Goal: Task Accomplishment & Management: Use online tool/utility

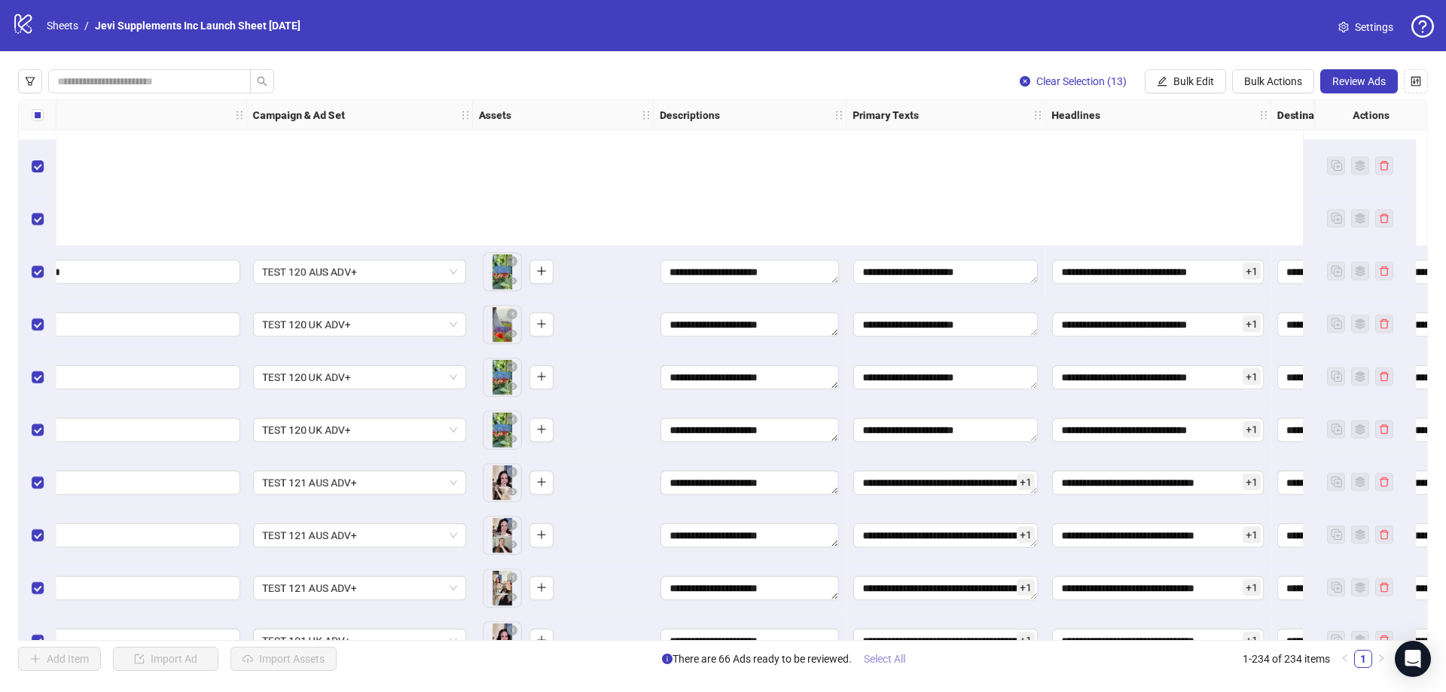
scroll to position [11290, 239]
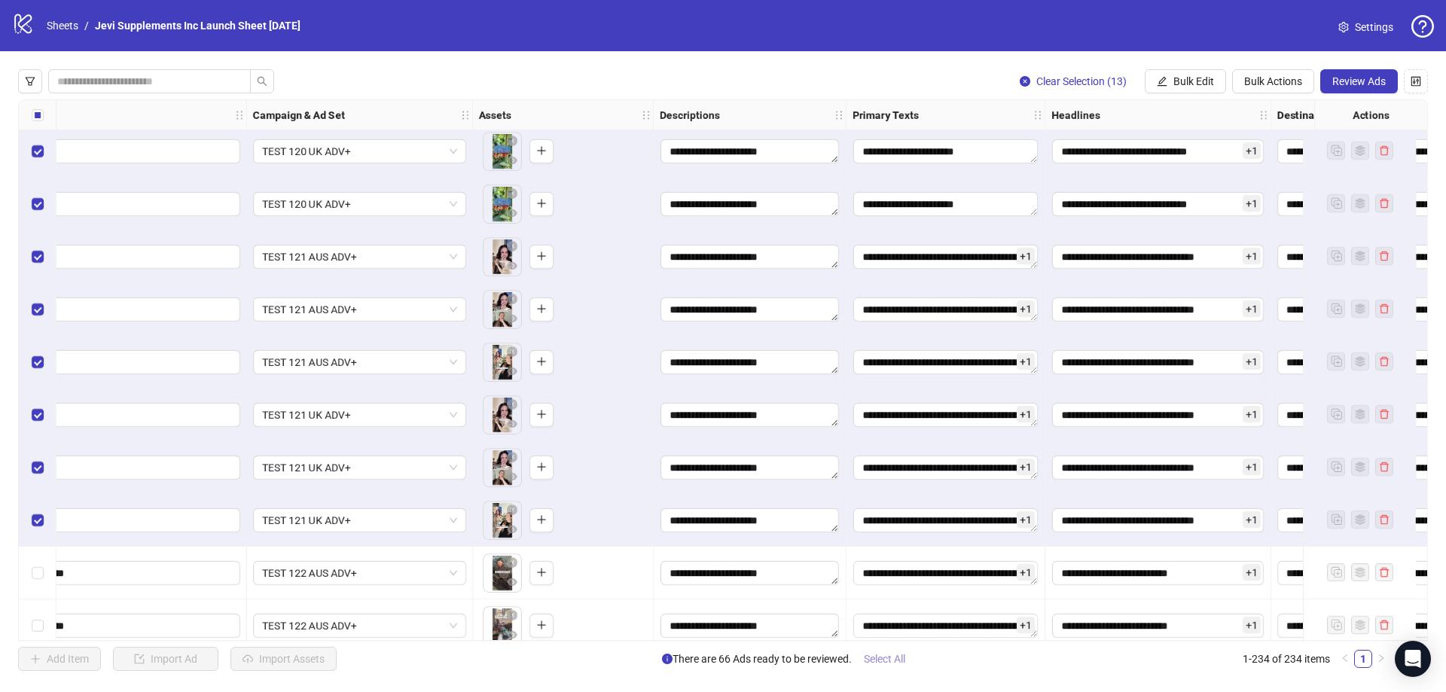
click at [886, 660] on span "Select All" at bounding box center [884, 659] width 41 height 12
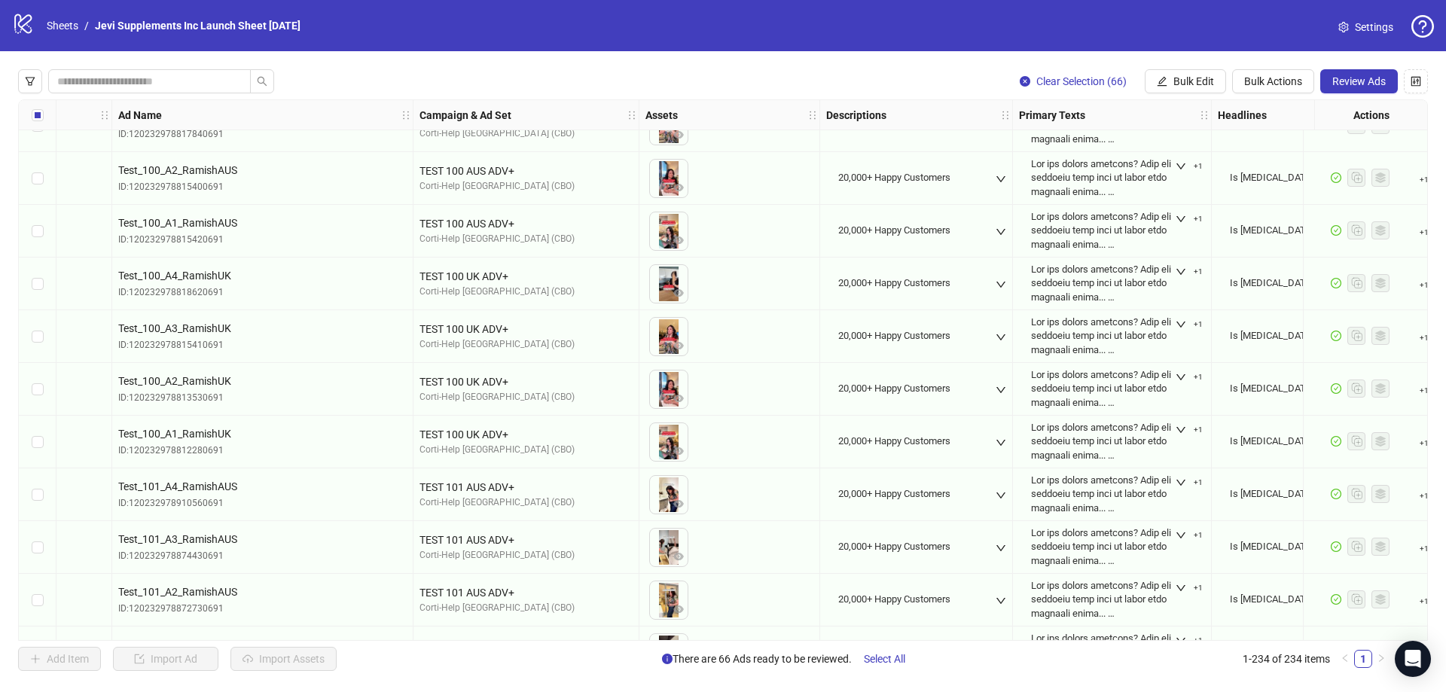
scroll to position [3775, 0]
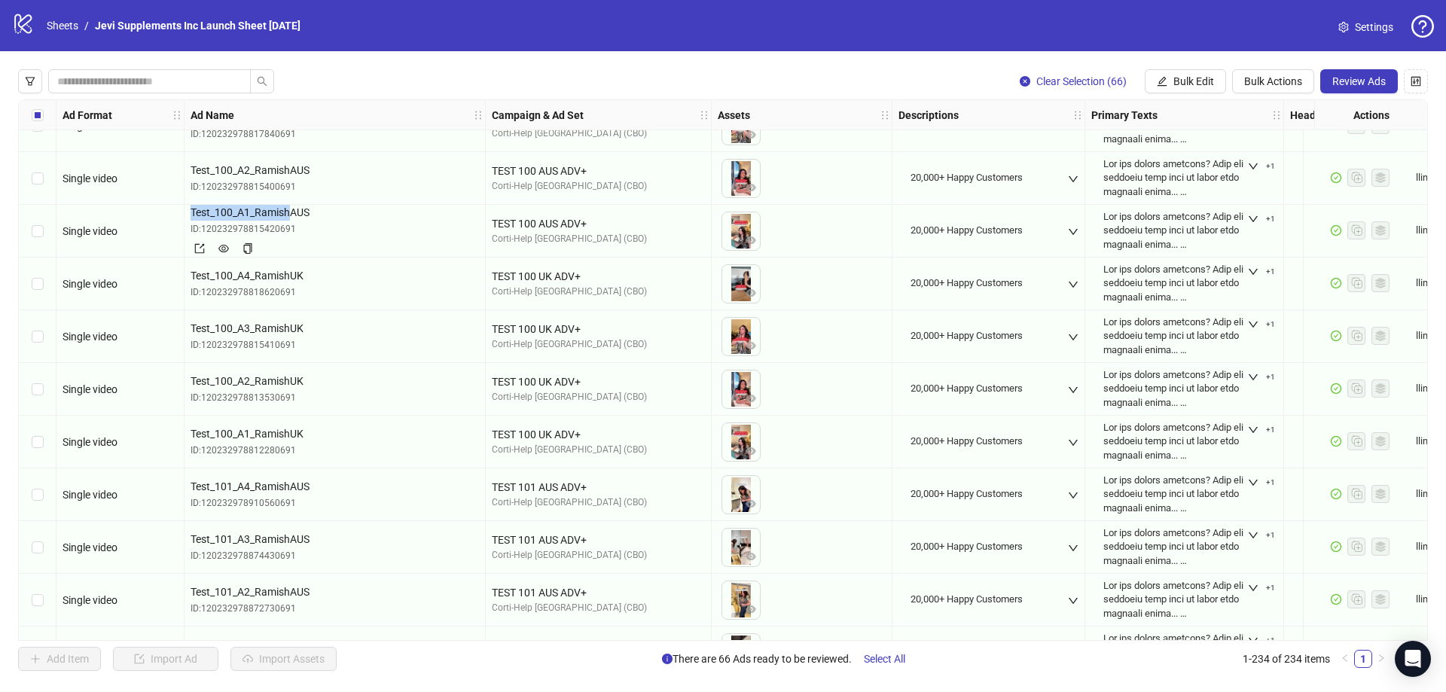
drag, startPoint x: 291, startPoint y: 211, endPoint x: 193, endPoint y: 209, distance: 98.0
click at [193, 209] on span "Test_100_A1_RamishAUS" at bounding box center [335, 212] width 289 height 17
copy span "Test_100_A1_Ramish"
click at [750, 238] on icon "eye" at bounding box center [751, 241] width 11 height 8
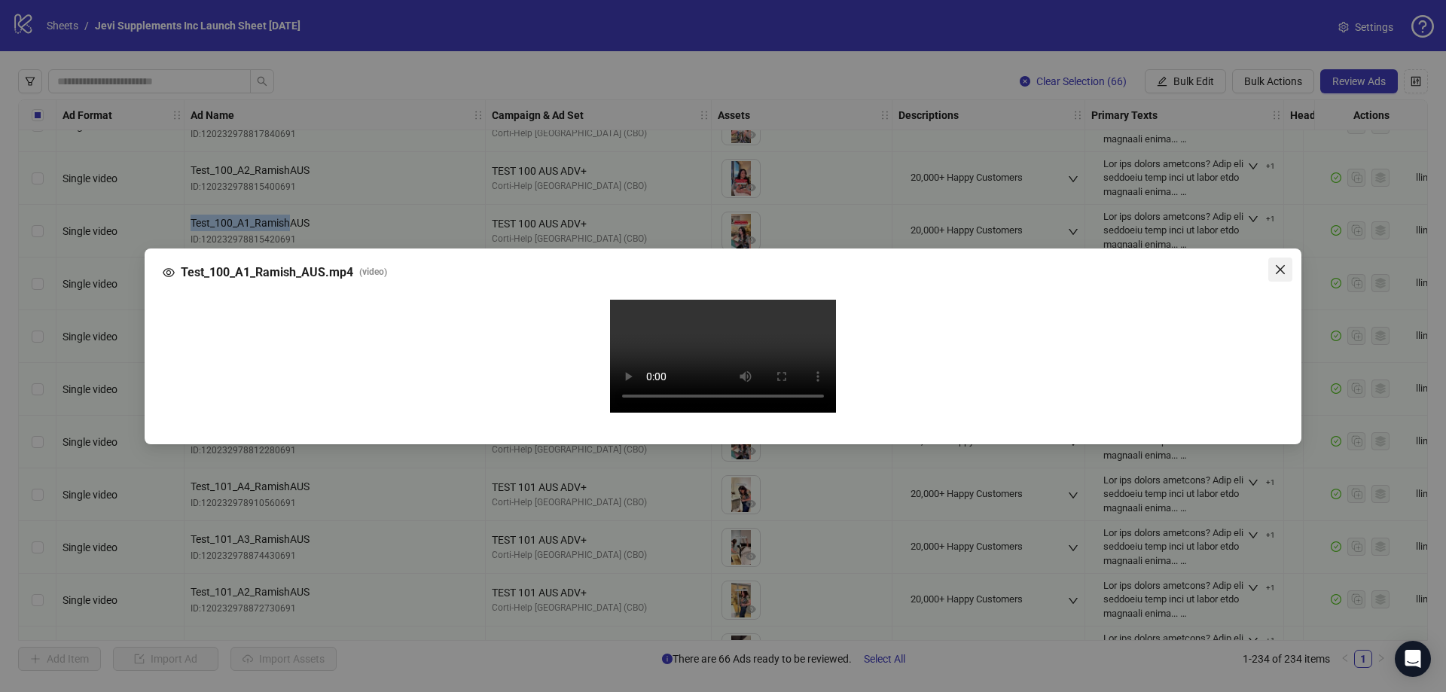
click at [1278, 258] on button "Close" at bounding box center [1281, 270] width 24 height 24
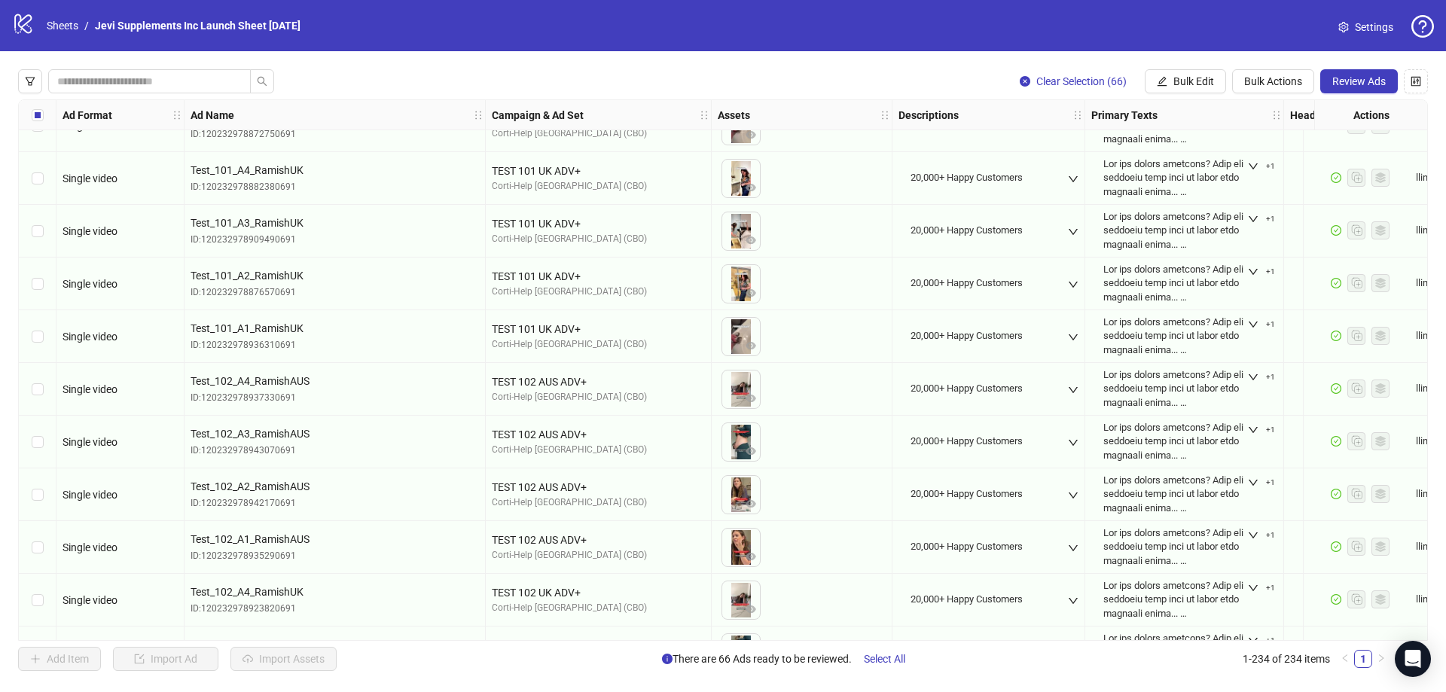
scroll to position [4378, 0]
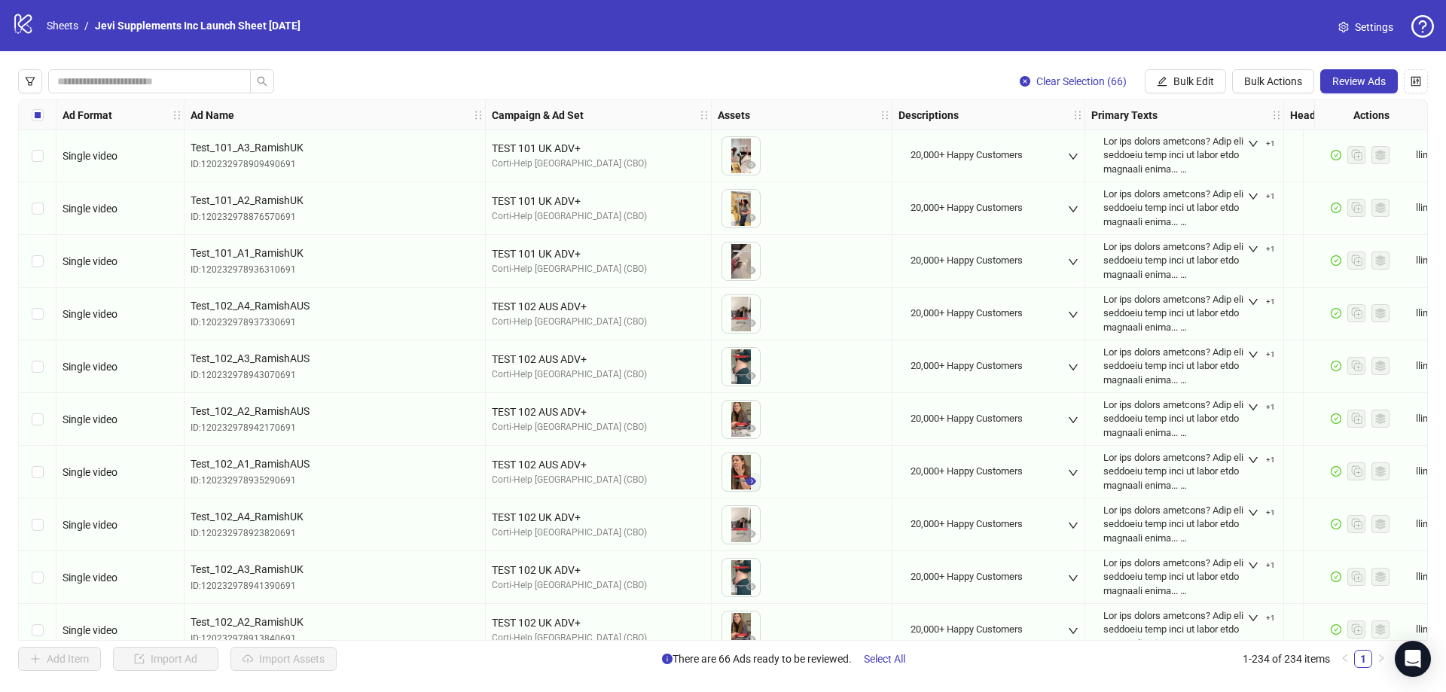
click at [755, 479] on icon "eye" at bounding box center [751, 481] width 11 height 11
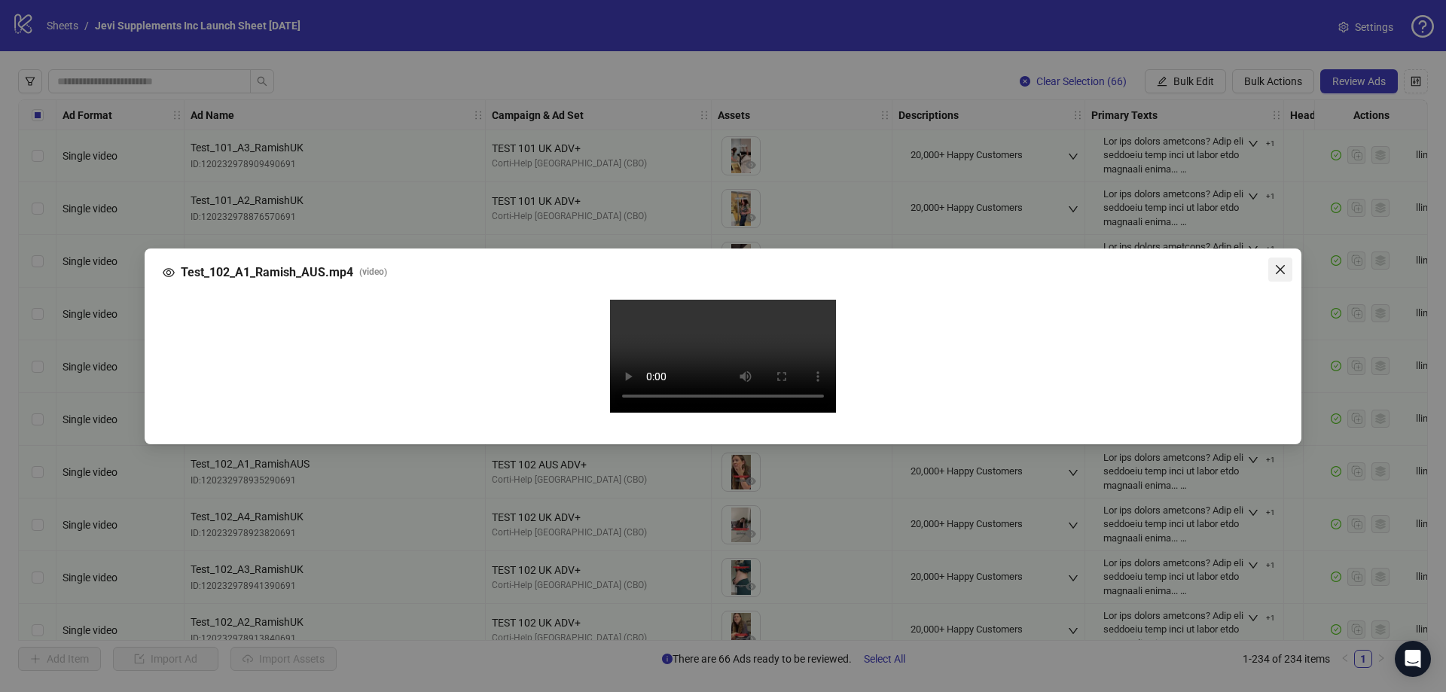
click at [1273, 258] on button "Close" at bounding box center [1281, 270] width 24 height 24
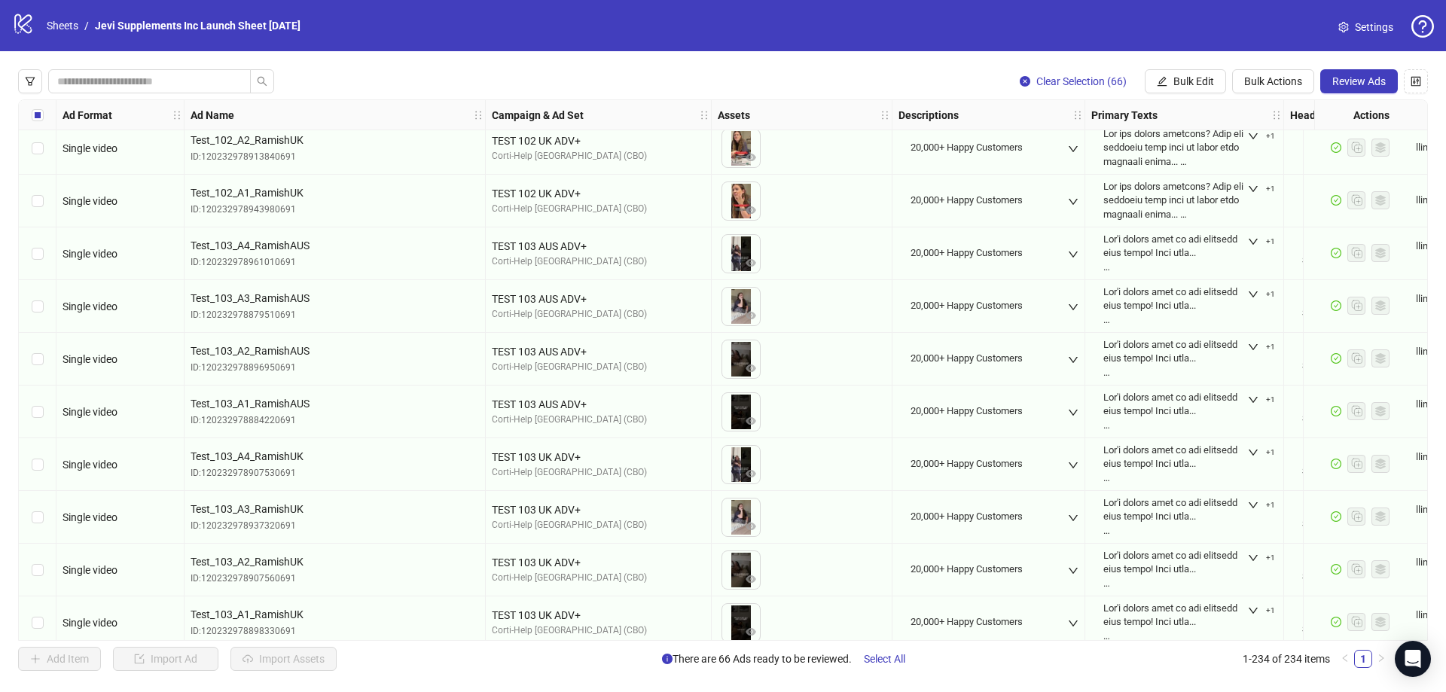
scroll to position [4980, 0]
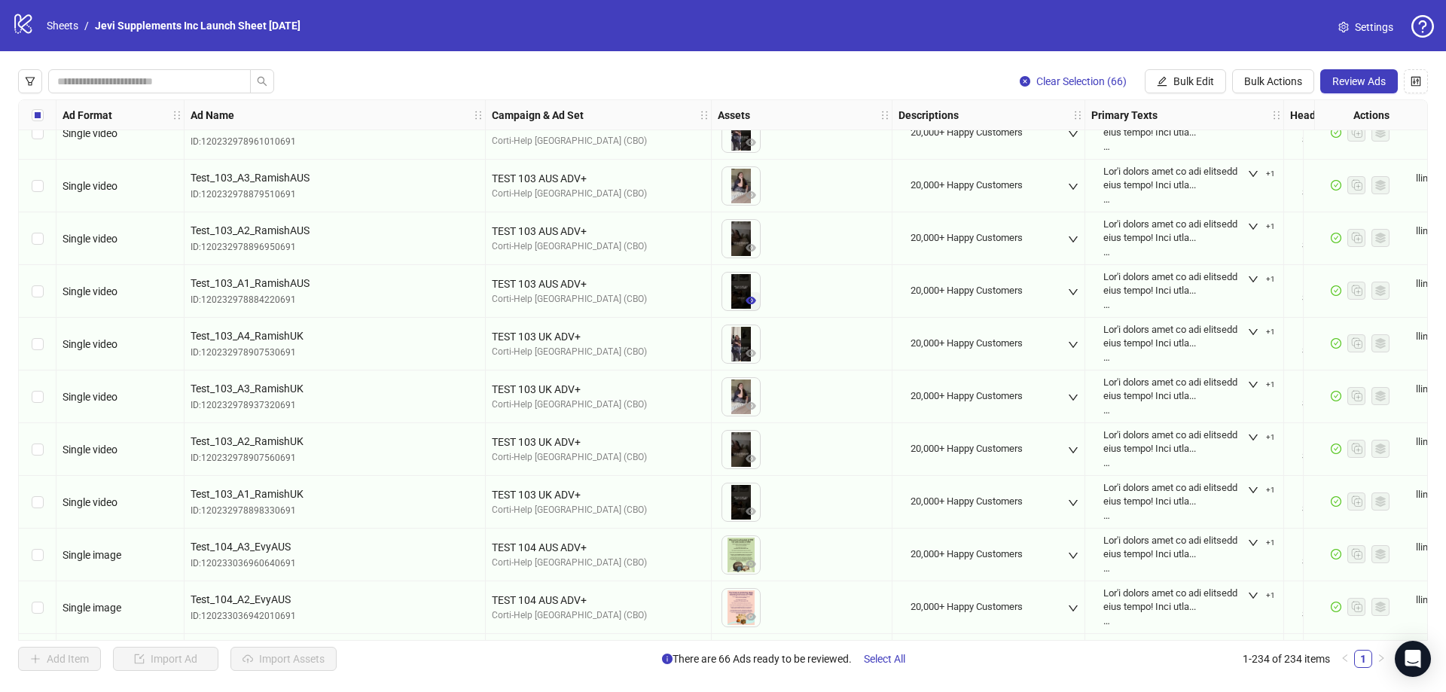
click at [746, 299] on icon "eye" at bounding box center [751, 300] width 11 height 11
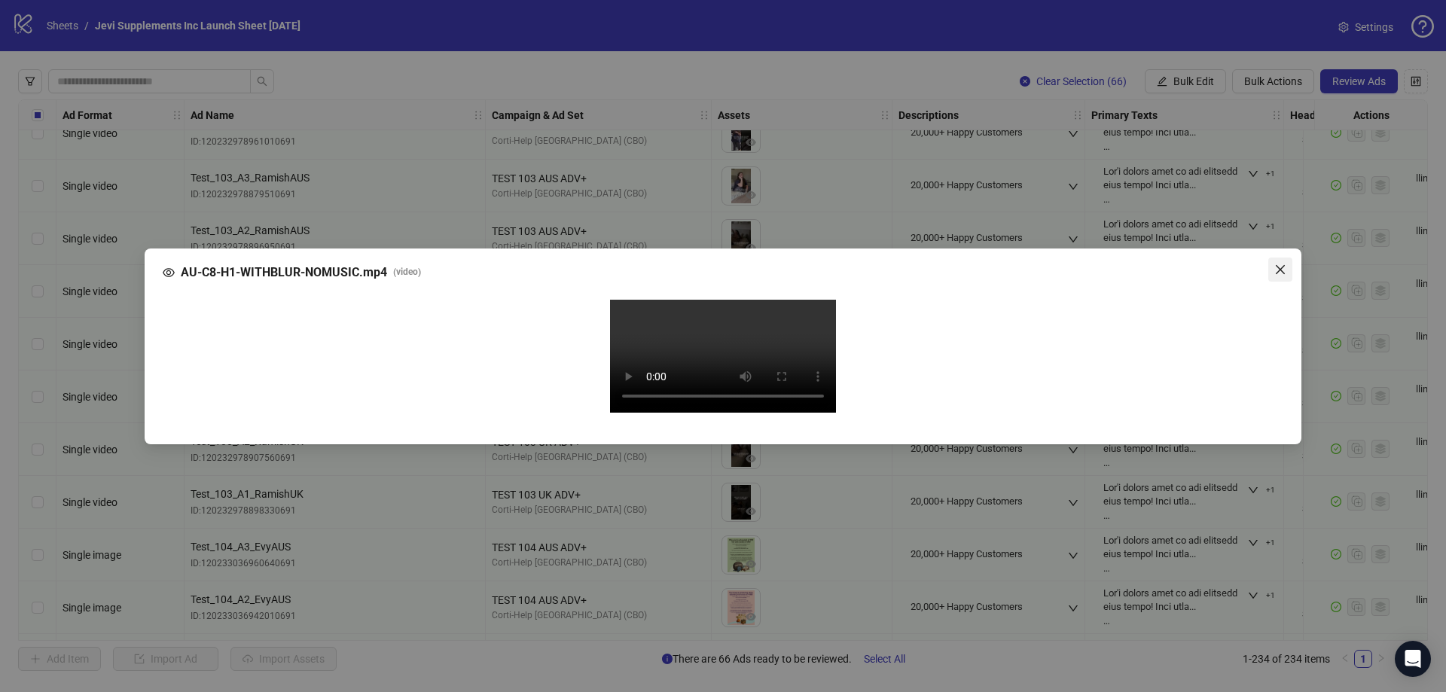
click at [1281, 264] on icon "close" at bounding box center [1281, 270] width 12 height 12
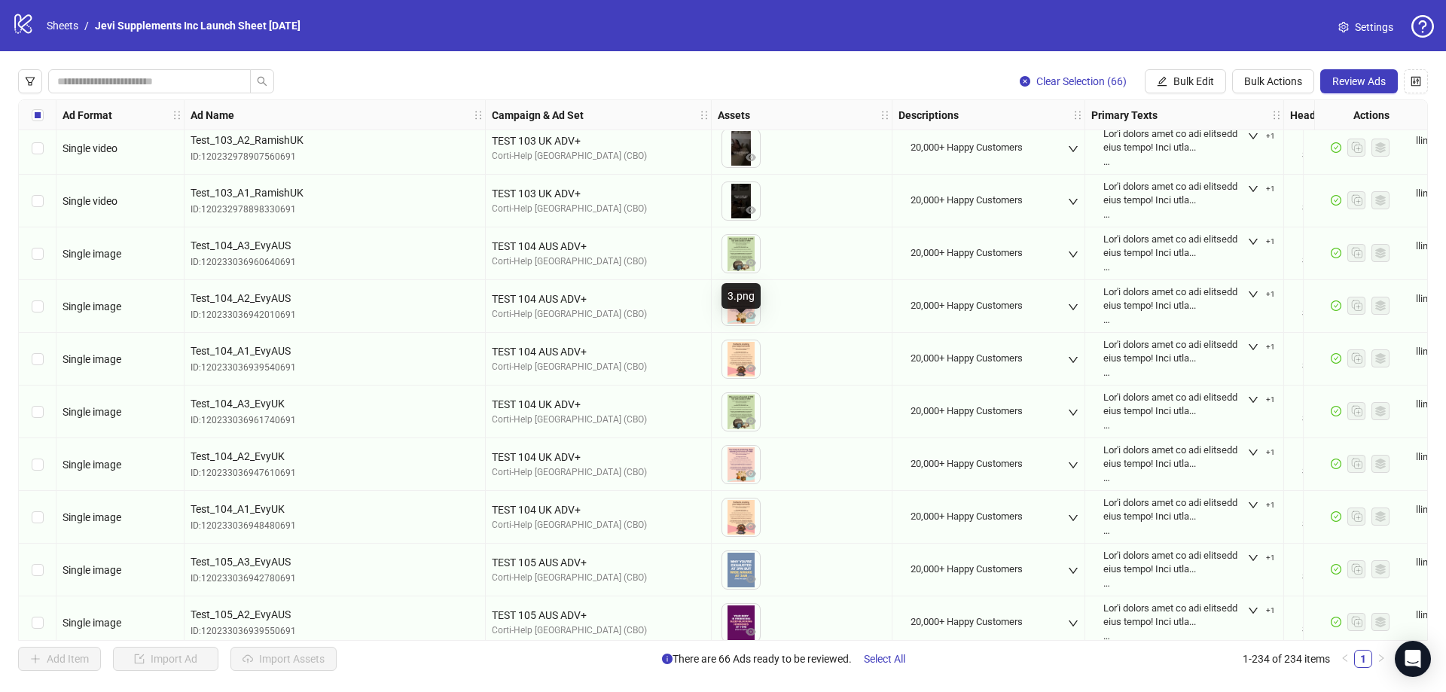
scroll to position [5357, 0]
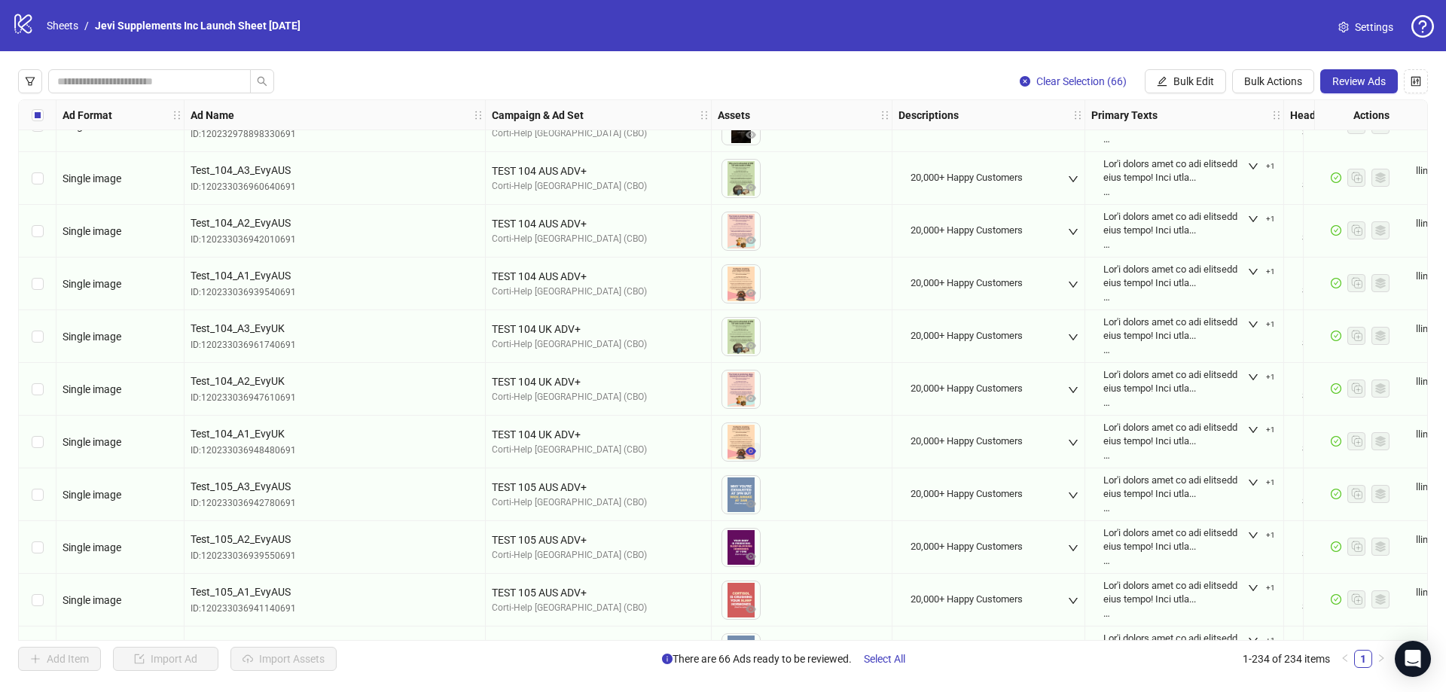
click at [752, 450] on icon "eye" at bounding box center [751, 451] width 11 height 8
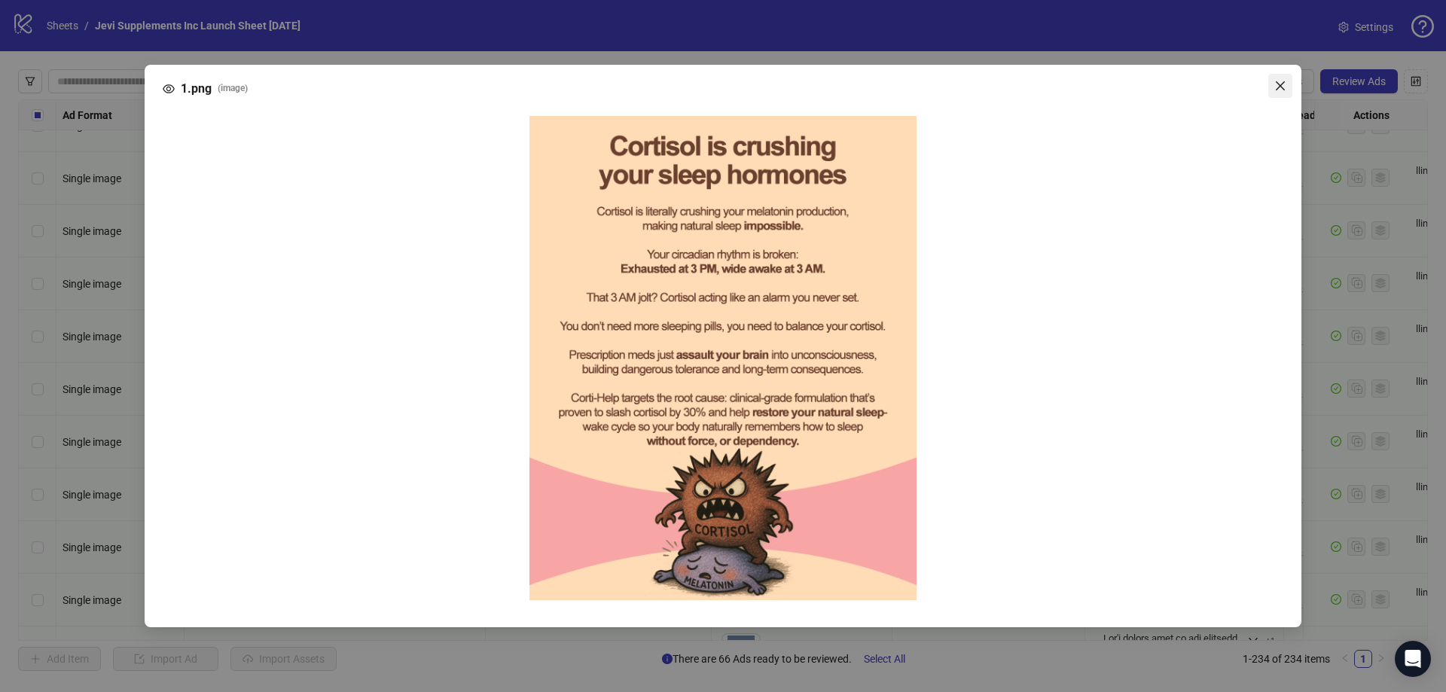
click at [1280, 86] on icon "close" at bounding box center [1280, 85] width 9 height 9
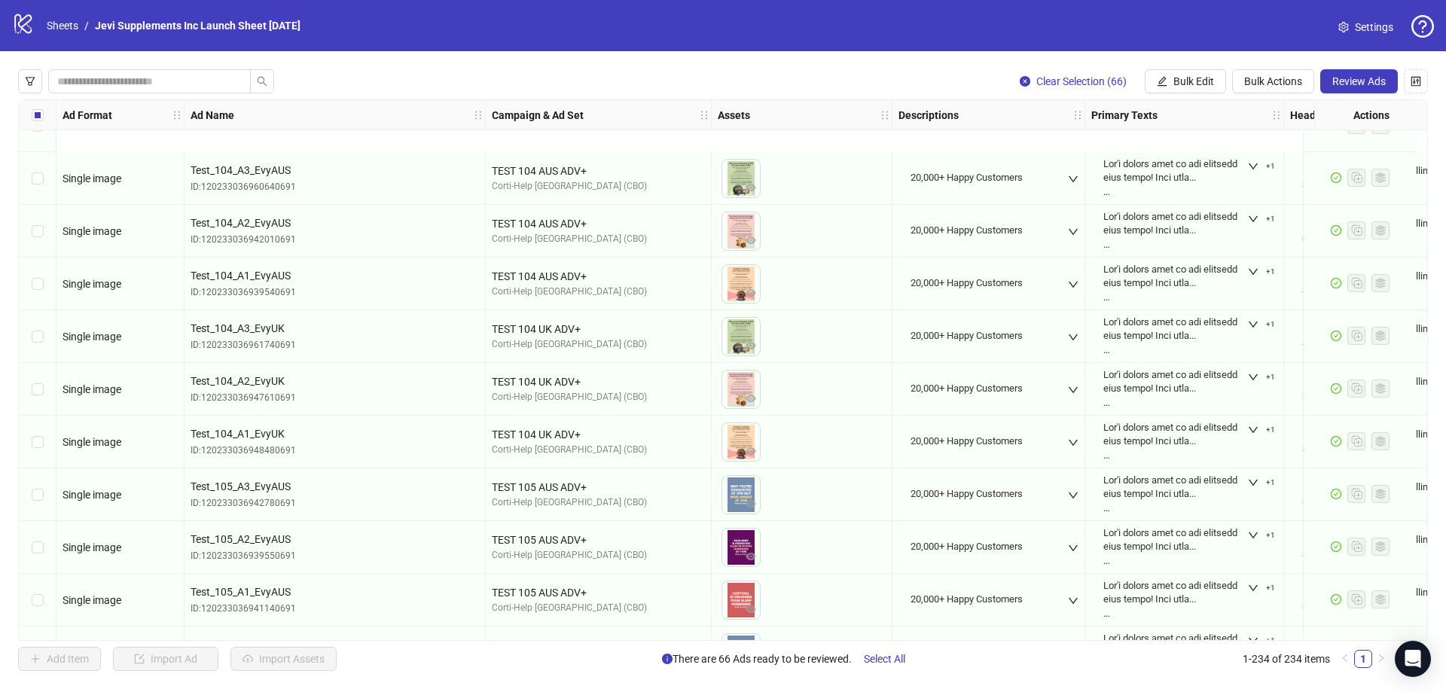
scroll to position [5507, 0]
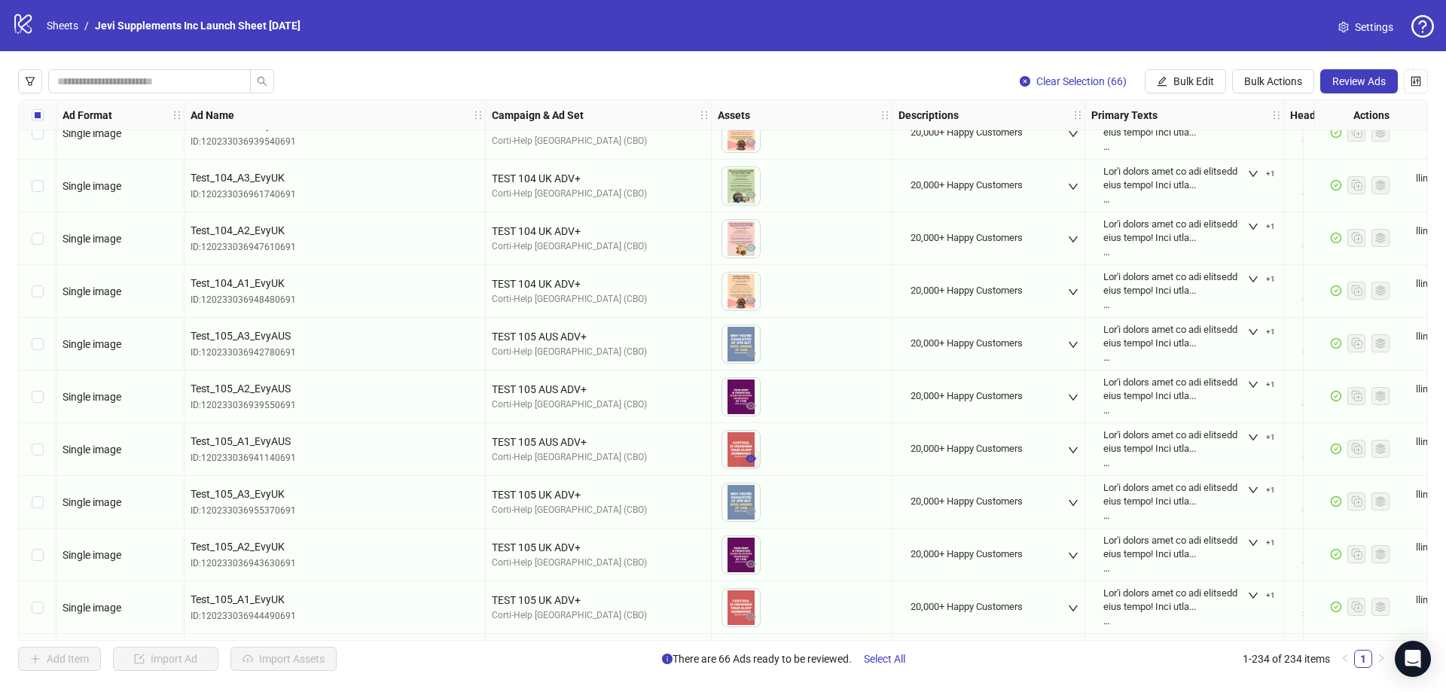
click at [750, 457] on icon "eye" at bounding box center [751, 459] width 11 height 8
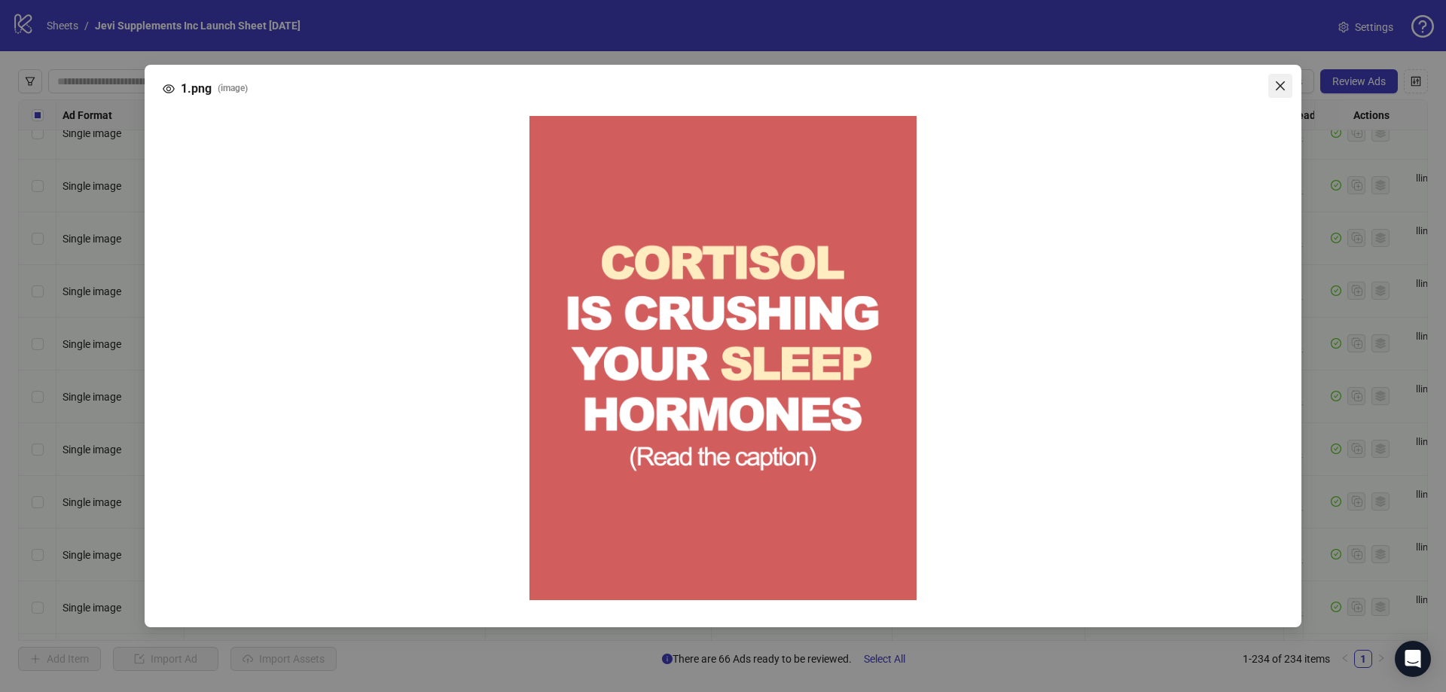
click at [1278, 83] on icon "close" at bounding box center [1280, 85] width 9 height 9
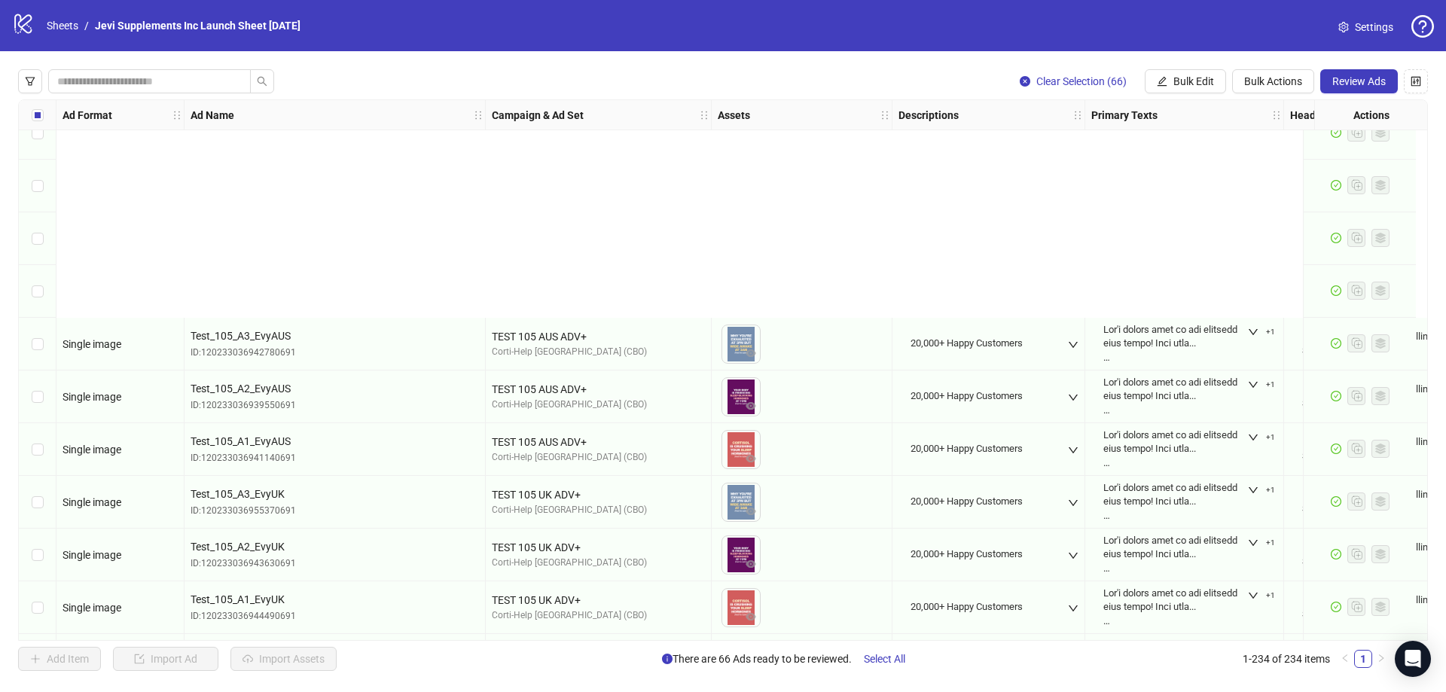
scroll to position [5884, 0]
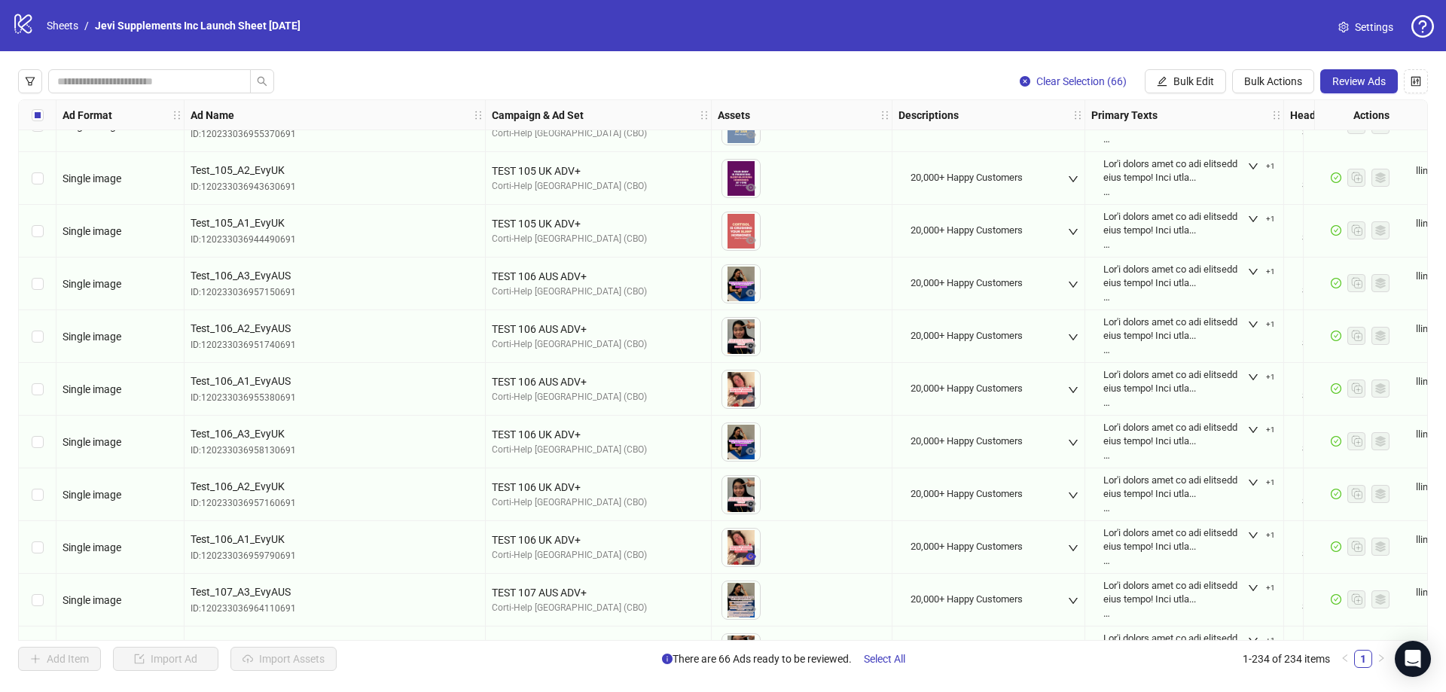
click at [751, 557] on icon "eye" at bounding box center [751, 557] width 11 height 8
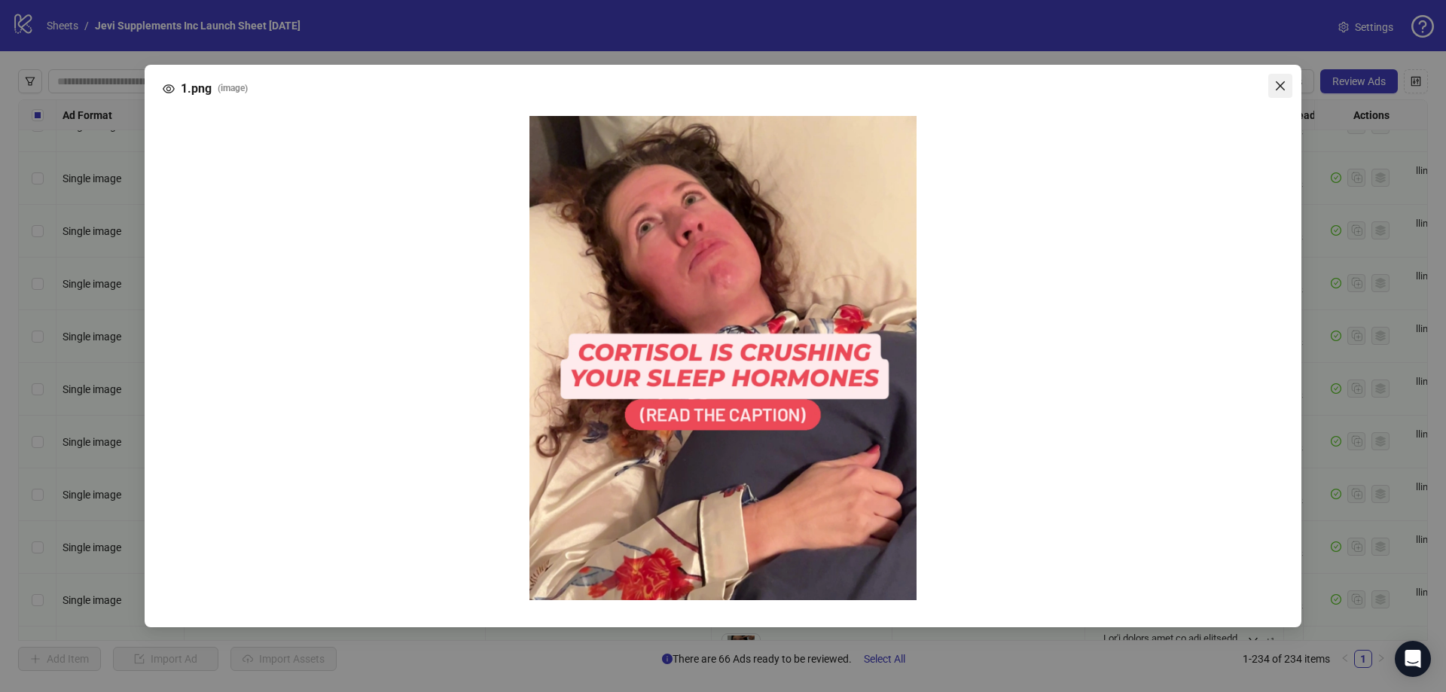
click at [1281, 89] on icon "close" at bounding box center [1281, 86] width 12 height 12
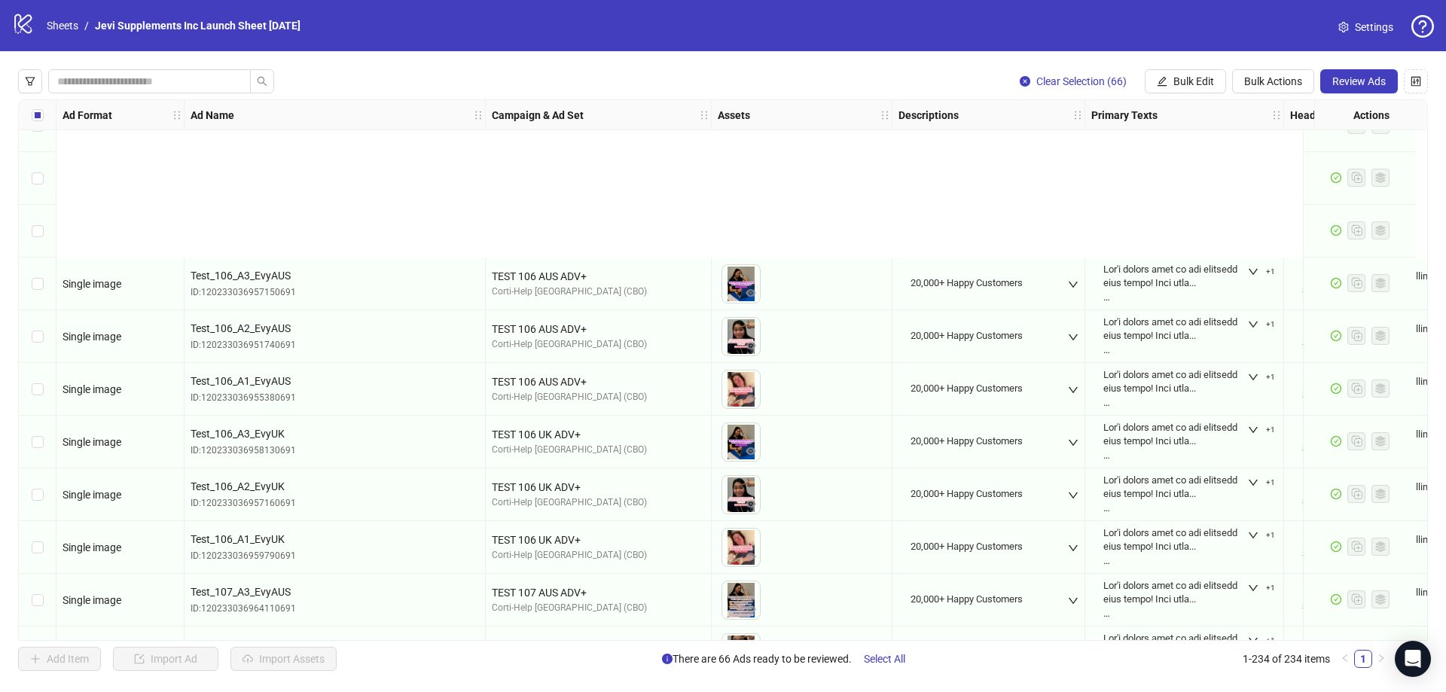
scroll to position [6185, 0]
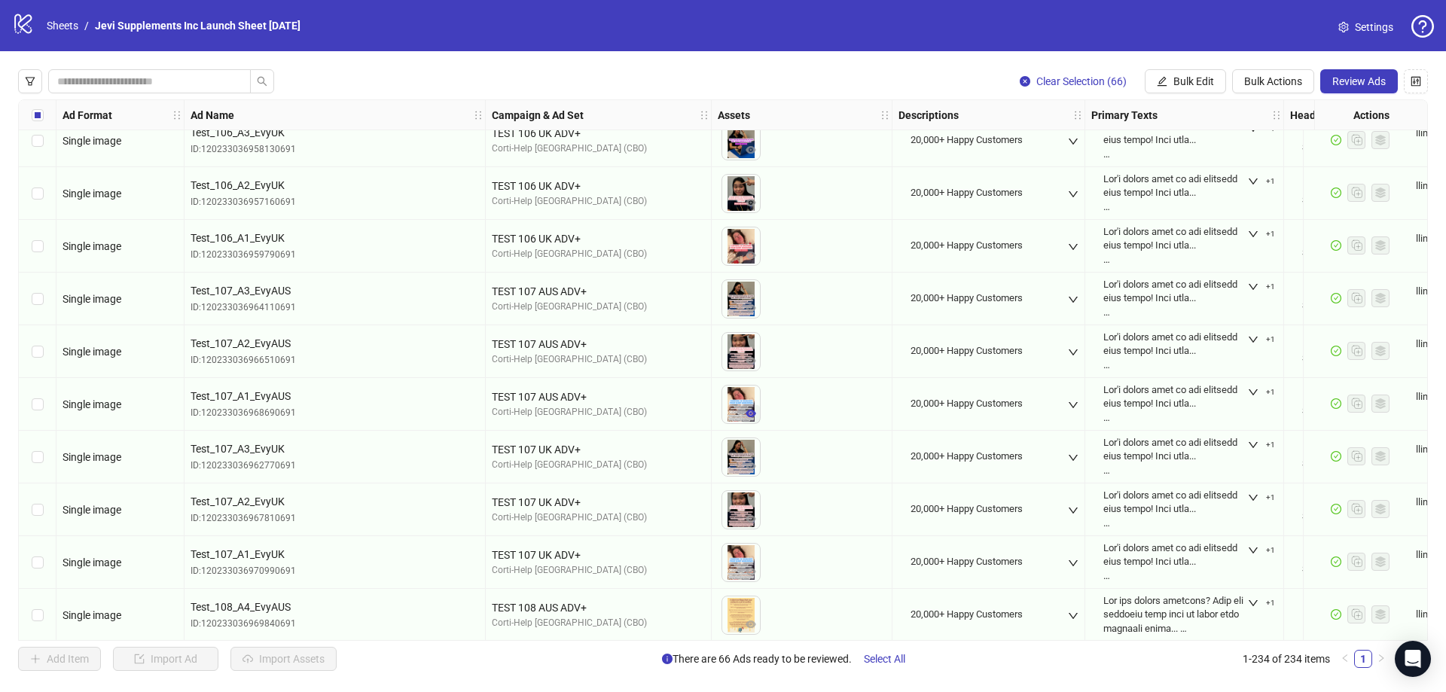
click at [752, 414] on icon "eye" at bounding box center [751, 414] width 11 height 8
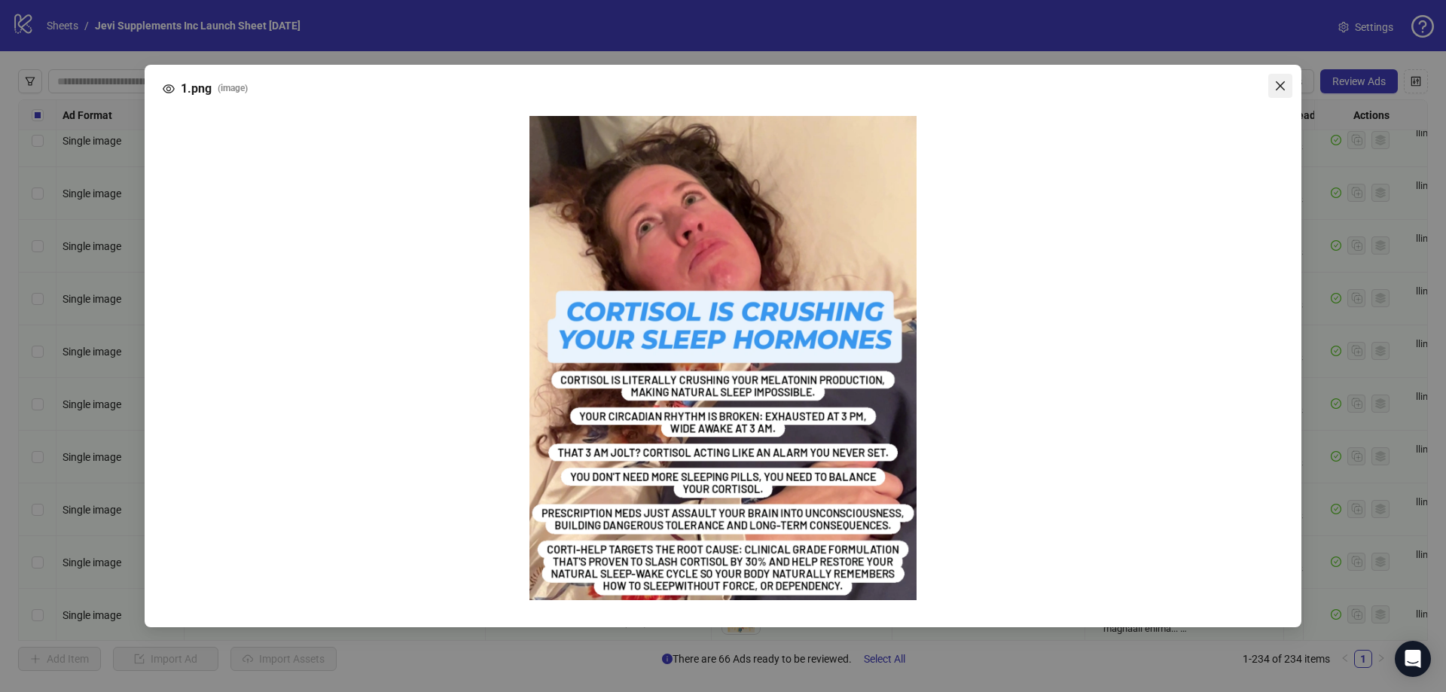
click at [1284, 85] on icon "close" at bounding box center [1281, 86] width 12 height 12
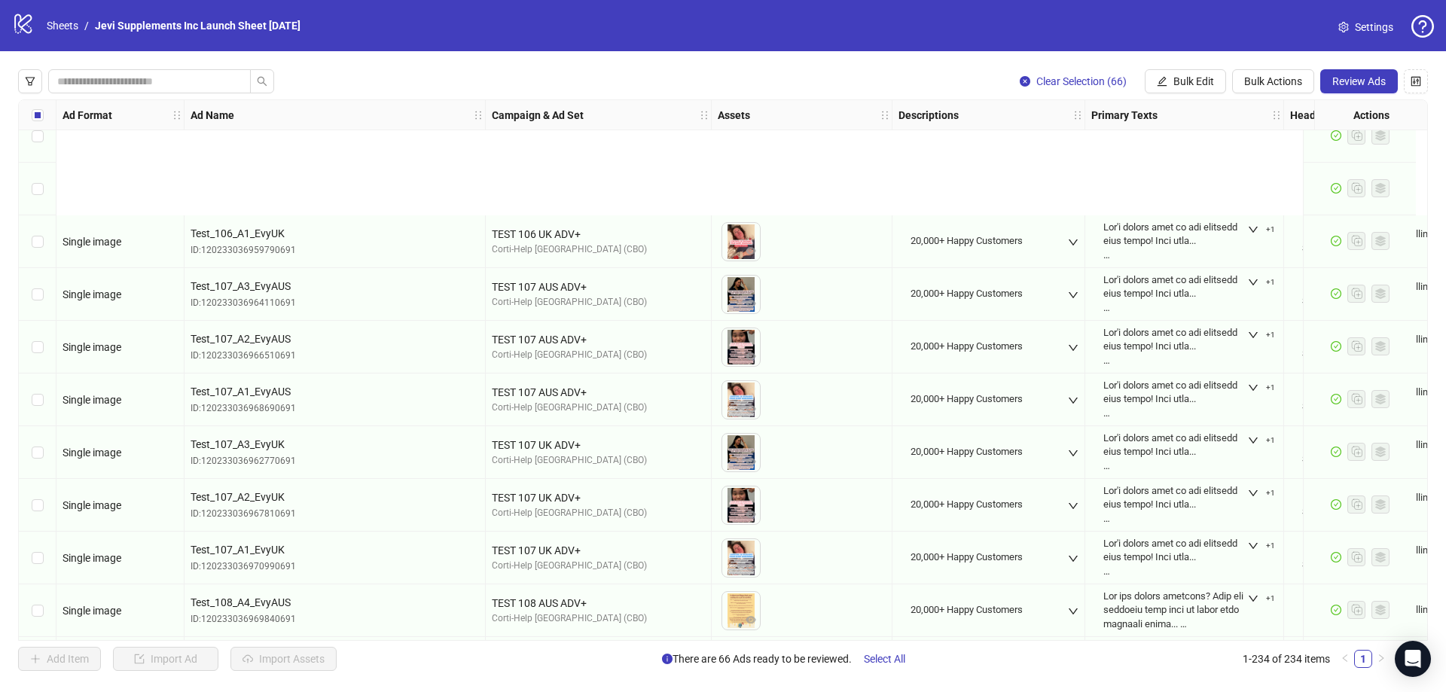
scroll to position [6562, 0]
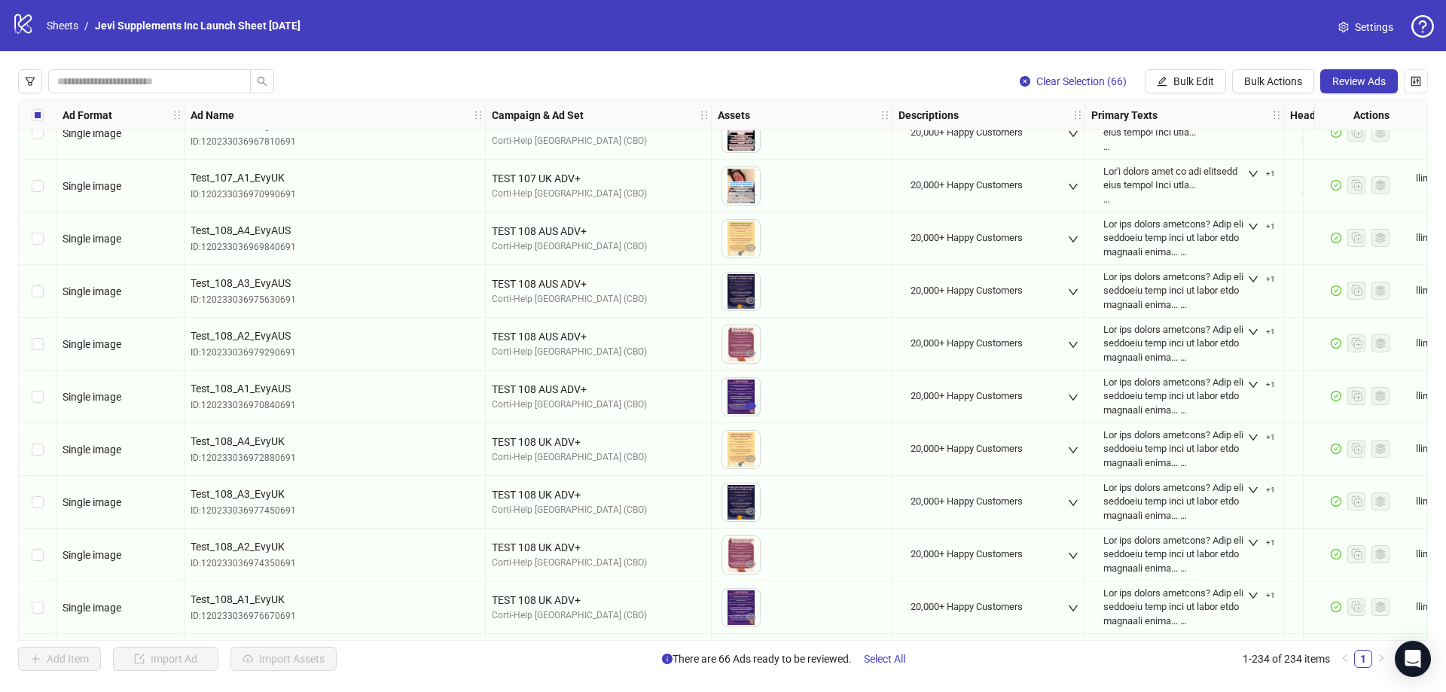
click at [752, 408] on icon "eye" at bounding box center [751, 406] width 11 height 8
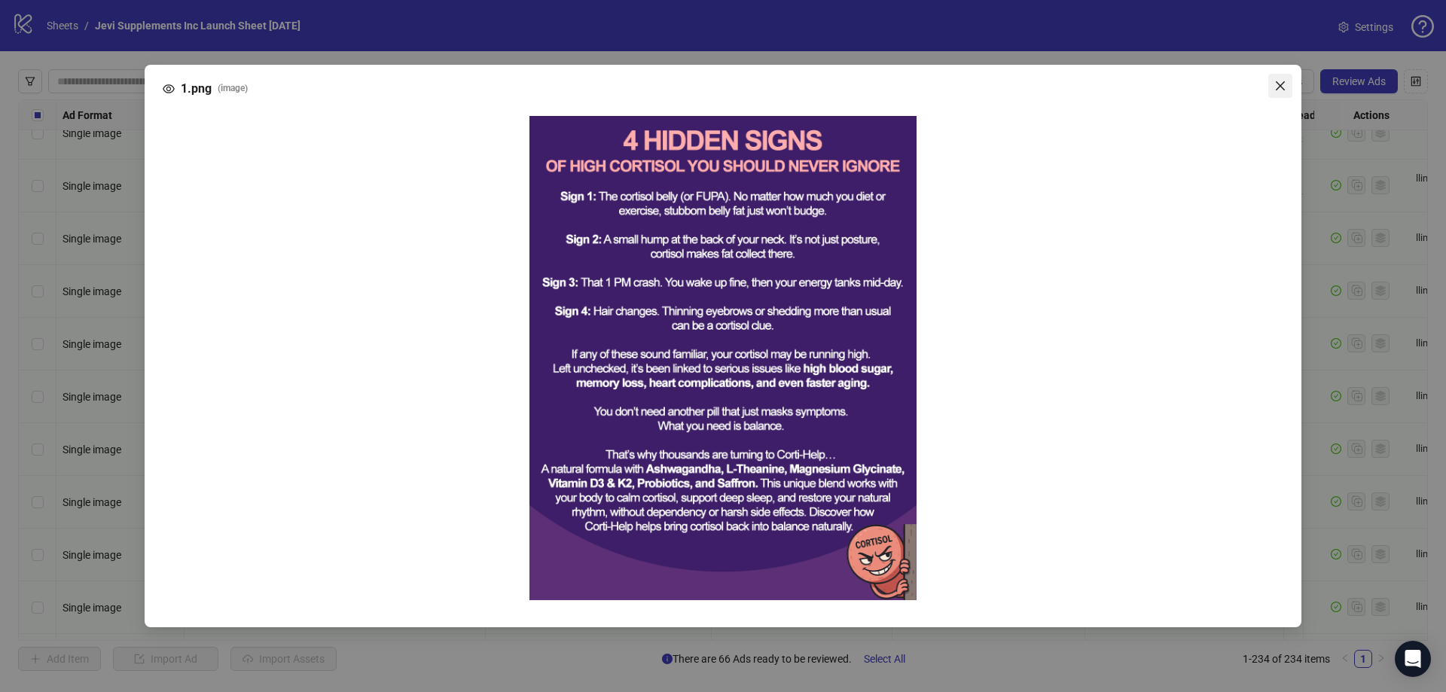
click at [1275, 86] on icon "close" at bounding box center [1281, 86] width 12 height 12
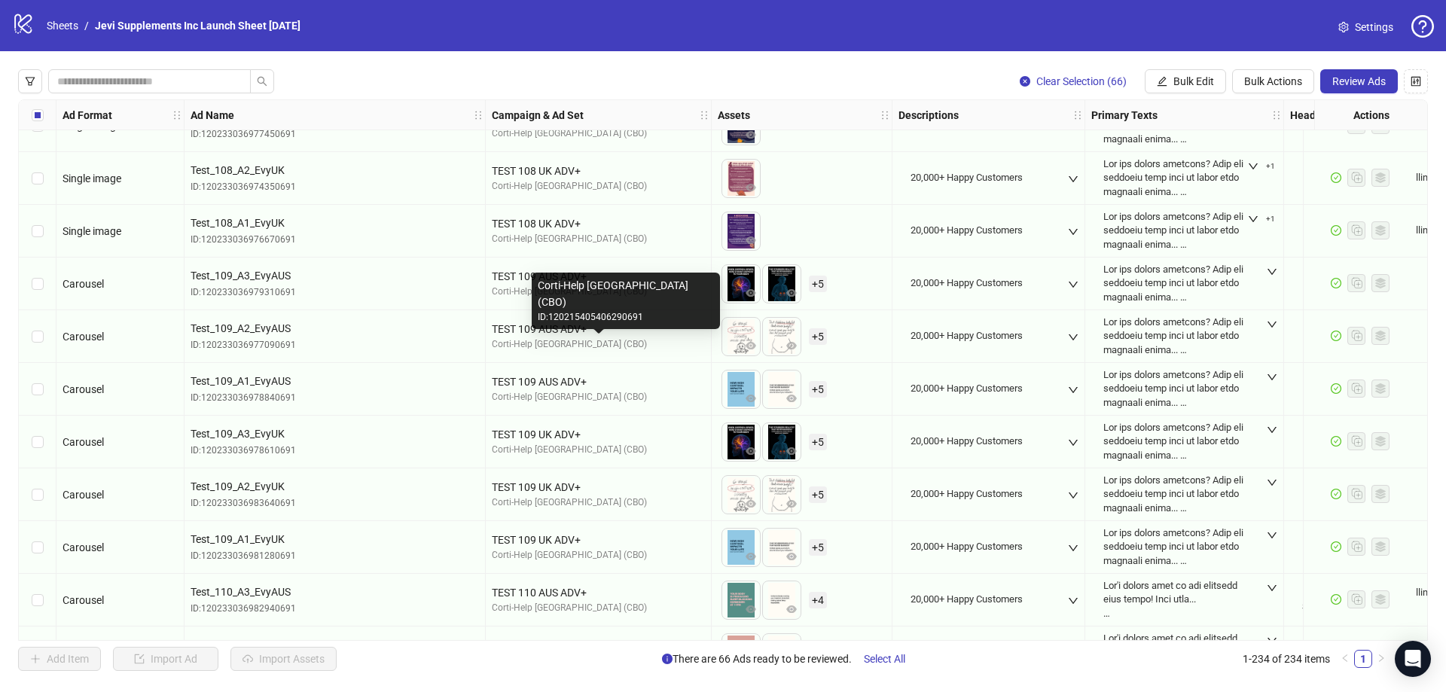
scroll to position [7014, 0]
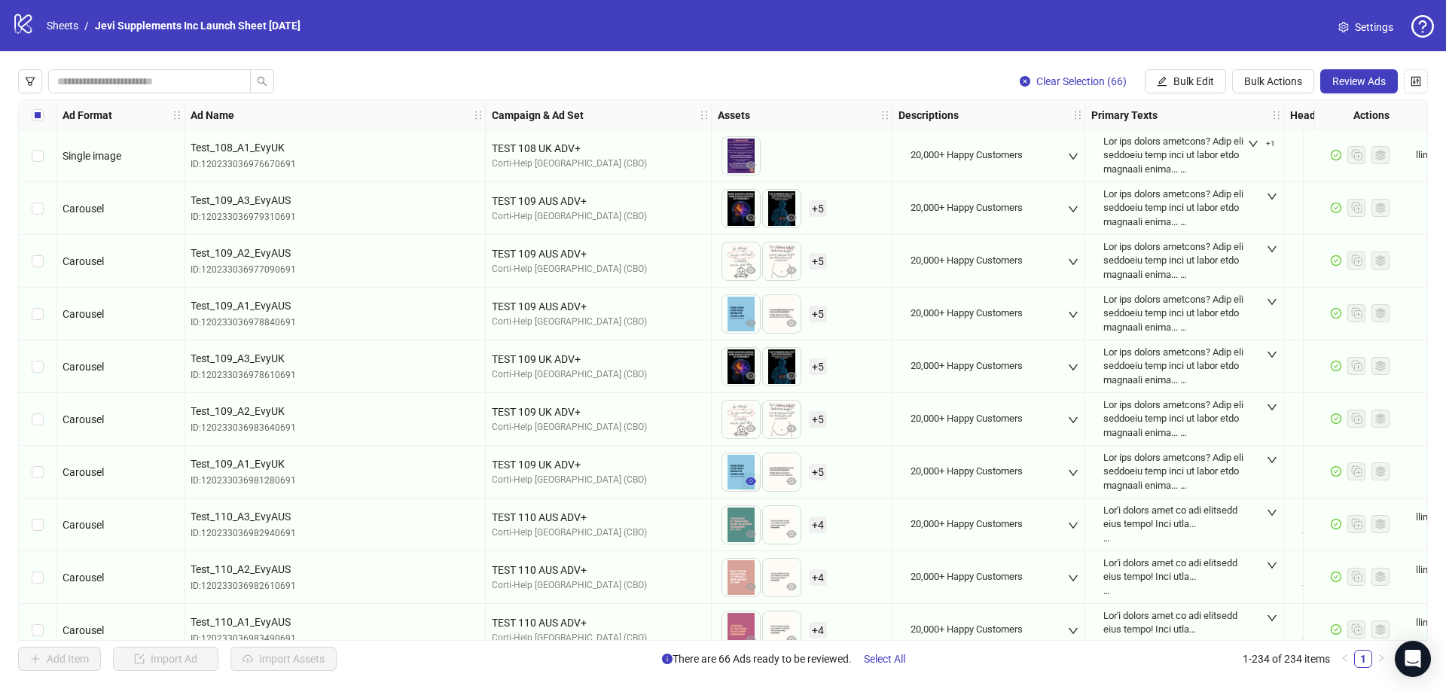
click at [750, 481] on icon "eye" at bounding box center [751, 481] width 11 height 11
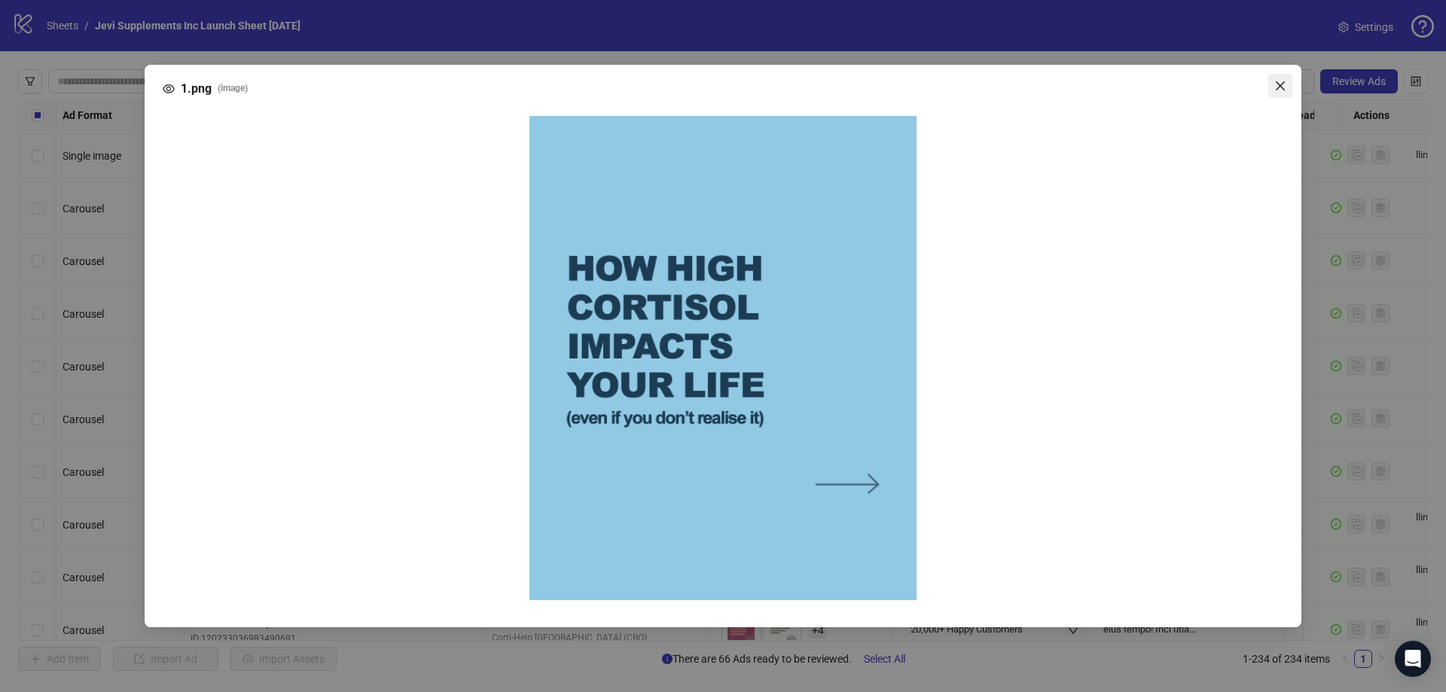
click at [1284, 82] on icon "close" at bounding box center [1280, 85] width 9 height 9
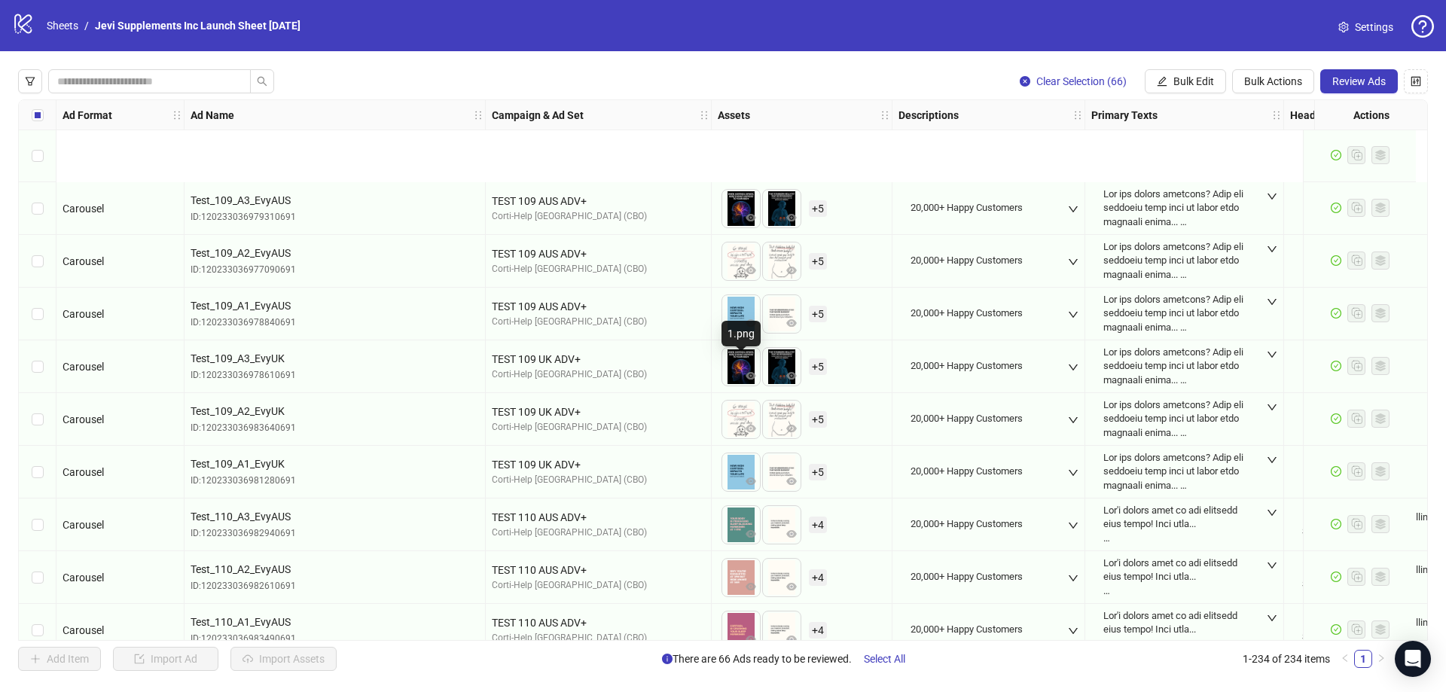
scroll to position [7165, 0]
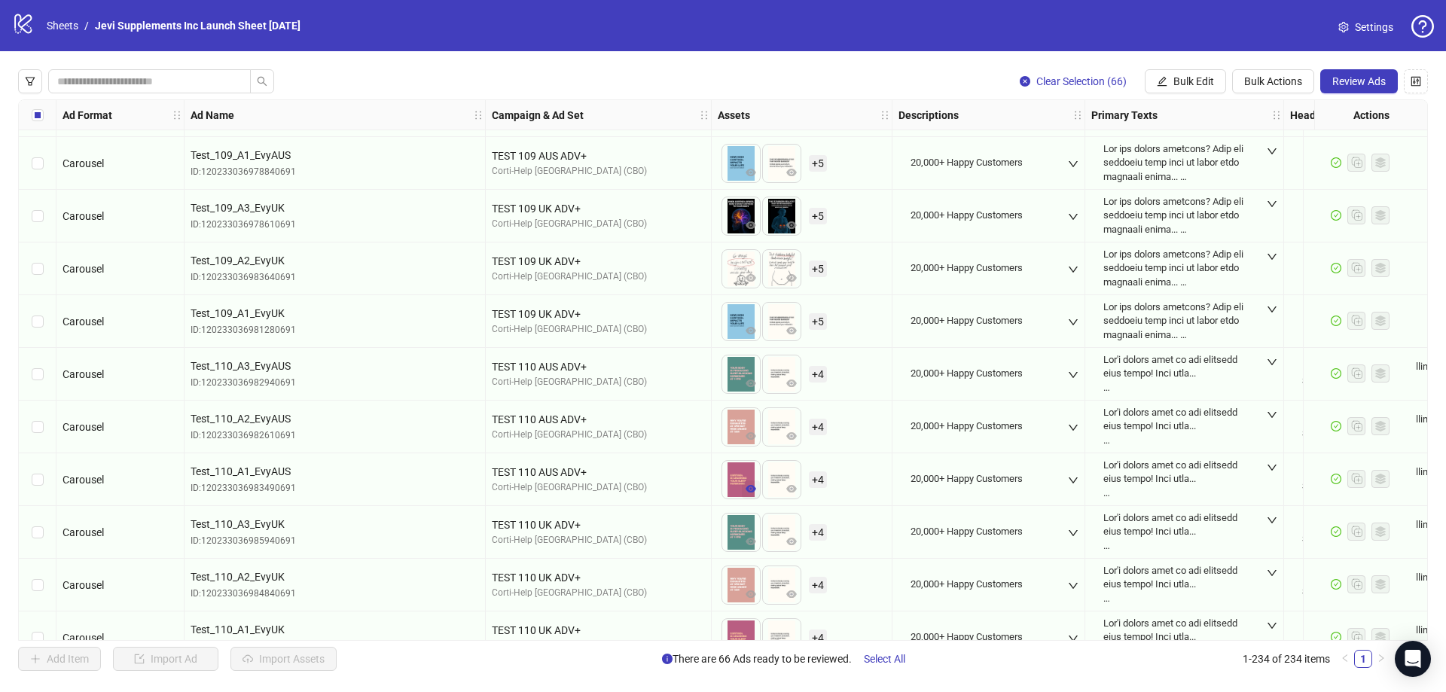
click at [753, 484] on icon "eye" at bounding box center [751, 489] width 11 height 11
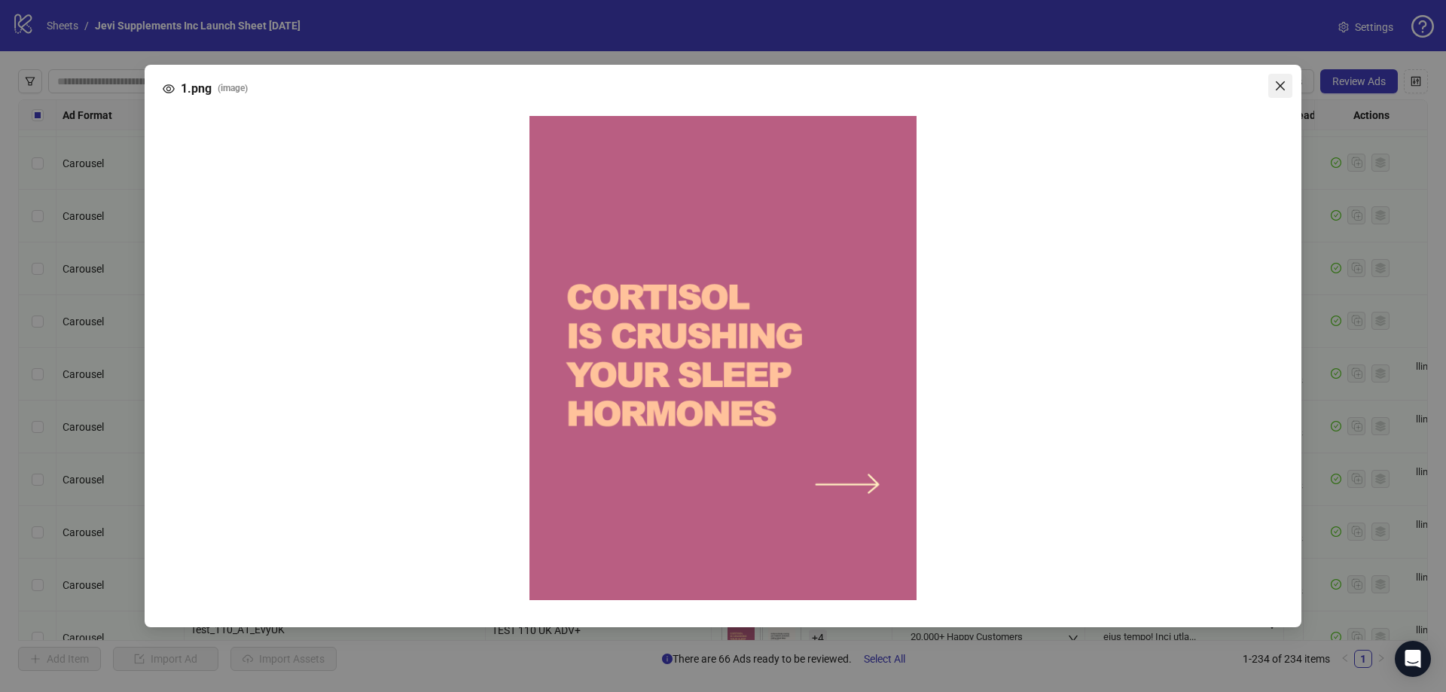
click at [1280, 80] on icon "close" at bounding box center [1281, 86] width 12 height 12
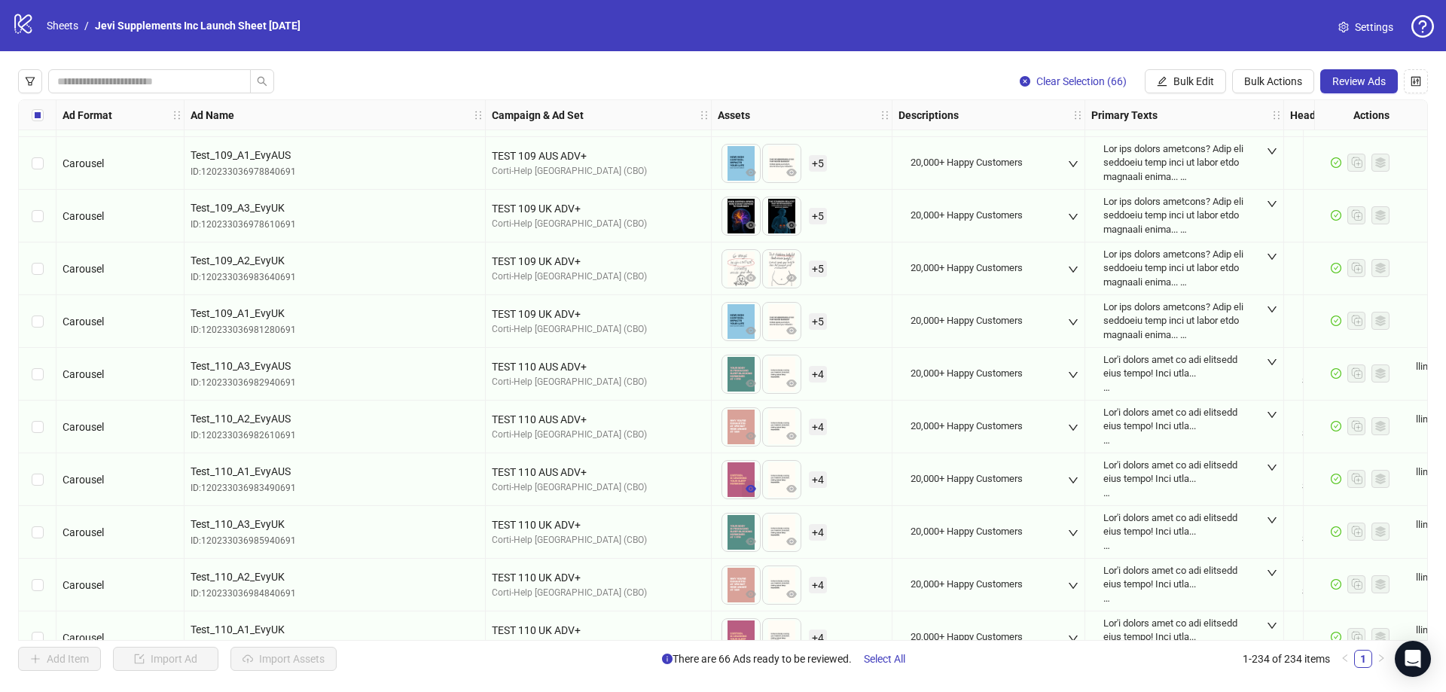
click at [751, 488] on icon "eye" at bounding box center [751, 489] width 11 height 8
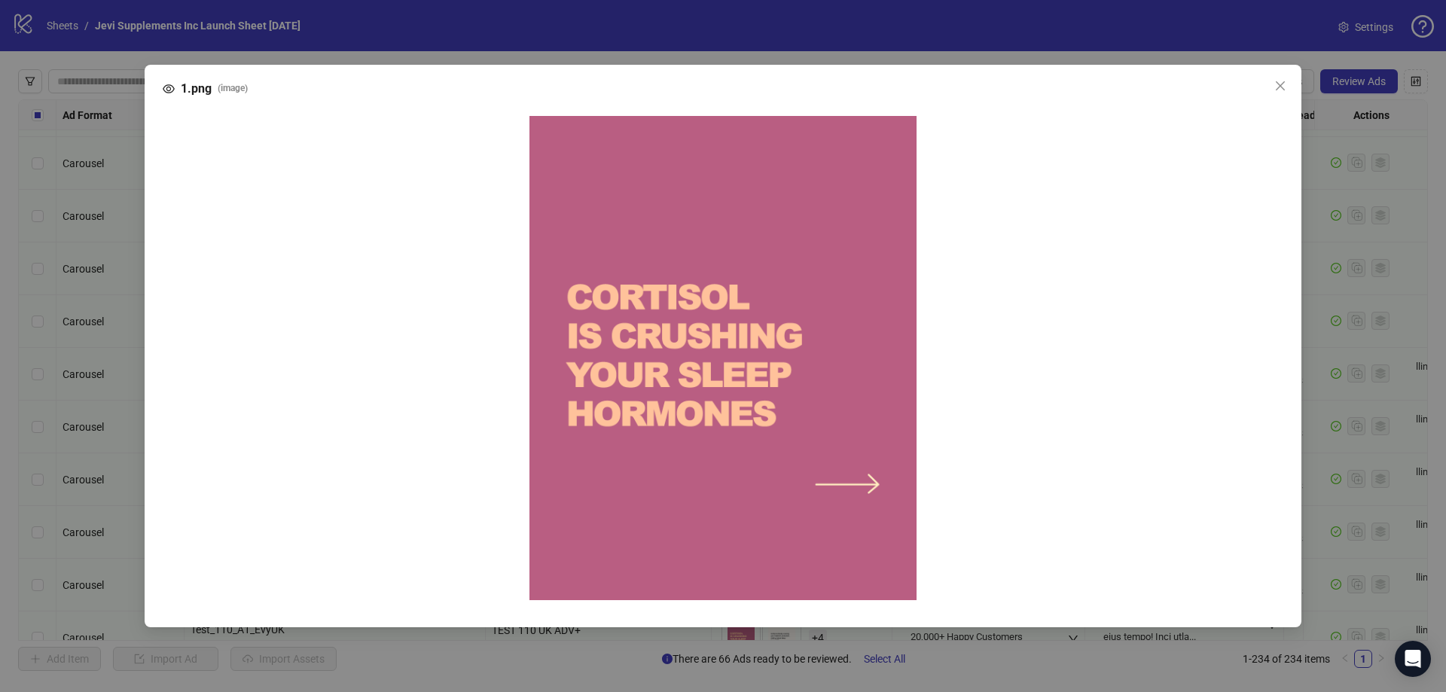
click at [1287, 87] on span "Close" at bounding box center [1281, 86] width 24 height 12
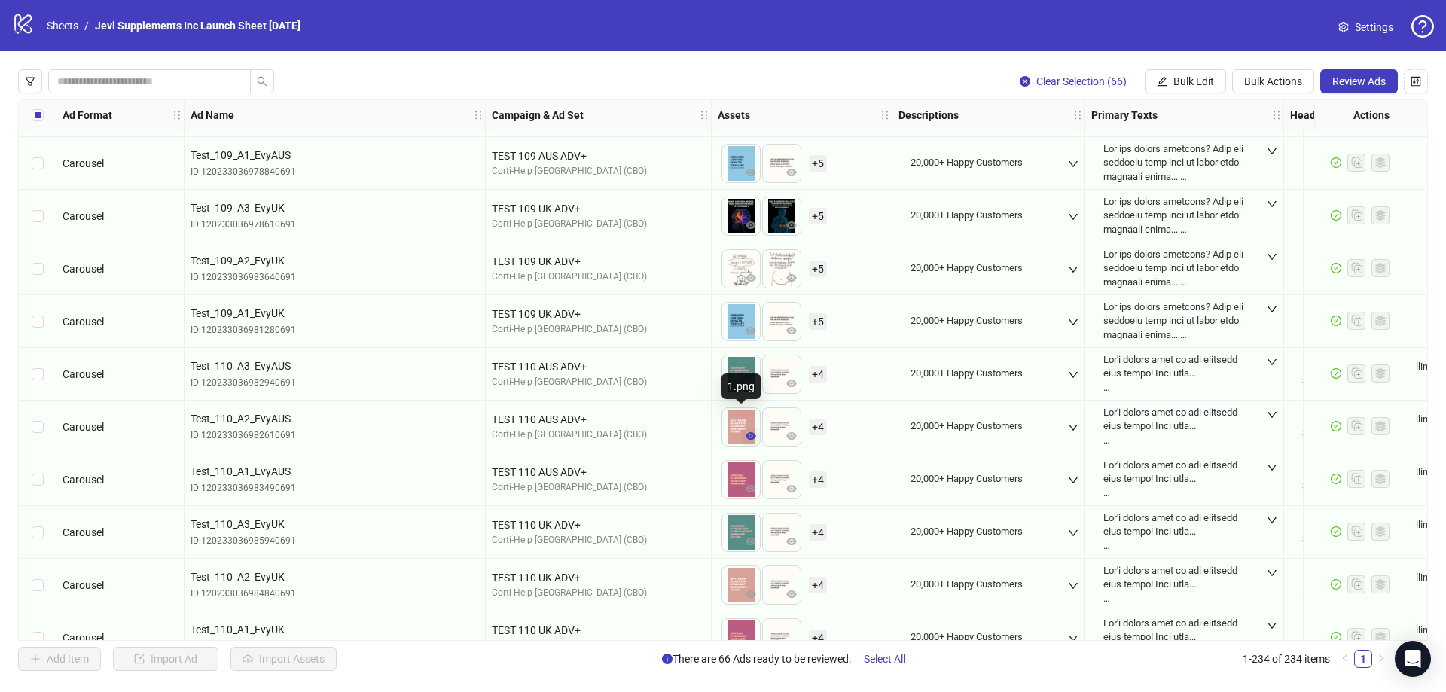
click at [750, 438] on icon "eye" at bounding box center [751, 436] width 11 height 11
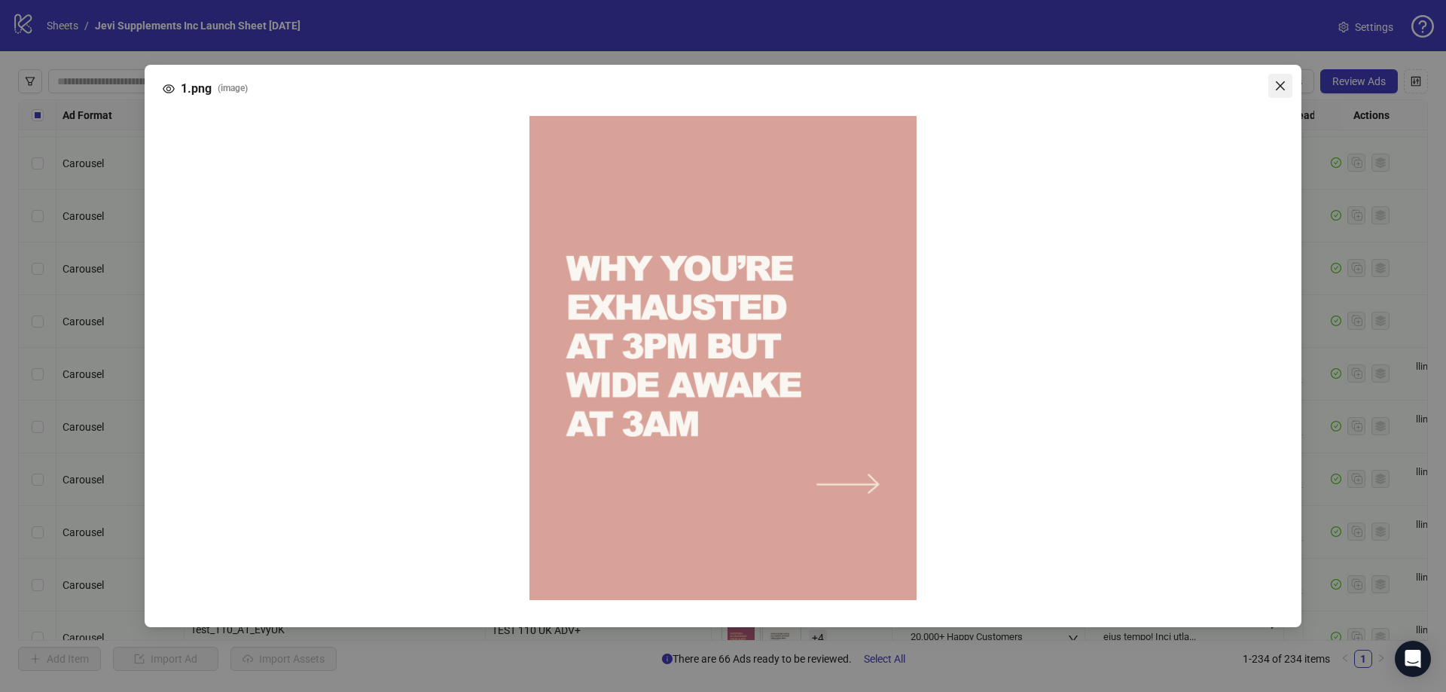
click at [1284, 80] on icon "close" at bounding box center [1281, 86] width 12 height 12
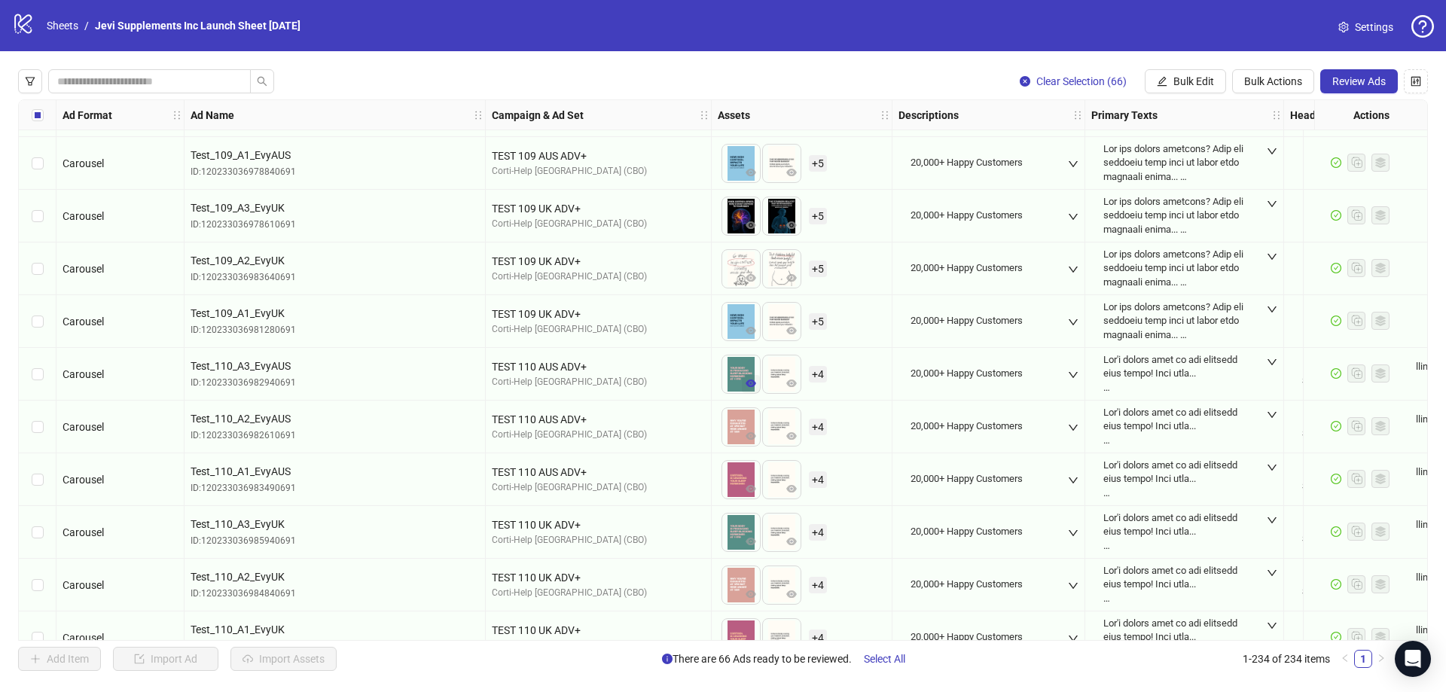
click at [751, 381] on icon "eye" at bounding box center [751, 384] width 11 height 8
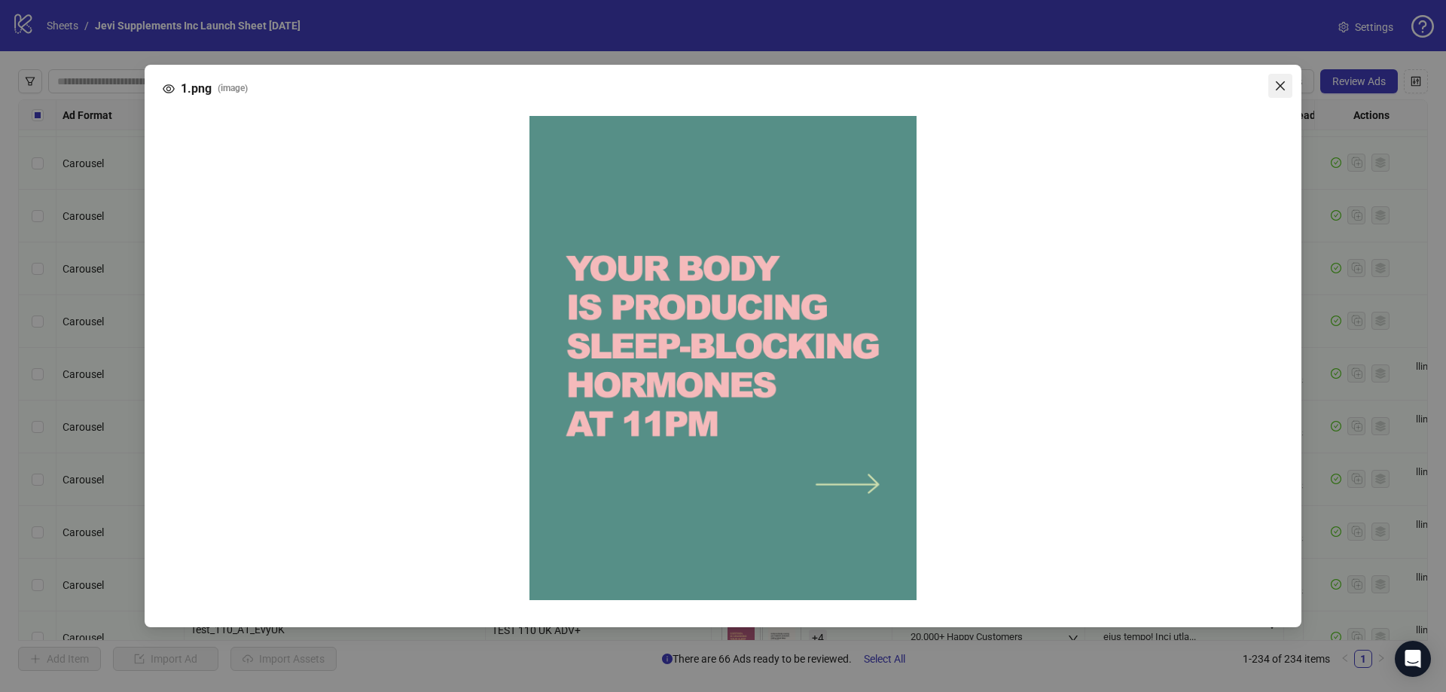
click at [1280, 83] on icon "close" at bounding box center [1281, 86] width 12 height 12
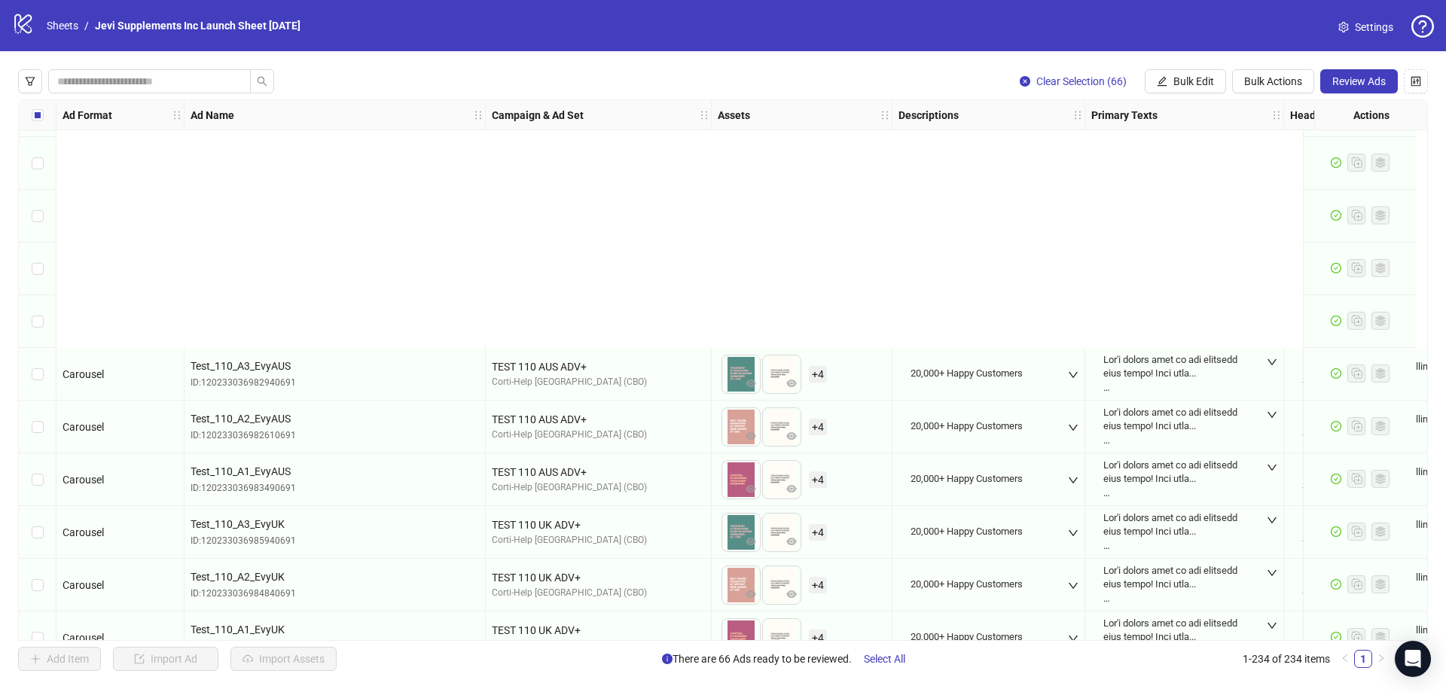
scroll to position [7541, 0]
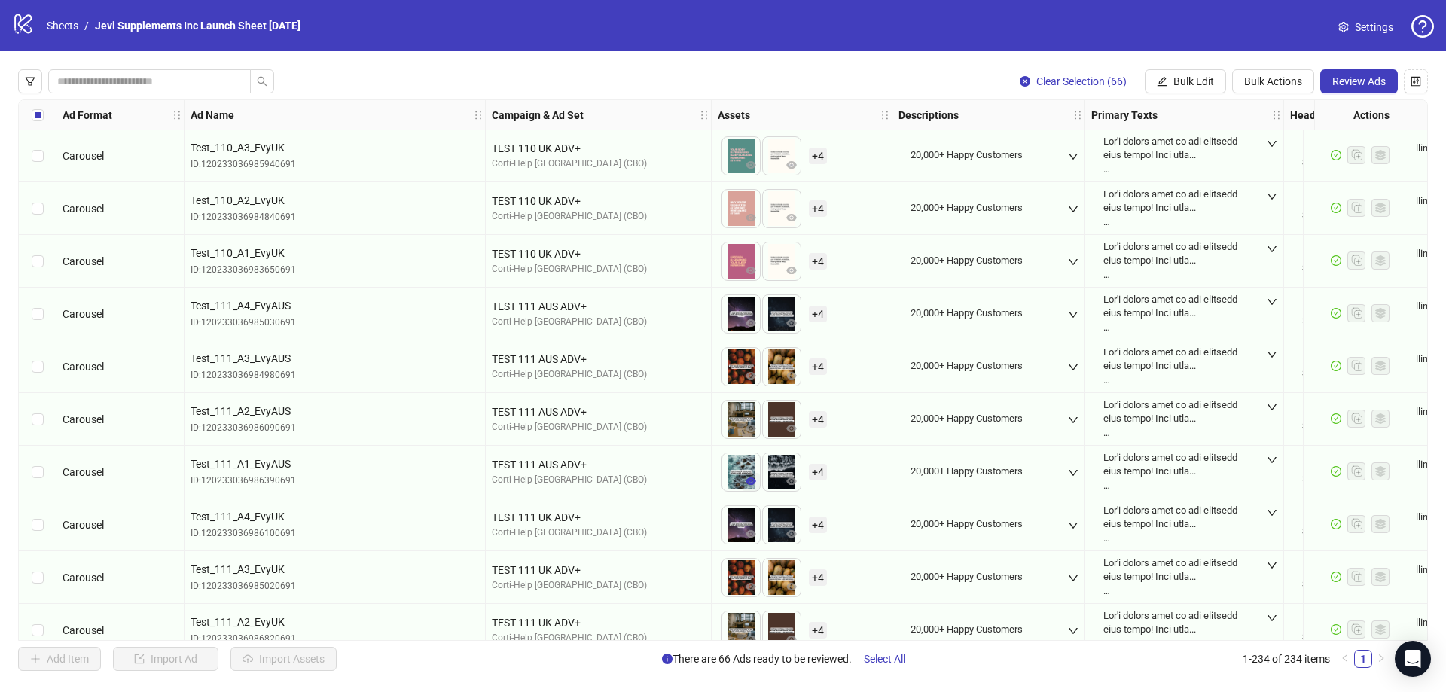
click at [749, 479] on icon "eye" at bounding box center [751, 482] width 11 height 8
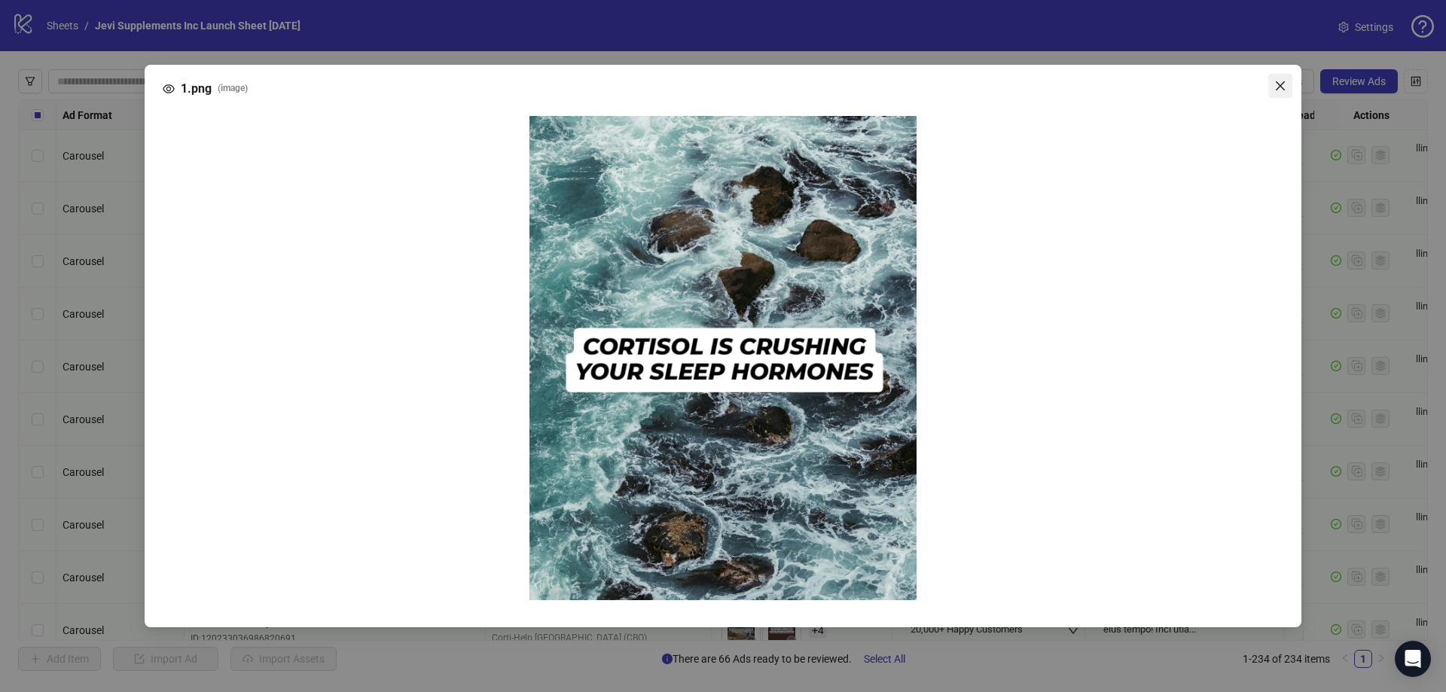
click at [1284, 92] on icon "close" at bounding box center [1281, 86] width 12 height 12
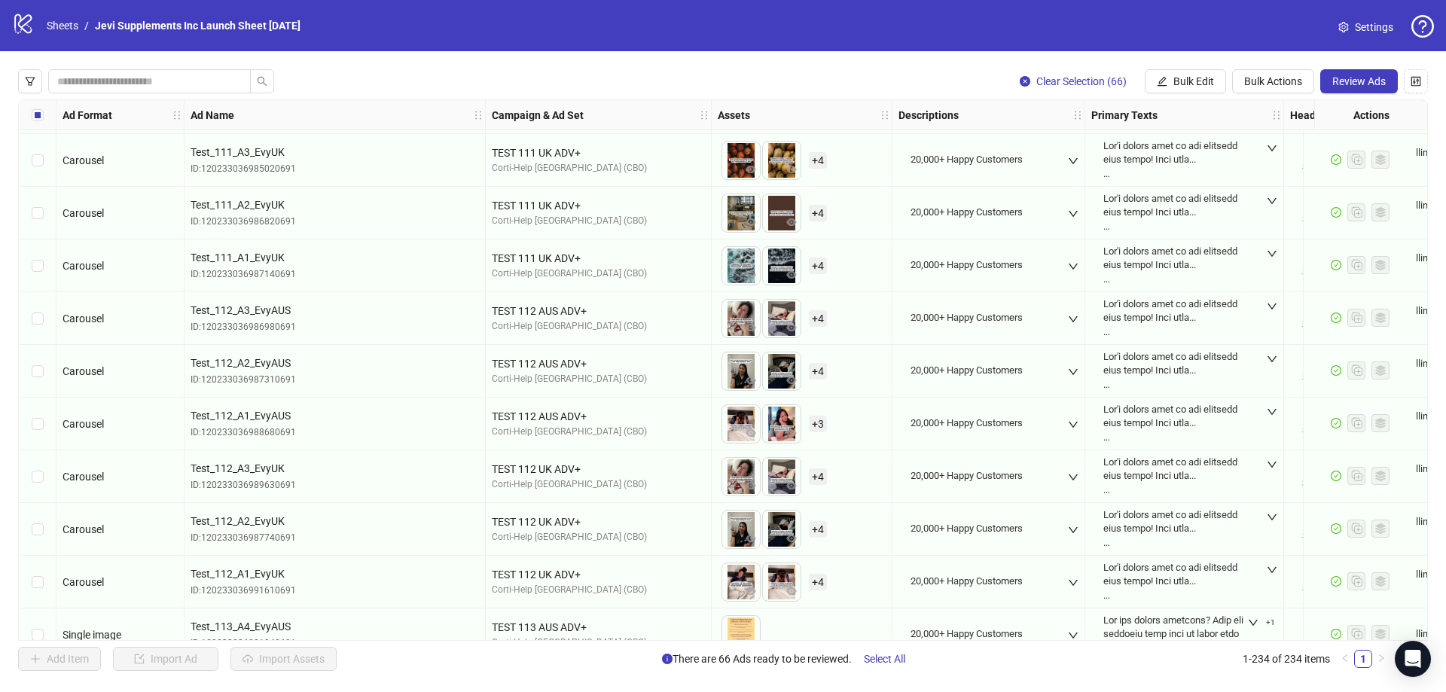
scroll to position [7993, 0]
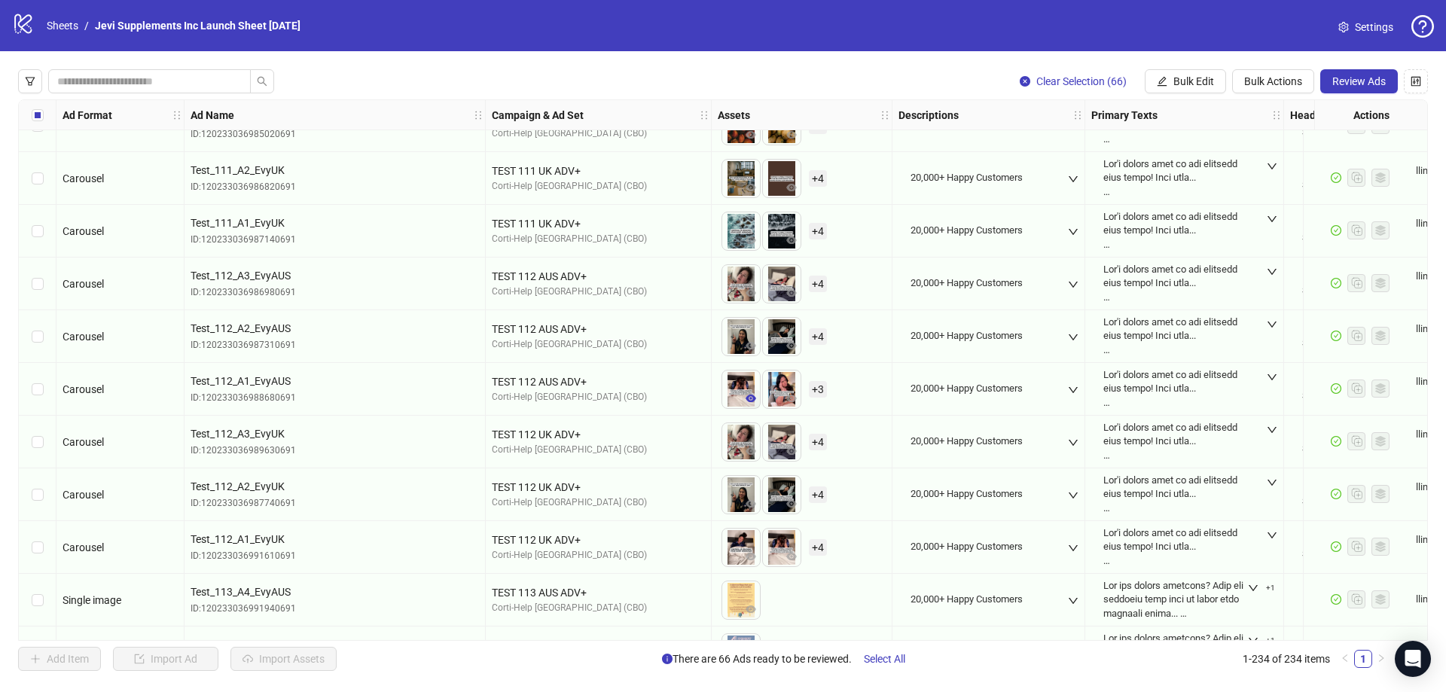
click at [750, 395] on icon "eye" at bounding box center [751, 398] width 11 height 11
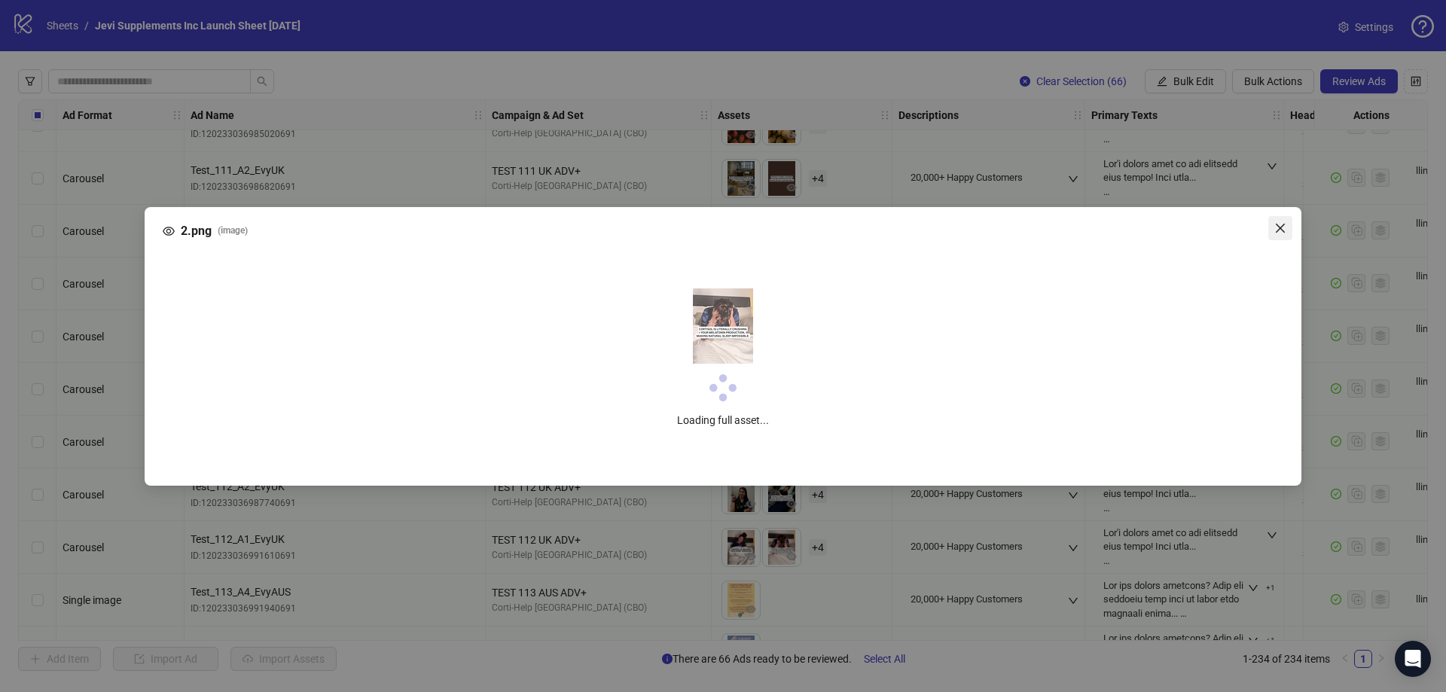
click at [1290, 228] on span "Close" at bounding box center [1281, 228] width 24 height 12
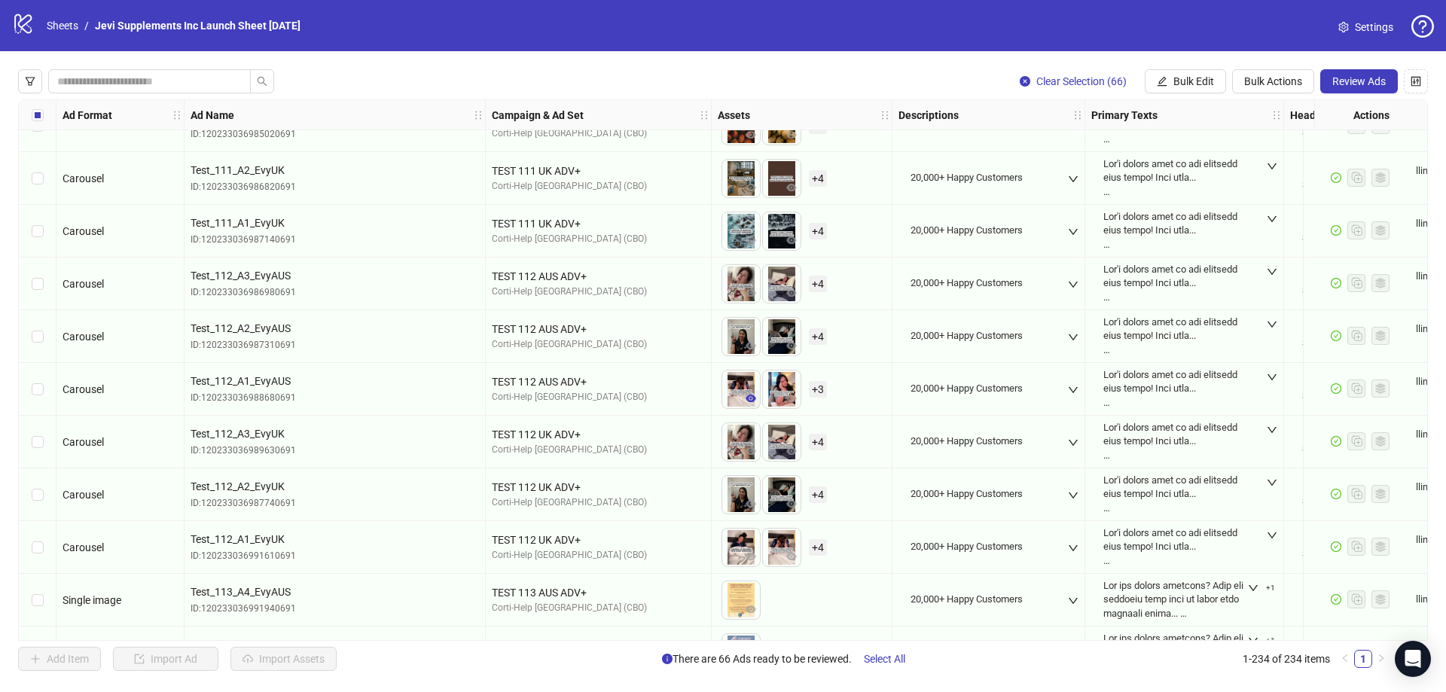
click at [750, 395] on icon "eye" at bounding box center [751, 398] width 11 height 11
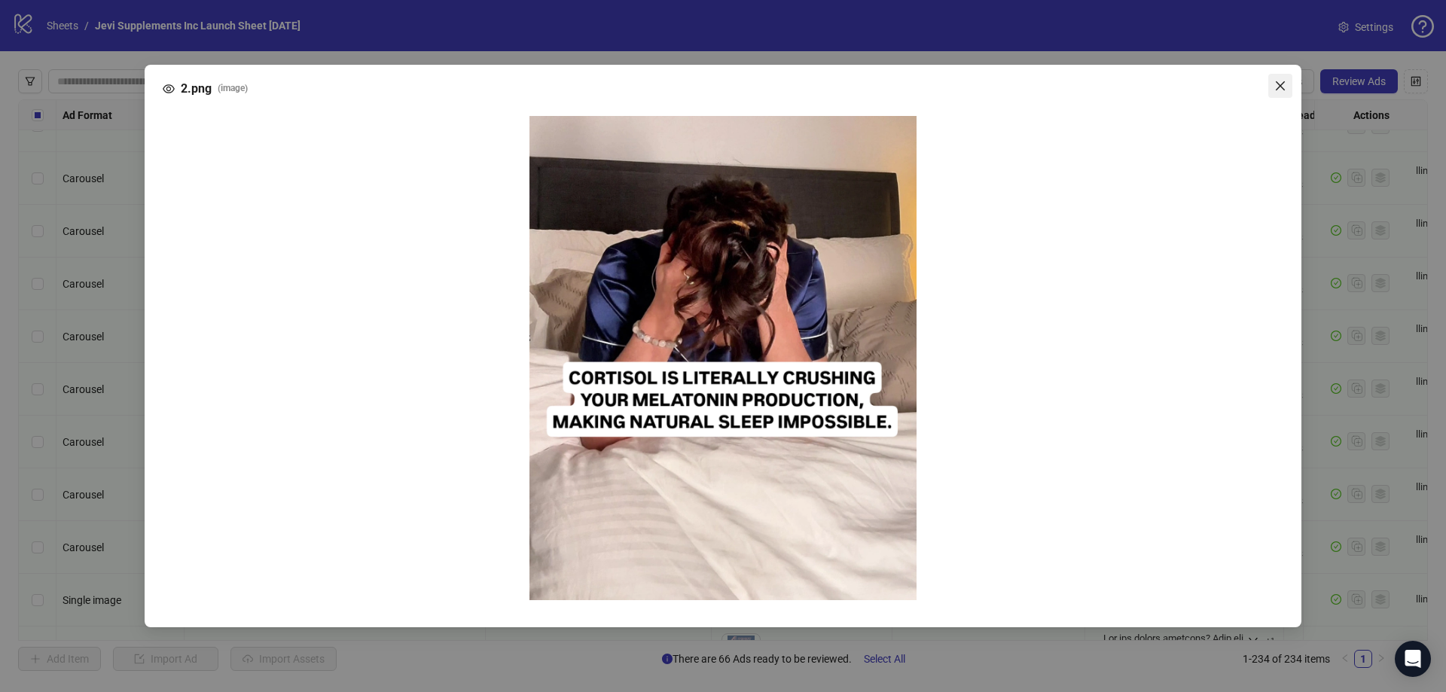
click at [1283, 84] on icon "close" at bounding box center [1281, 86] width 12 height 12
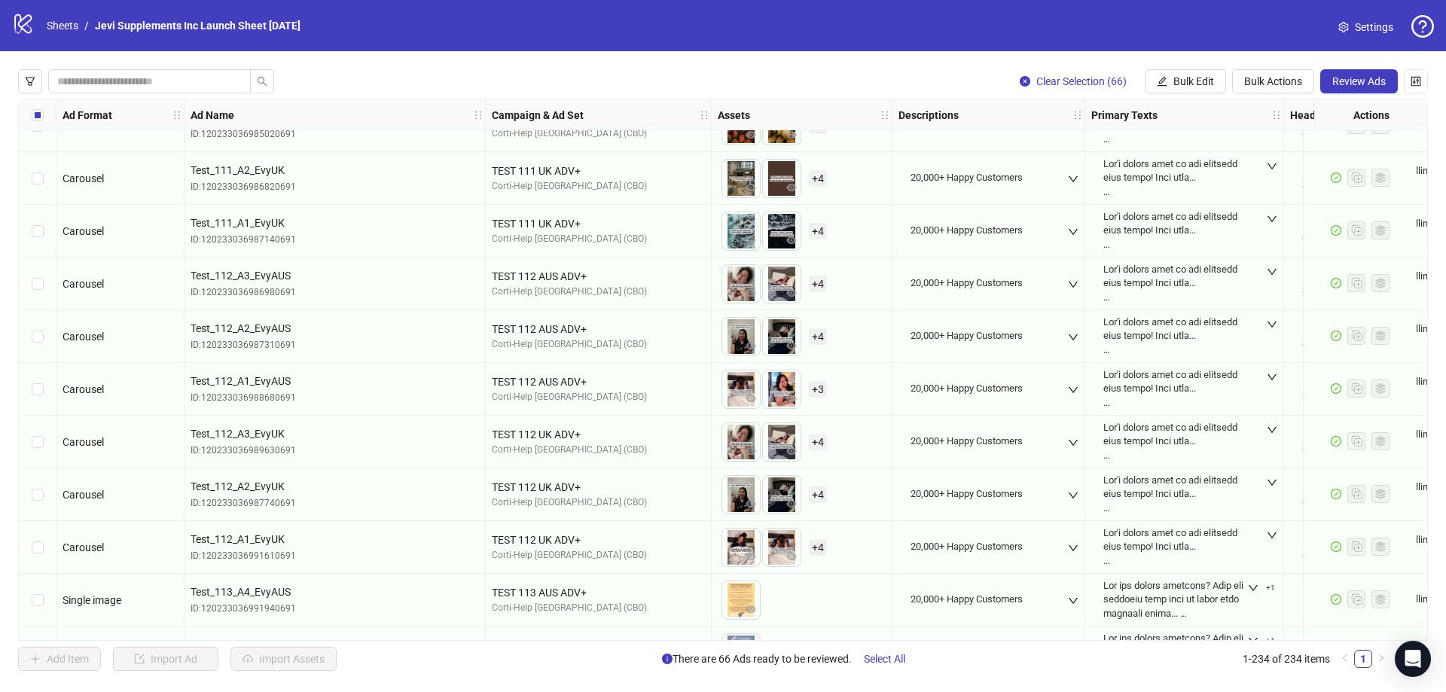
click at [817, 389] on span "+ 3" at bounding box center [818, 389] width 18 height 17
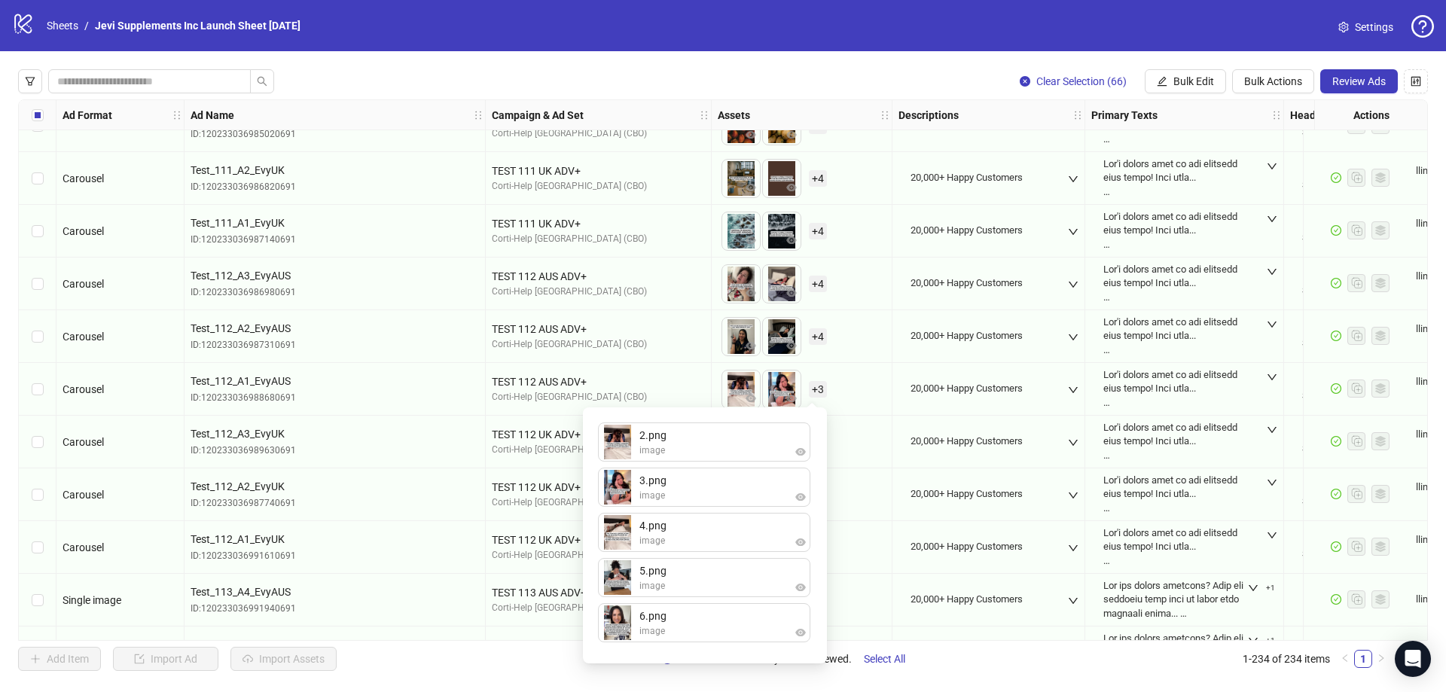
click at [44, 392] on div "Select row 157" at bounding box center [38, 389] width 38 height 53
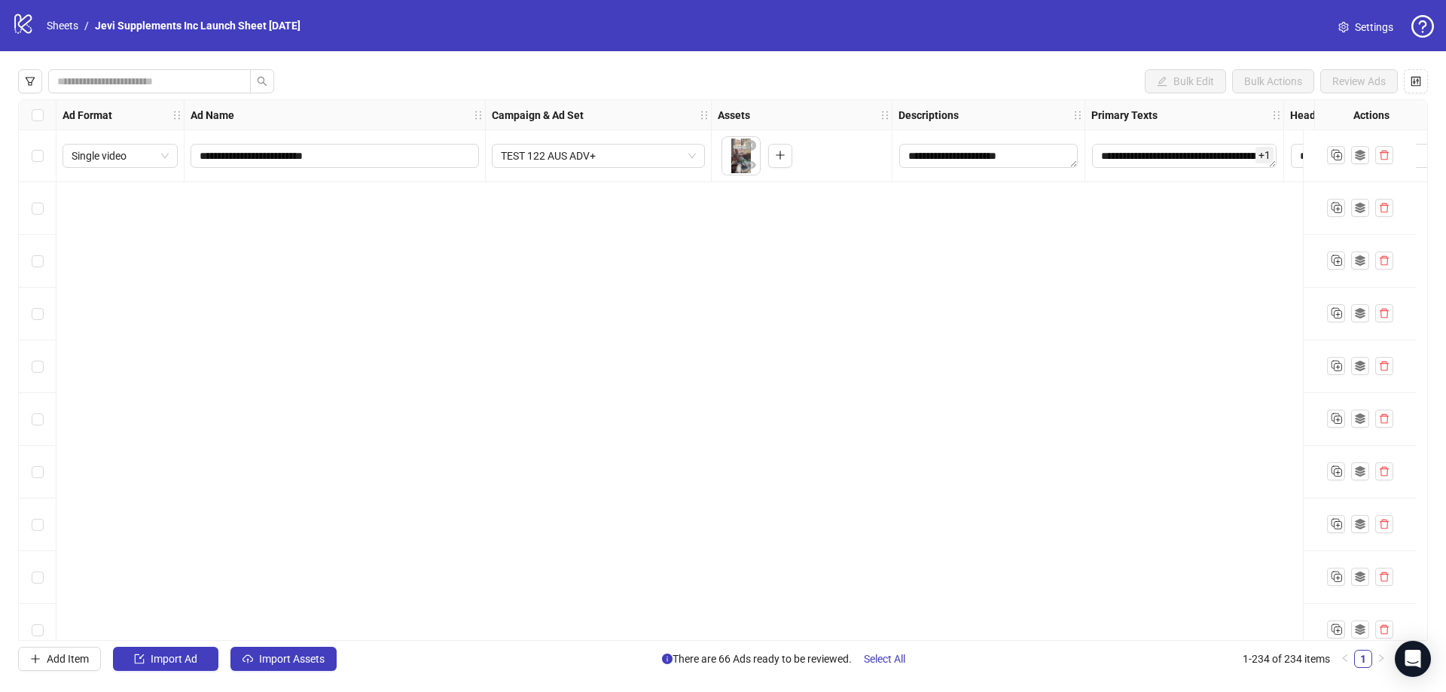
scroll to position [11233, 0]
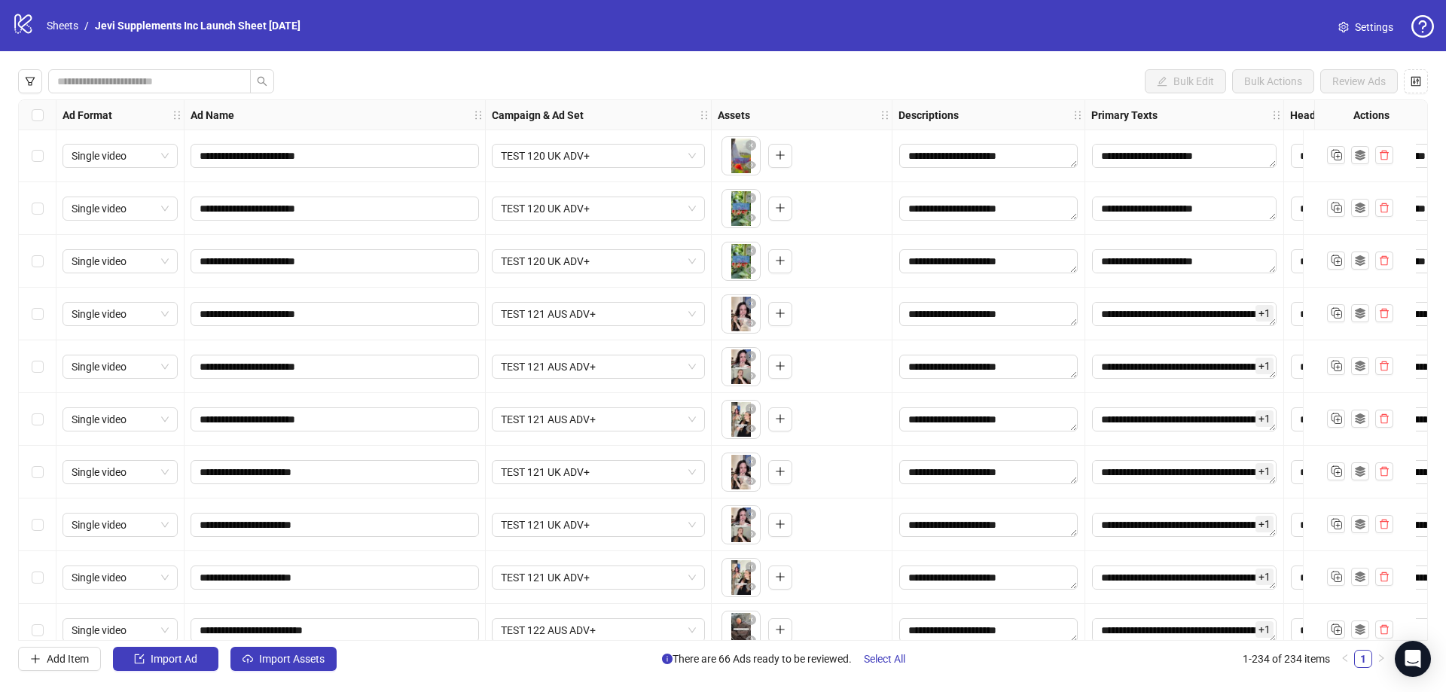
click at [46, 576] on div "Select row 222" at bounding box center [38, 577] width 38 height 53
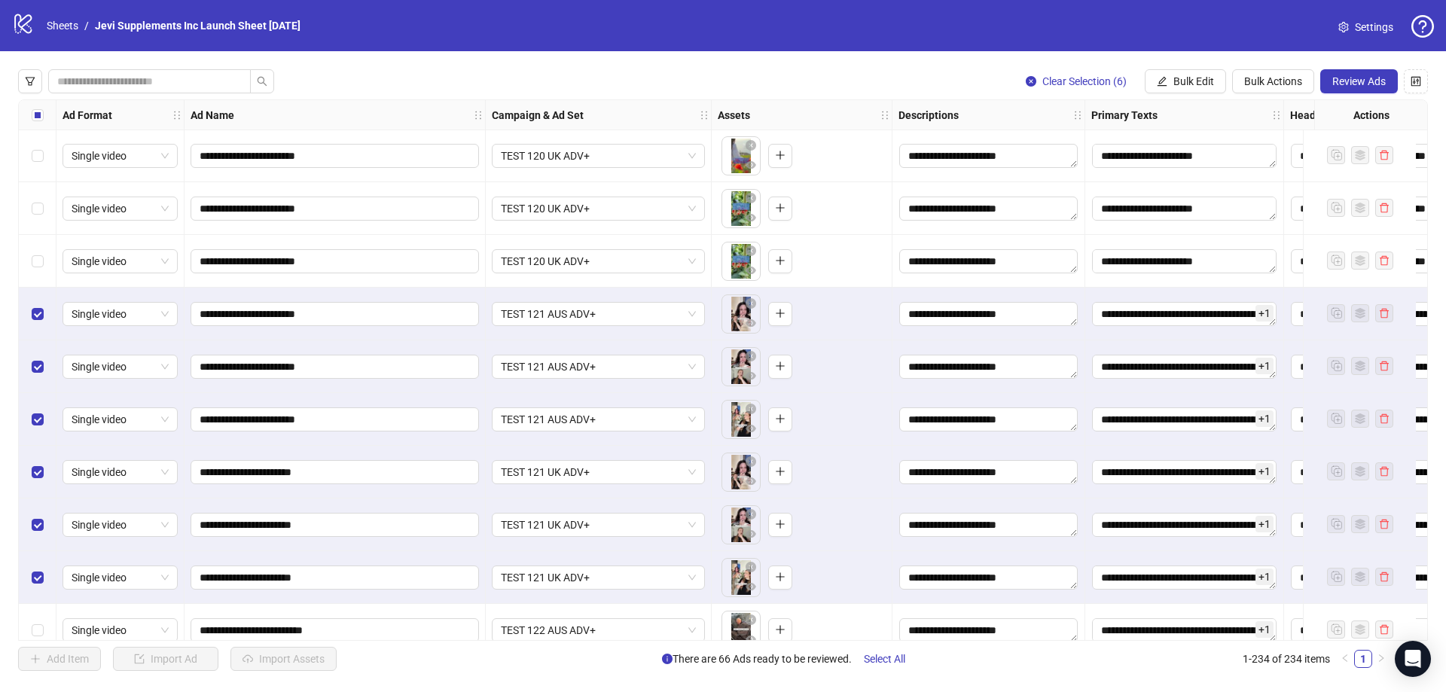
click at [1273, 69] on div "**********" at bounding box center [723, 370] width 1446 height 638
click at [1271, 73] on button "Bulk Actions" at bounding box center [1273, 81] width 82 height 24
click at [1263, 133] on span "Duplicate" at bounding box center [1295, 136] width 105 height 17
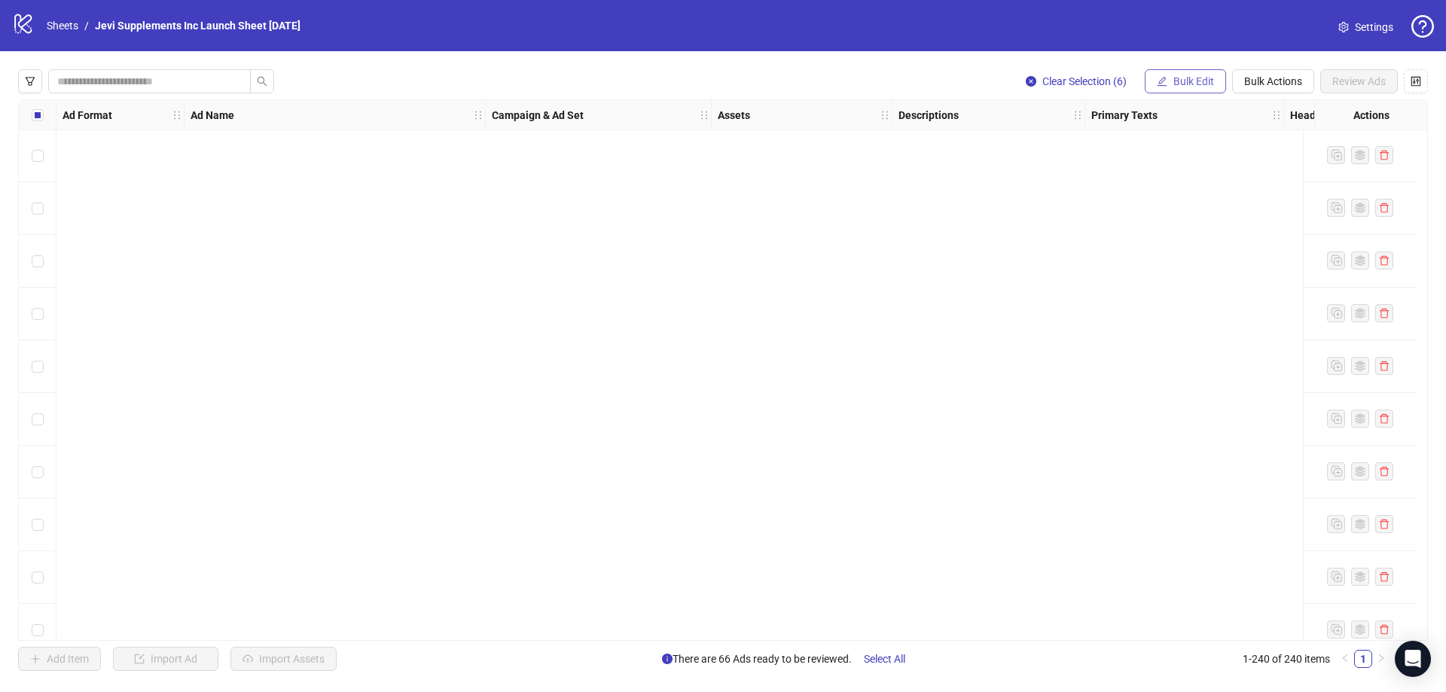
click at [1151, 70] on button "Bulk Edit" at bounding box center [1185, 81] width 81 height 24
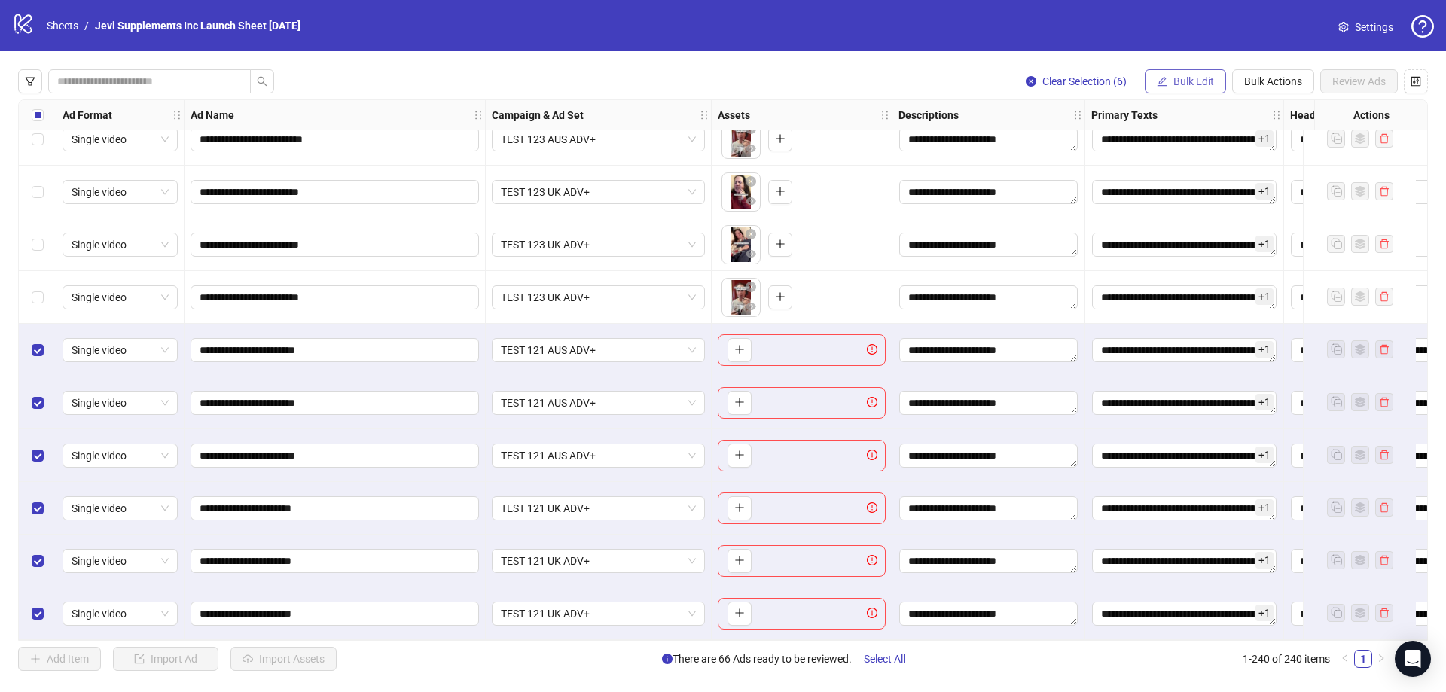
click at [1170, 81] on button "Bulk Edit" at bounding box center [1185, 81] width 81 height 24
click at [1170, 80] on button "Bulk Edit" at bounding box center [1185, 81] width 81 height 24
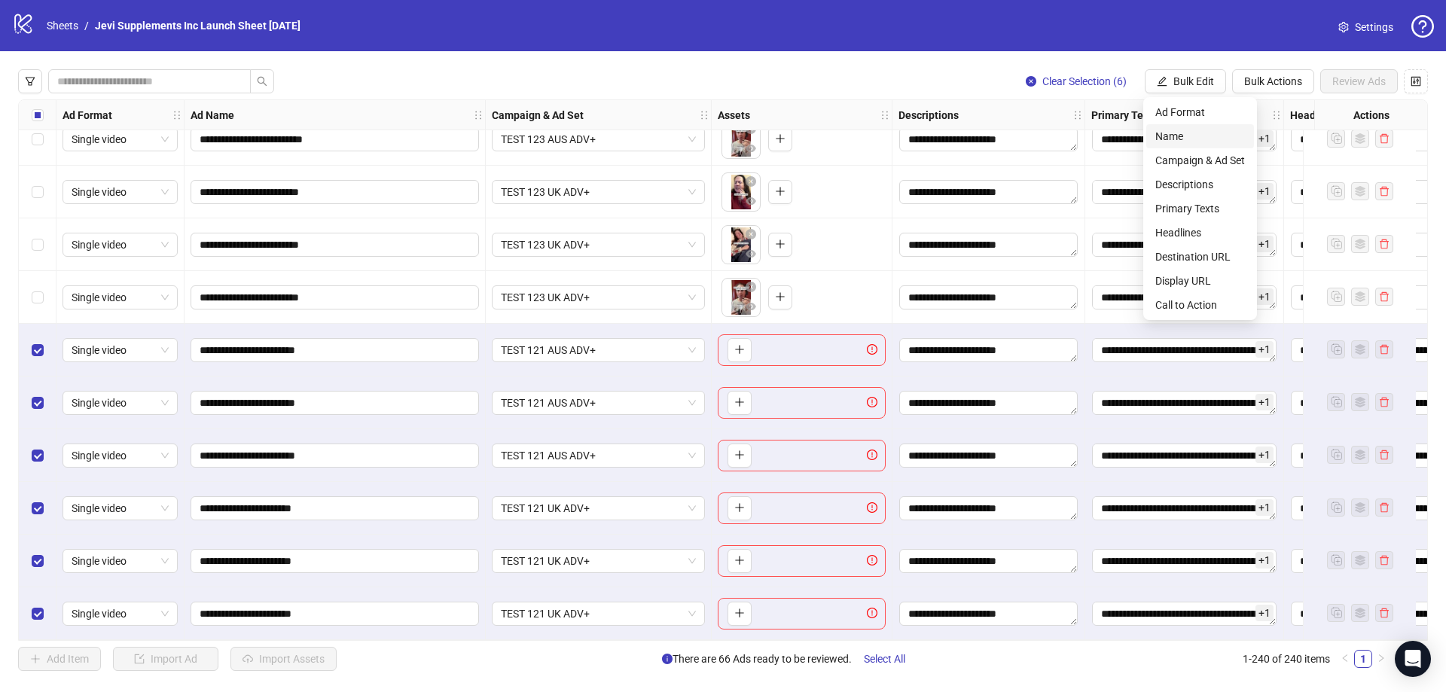
click at [1184, 130] on span "Name" at bounding box center [1201, 136] width 90 height 17
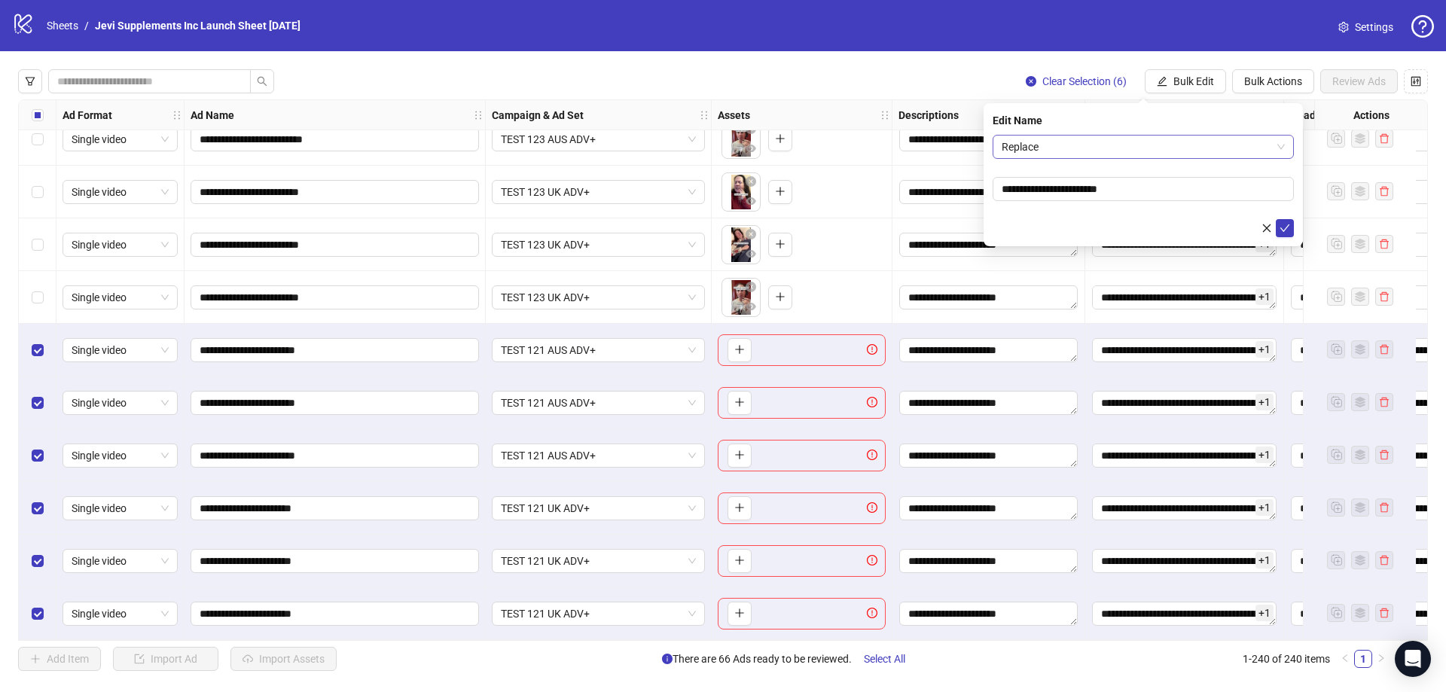
click at [1059, 149] on span "Replace" at bounding box center [1143, 147] width 283 height 23
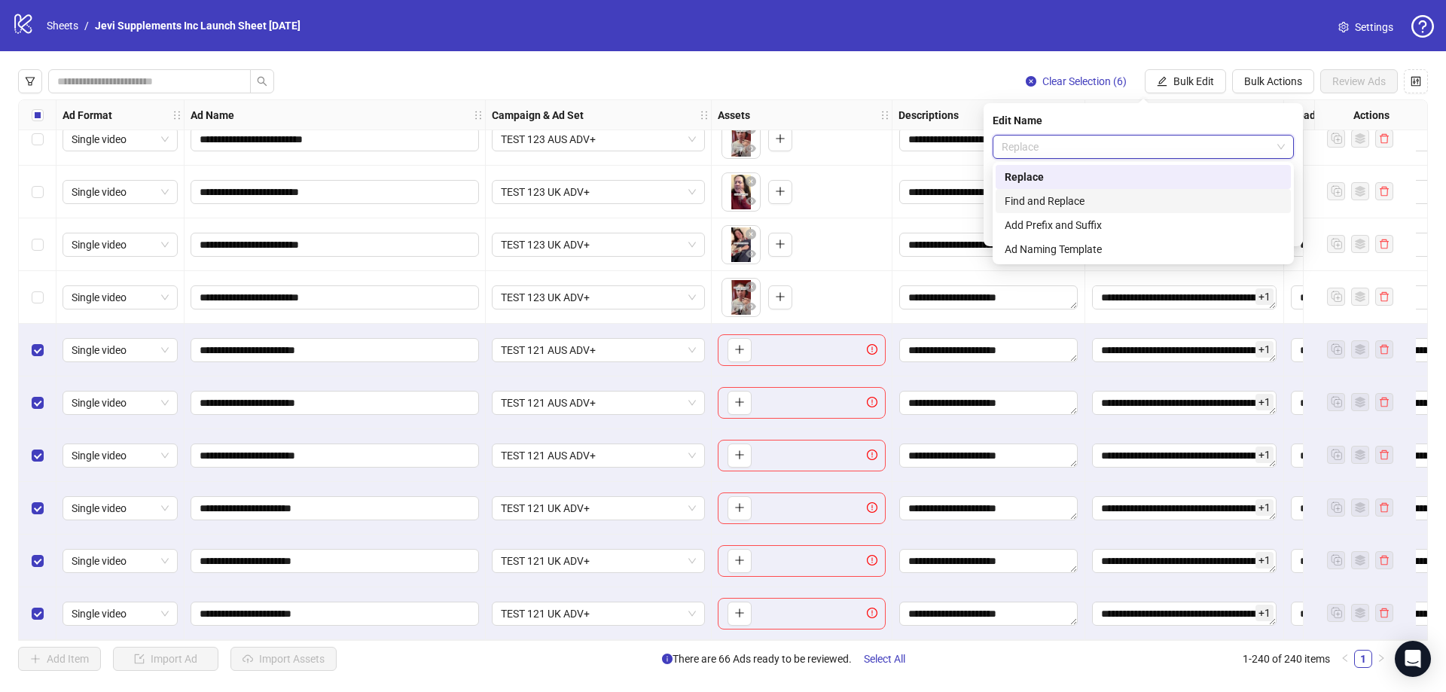
click at [1055, 198] on div "Find and Replace" at bounding box center [1143, 201] width 277 height 17
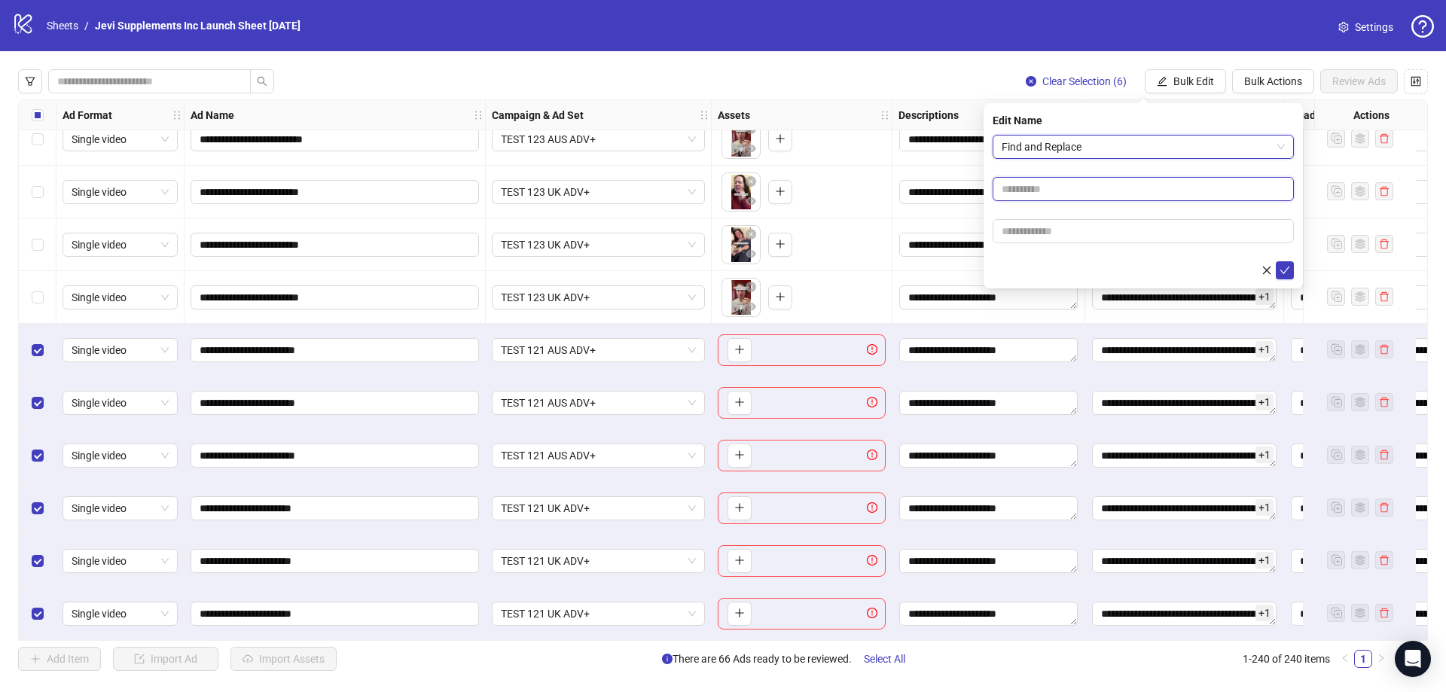
click at [1034, 194] on input "text" at bounding box center [1143, 189] width 301 height 24
type input "***"
click at [1032, 231] on input "text" at bounding box center [1143, 231] width 301 height 24
type input "***"
click at [1284, 266] on icon "check" at bounding box center [1285, 270] width 11 height 11
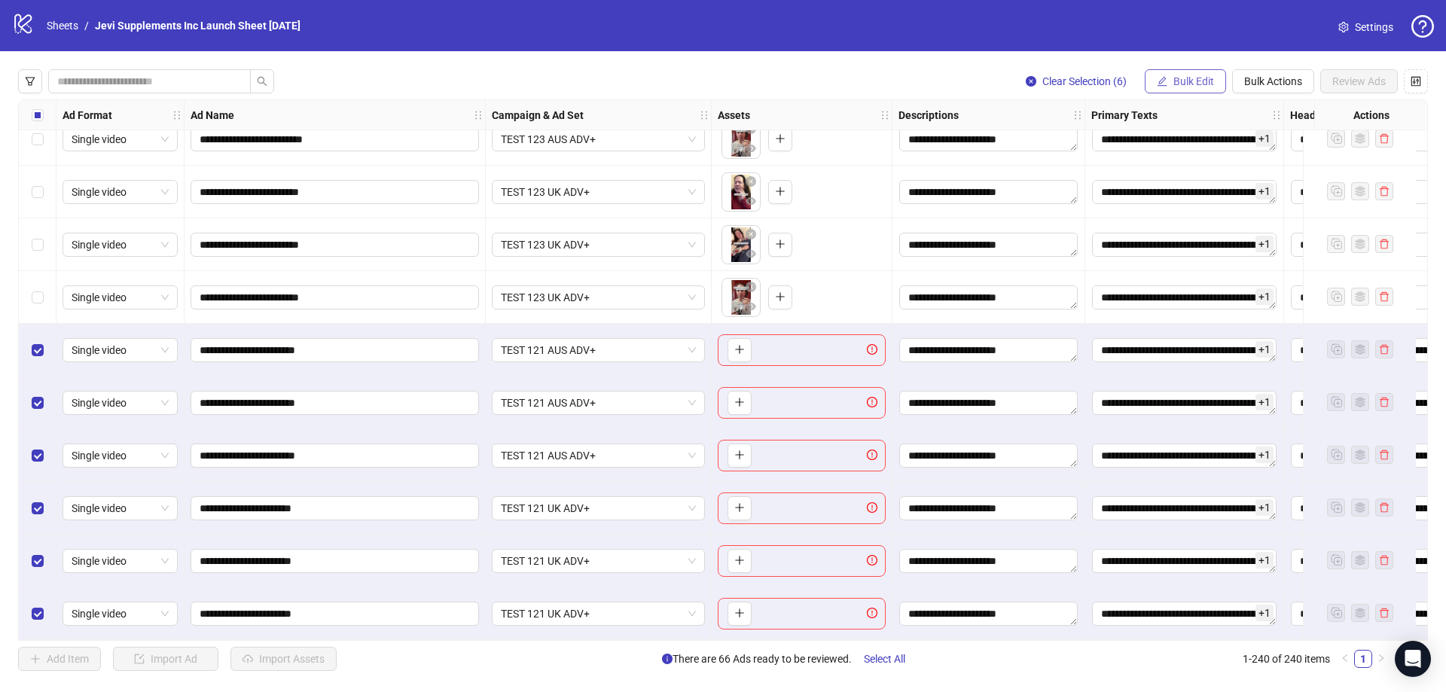
click at [1183, 78] on span "Bulk Edit" at bounding box center [1194, 81] width 41 height 12
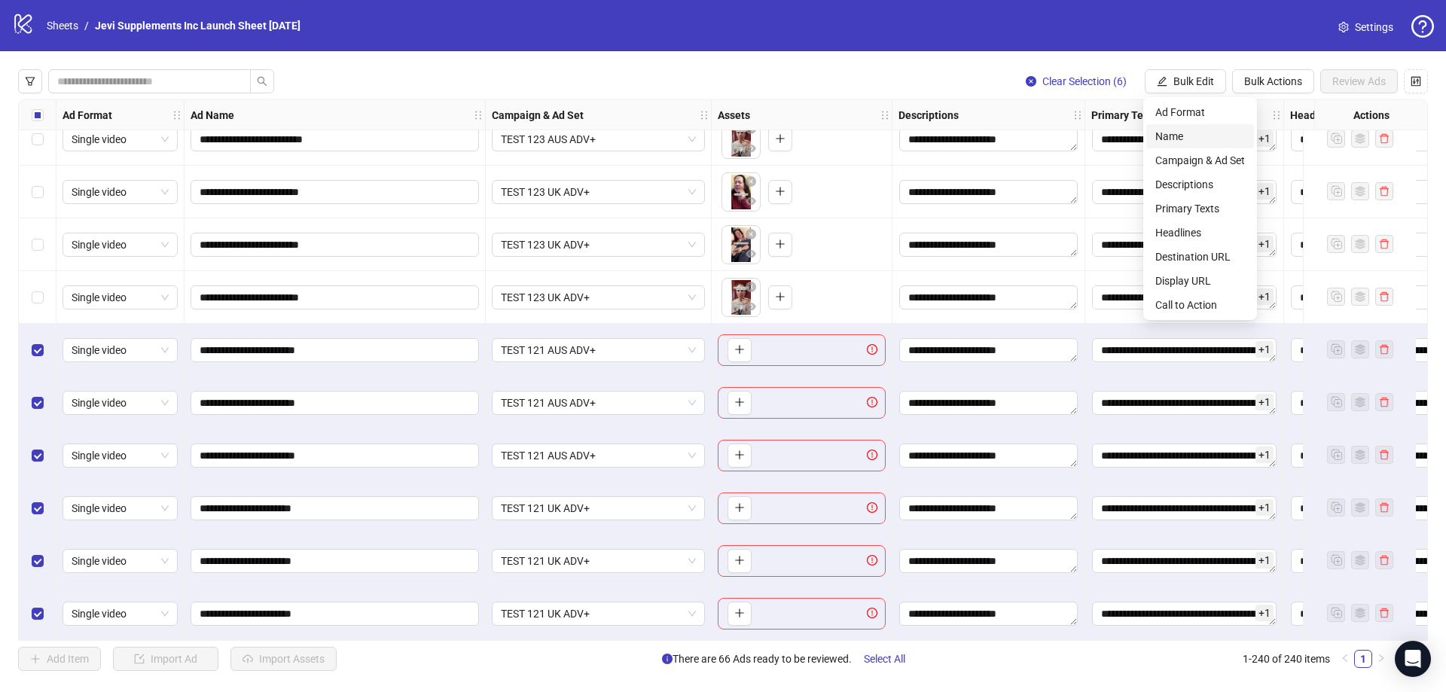
click at [1187, 132] on span "Name" at bounding box center [1201, 136] width 90 height 17
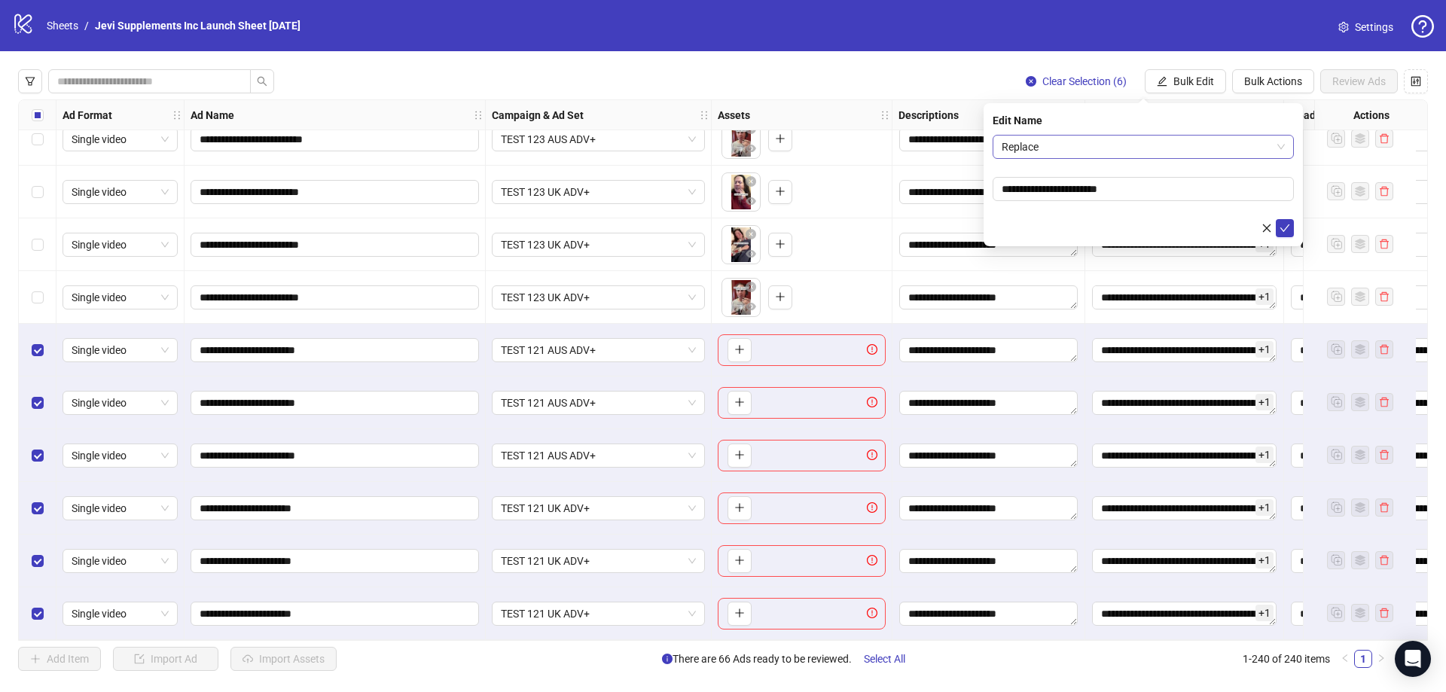
click at [1067, 154] on span "Replace" at bounding box center [1143, 147] width 283 height 23
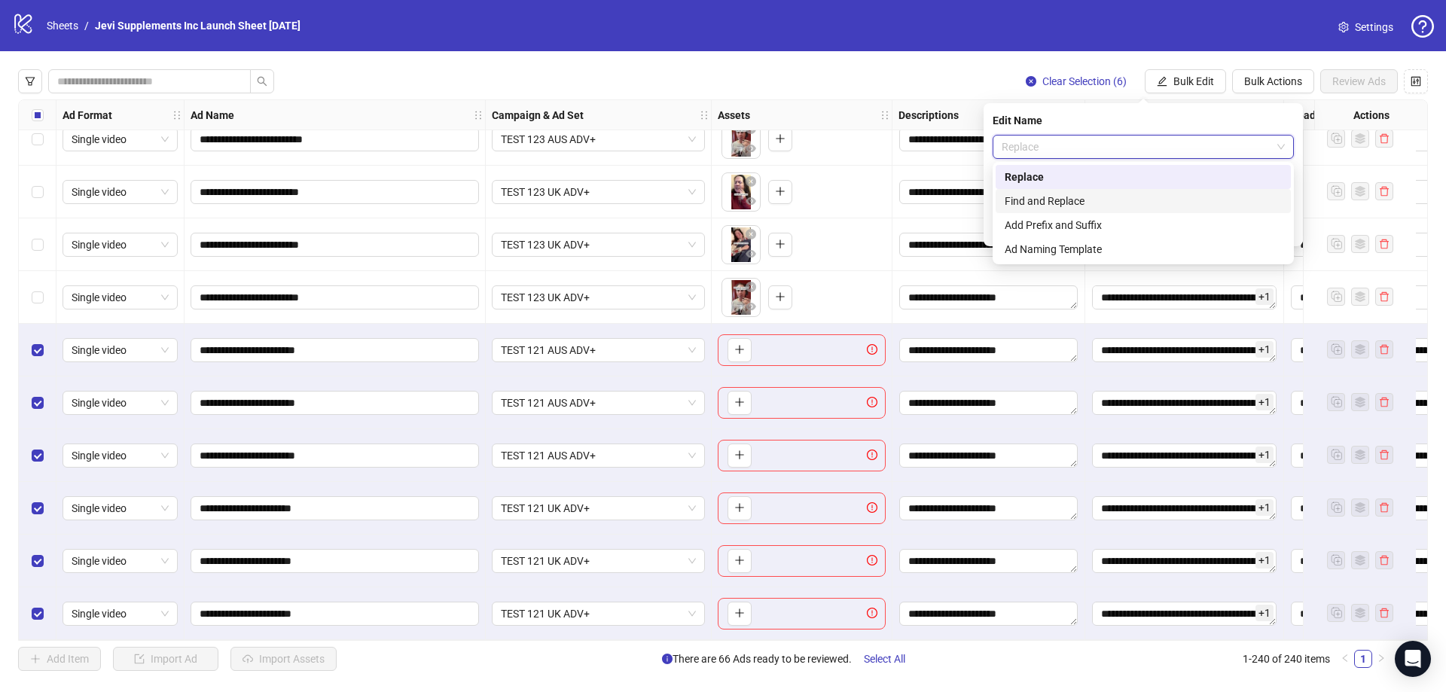
click at [1055, 197] on div "Find and Replace" at bounding box center [1143, 201] width 277 height 17
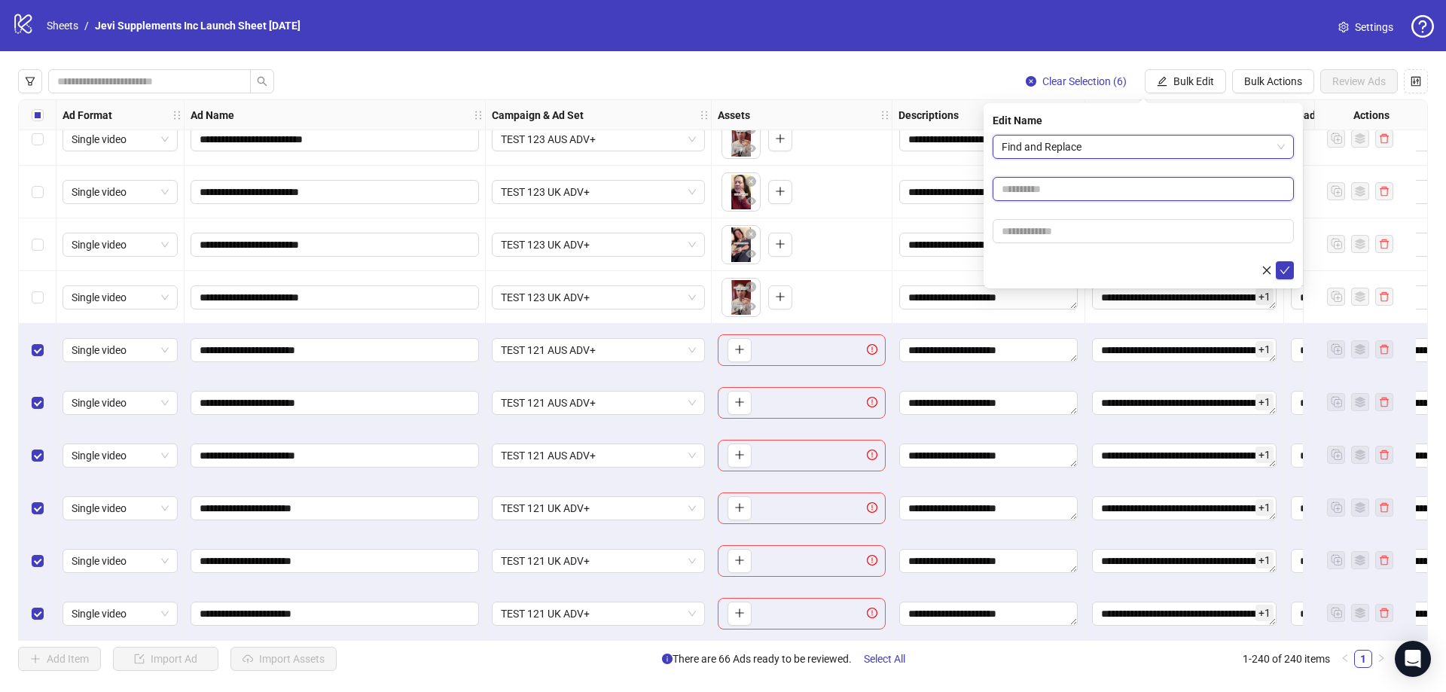
click at [1045, 189] on input "text" at bounding box center [1143, 189] width 301 height 24
type input "******"
click at [1042, 237] on input "text" at bounding box center [1143, 231] width 301 height 24
type input "*******"
click at [1289, 265] on icon "check" at bounding box center [1285, 270] width 11 height 11
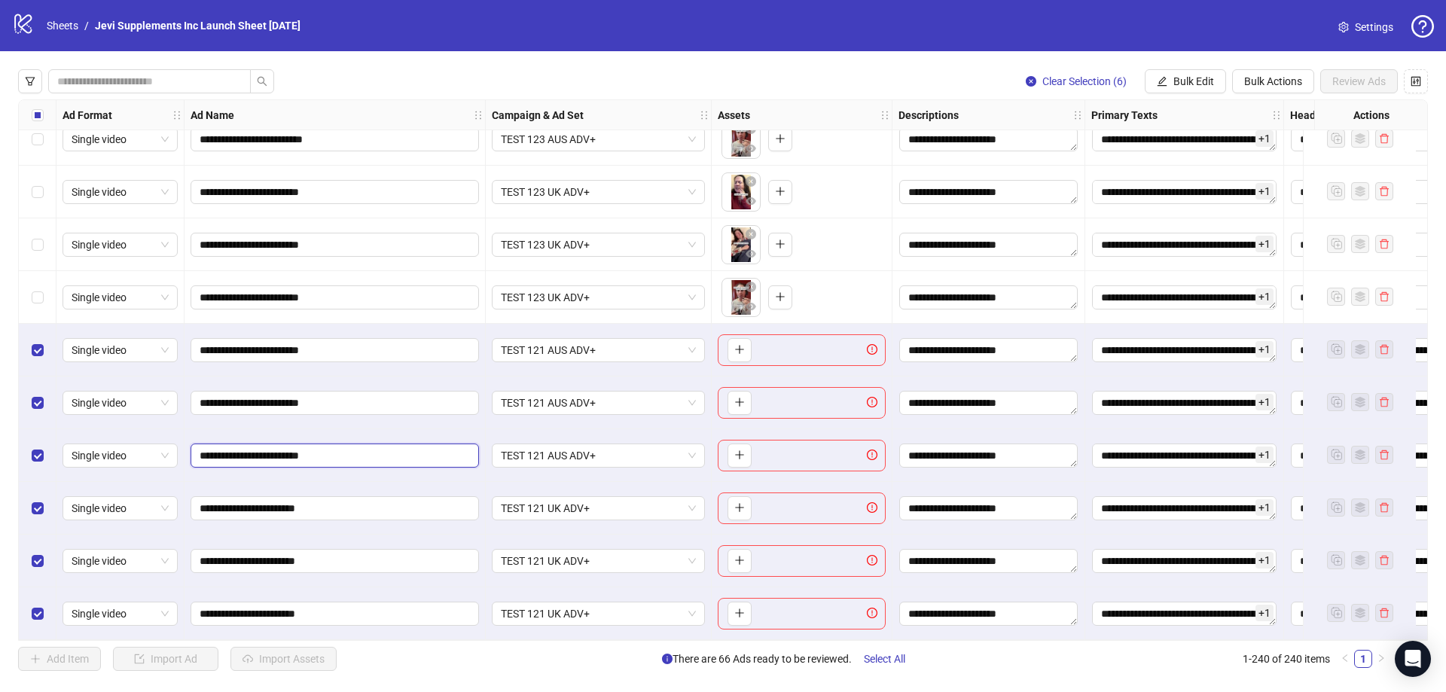
click at [349, 450] on input "**********" at bounding box center [333, 455] width 267 height 17
click at [375, 418] on div "**********" at bounding box center [335, 403] width 301 height 53
click at [1180, 84] on span "Bulk Edit" at bounding box center [1194, 81] width 41 height 12
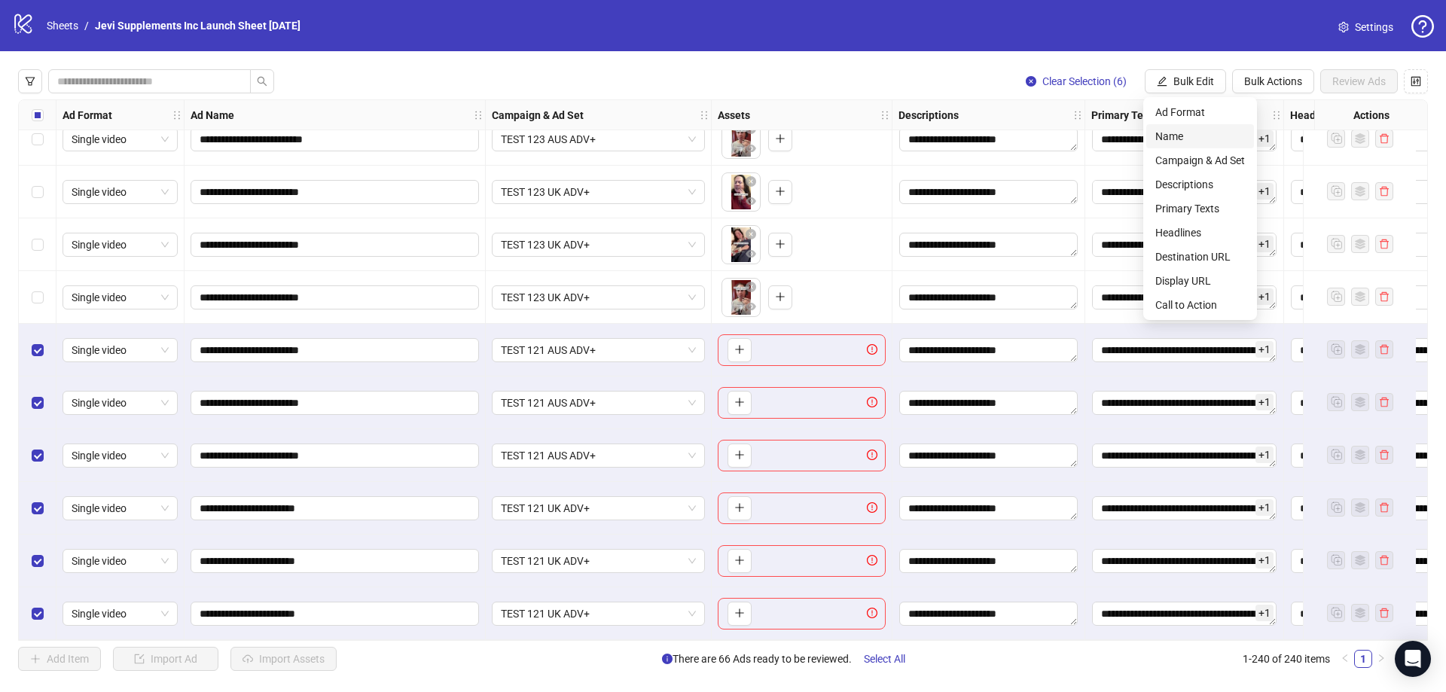
click at [1168, 136] on span "Name" at bounding box center [1201, 136] width 90 height 17
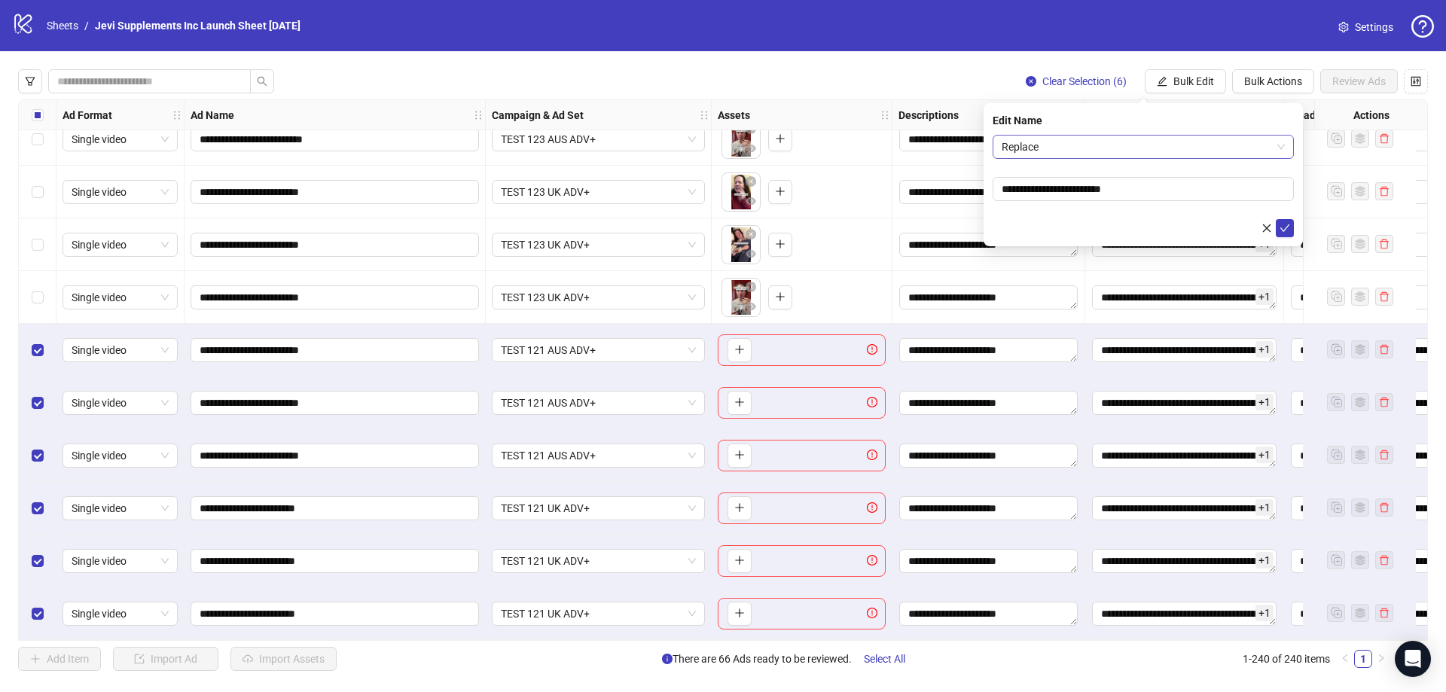
click at [1079, 154] on span "Replace" at bounding box center [1143, 147] width 283 height 23
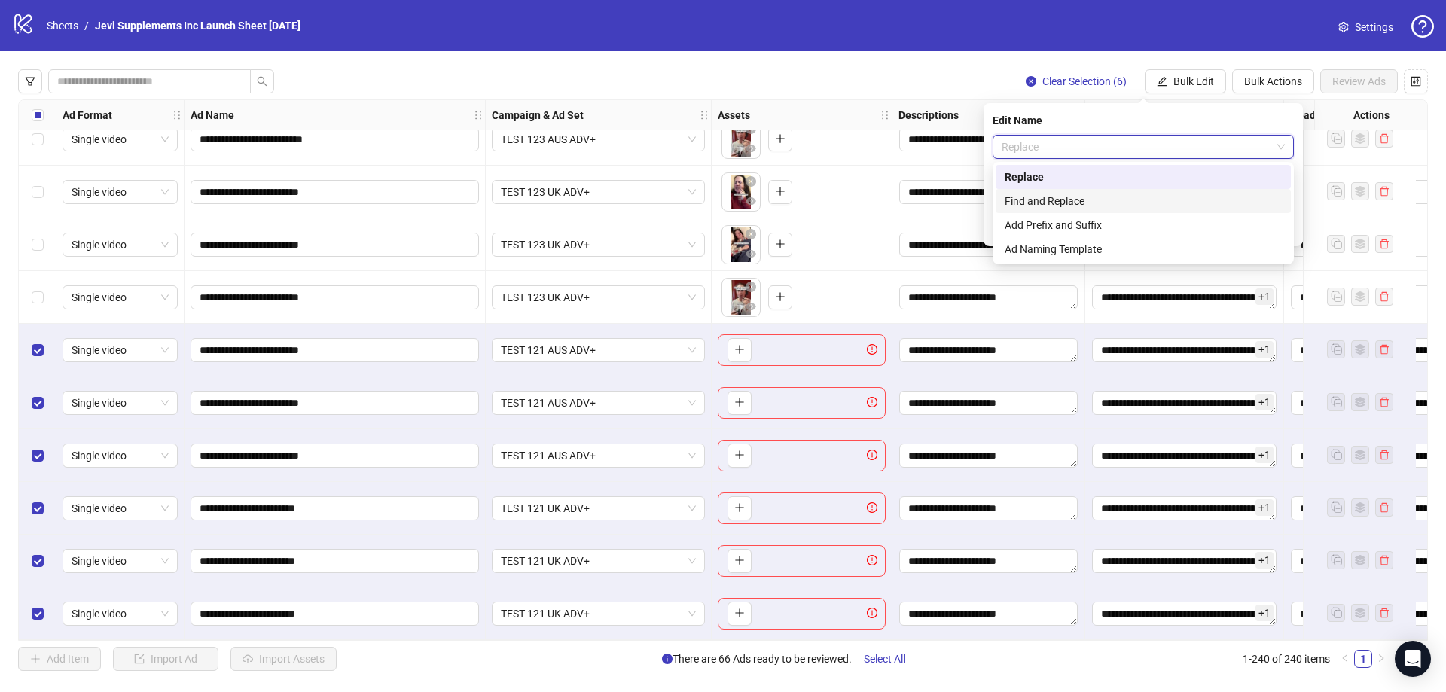
click at [1061, 197] on div "Find and Replace" at bounding box center [1143, 201] width 277 height 17
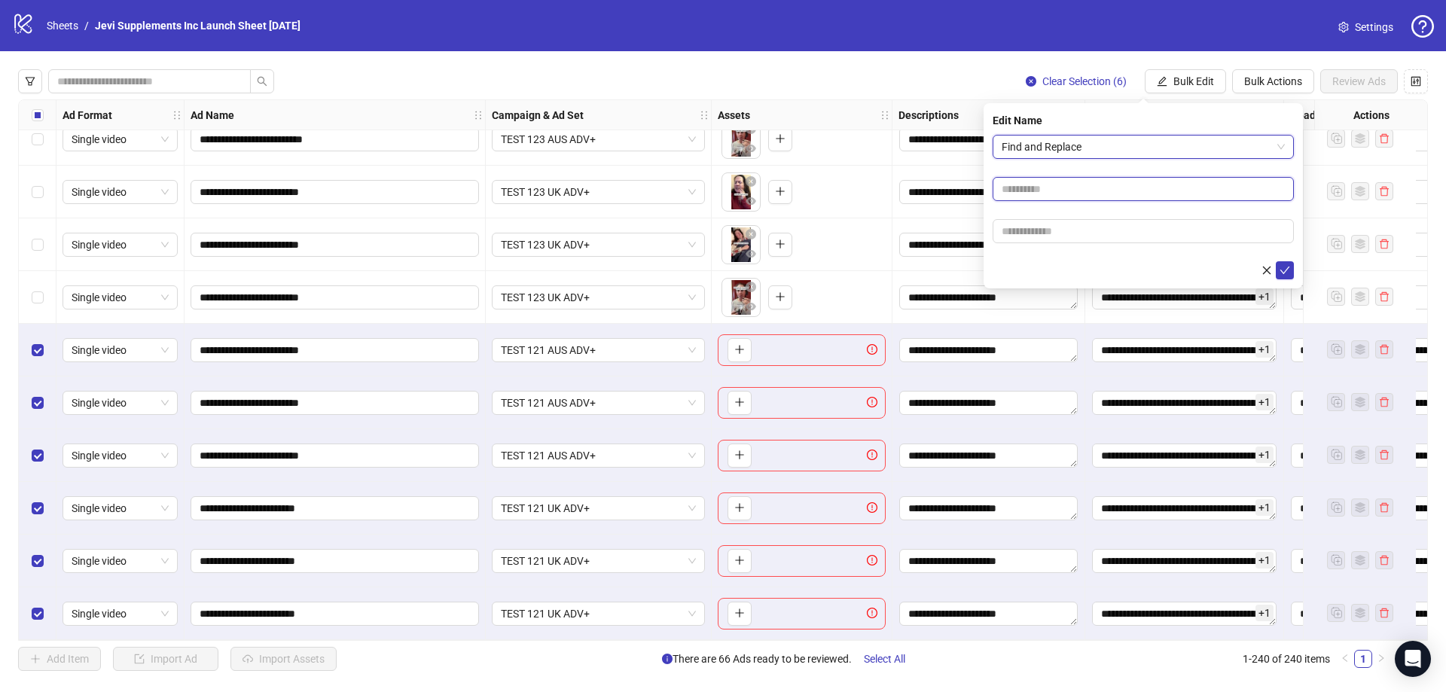
click at [1046, 188] on input "text" at bounding box center [1143, 189] width 301 height 24
type input "***"
click at [1041, 231] on input "text" at bounding box center [1143, 231] width 301 height 24
type input "***"
click at [1293, 269] on button "submit" at bounding box center [1285, 270] width 18 height 18
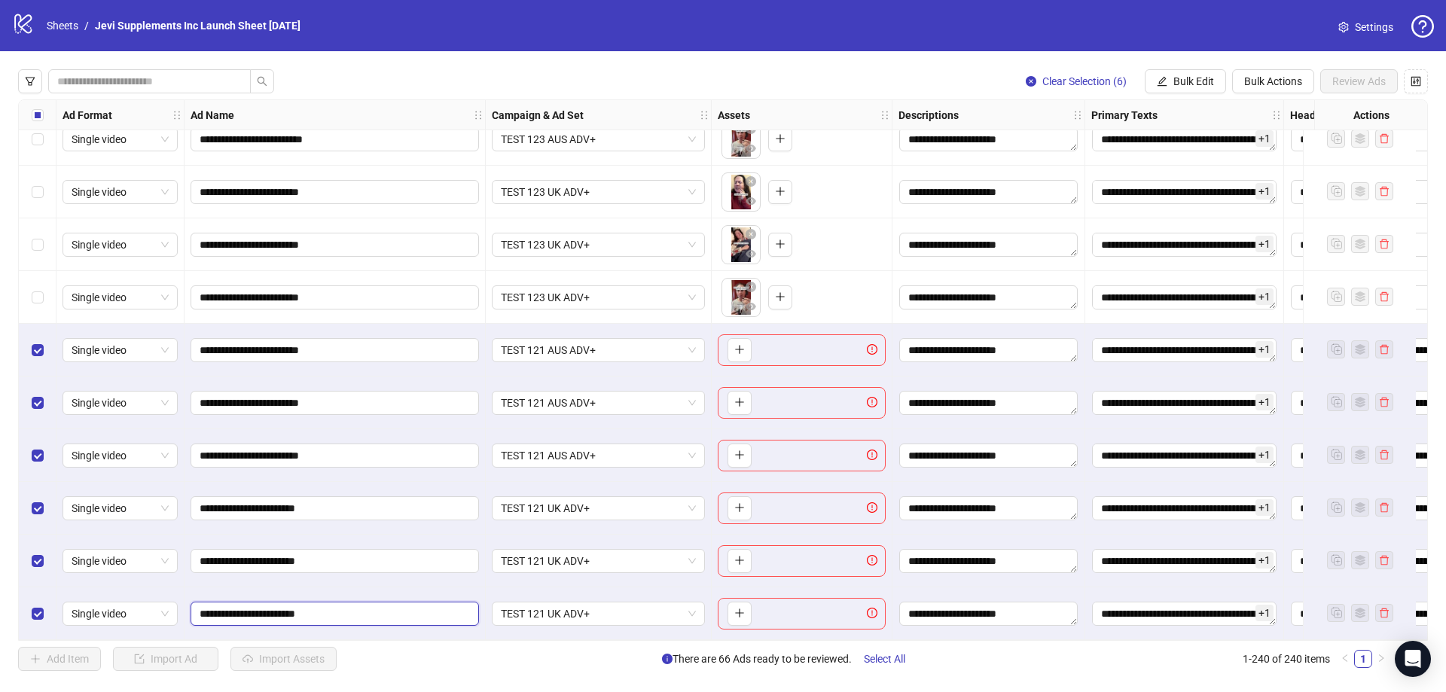
click at [368, 613] on input "**********" at bounding box center [333, 614] width 267 height 17
click at [690, 340] on span "TEST 121 AUS ADV+" at bounding box center [598, 350] width 195 height 23
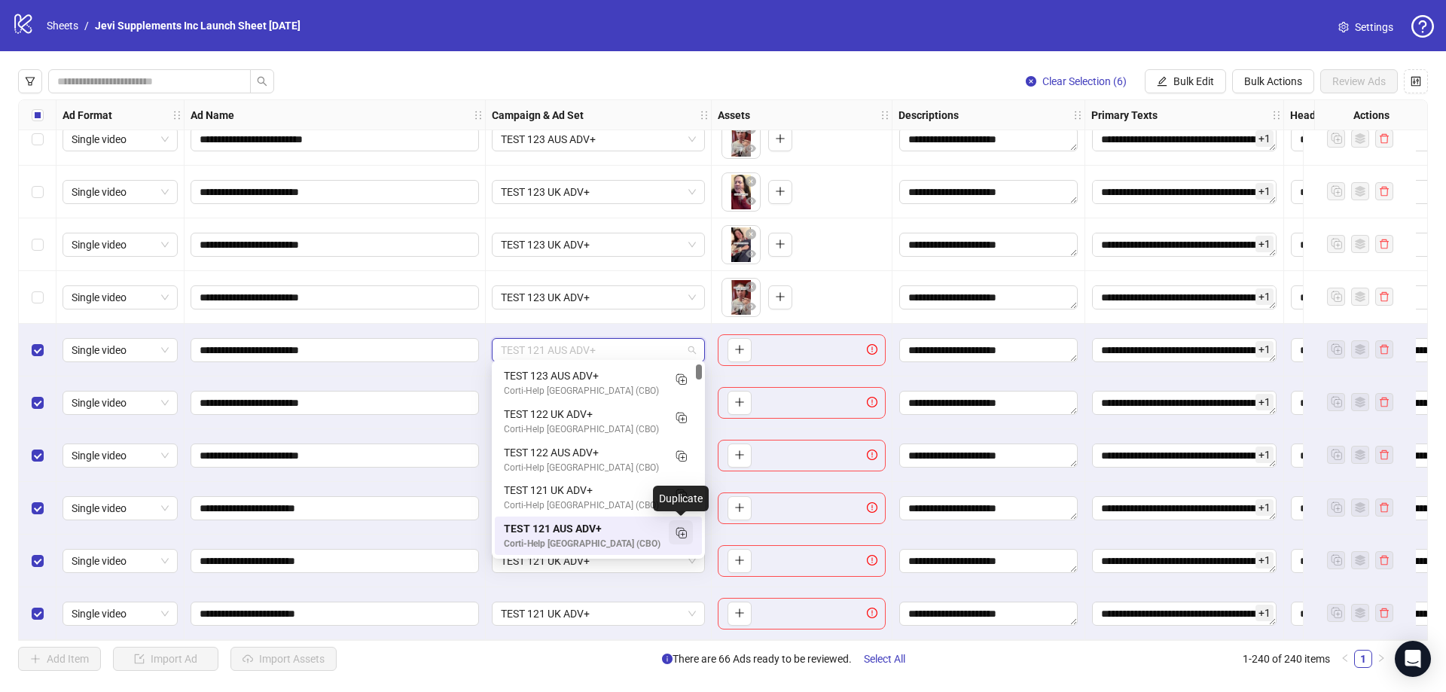
click at [681, 533] on icon "Duplicate" at bounding box center [680, 532] width 15 height 15
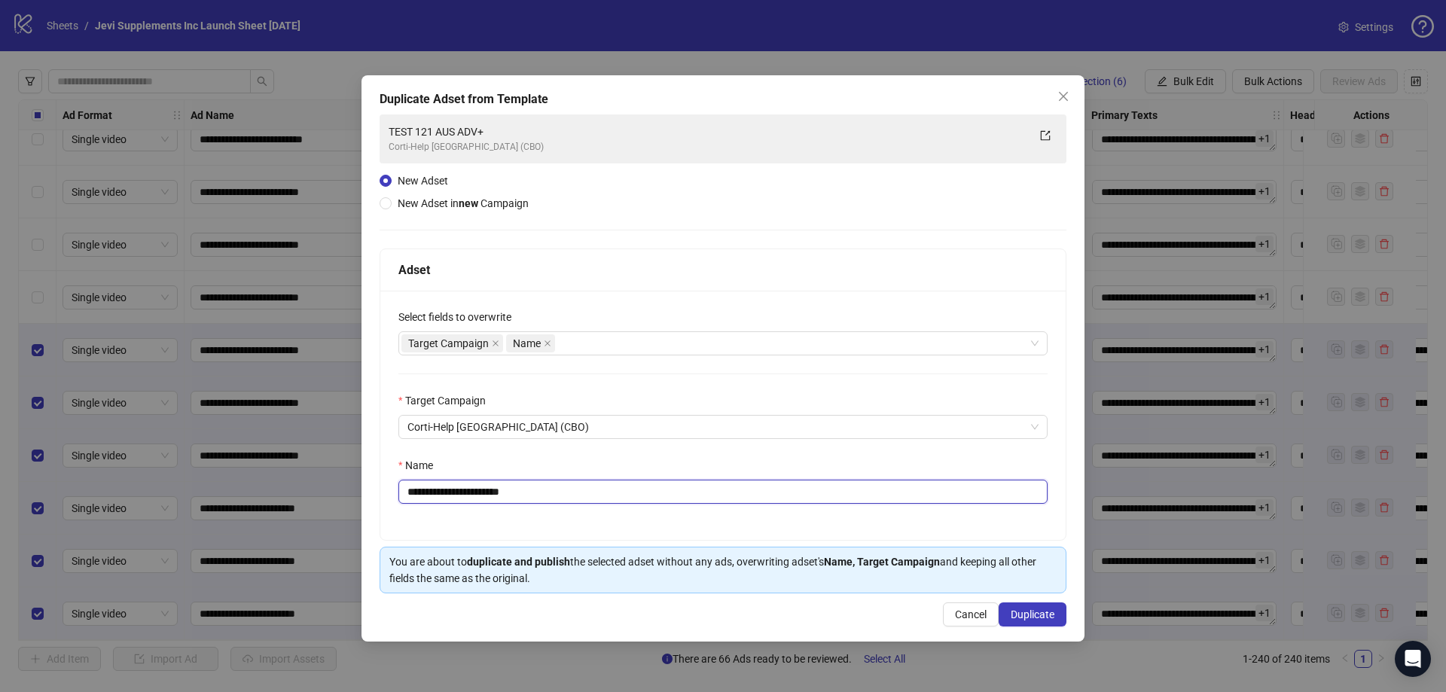
click at [450, 494] on input "**********" at bounding box center [723, 492] width 649 height 24
click at [590, 496] on input "**********" at bounding box center [723, 492] width 649 height 24
type input "**********"
click at [1035, 615] on span "Duplicate" at bounding box center [1033, 615] width 44 height 12
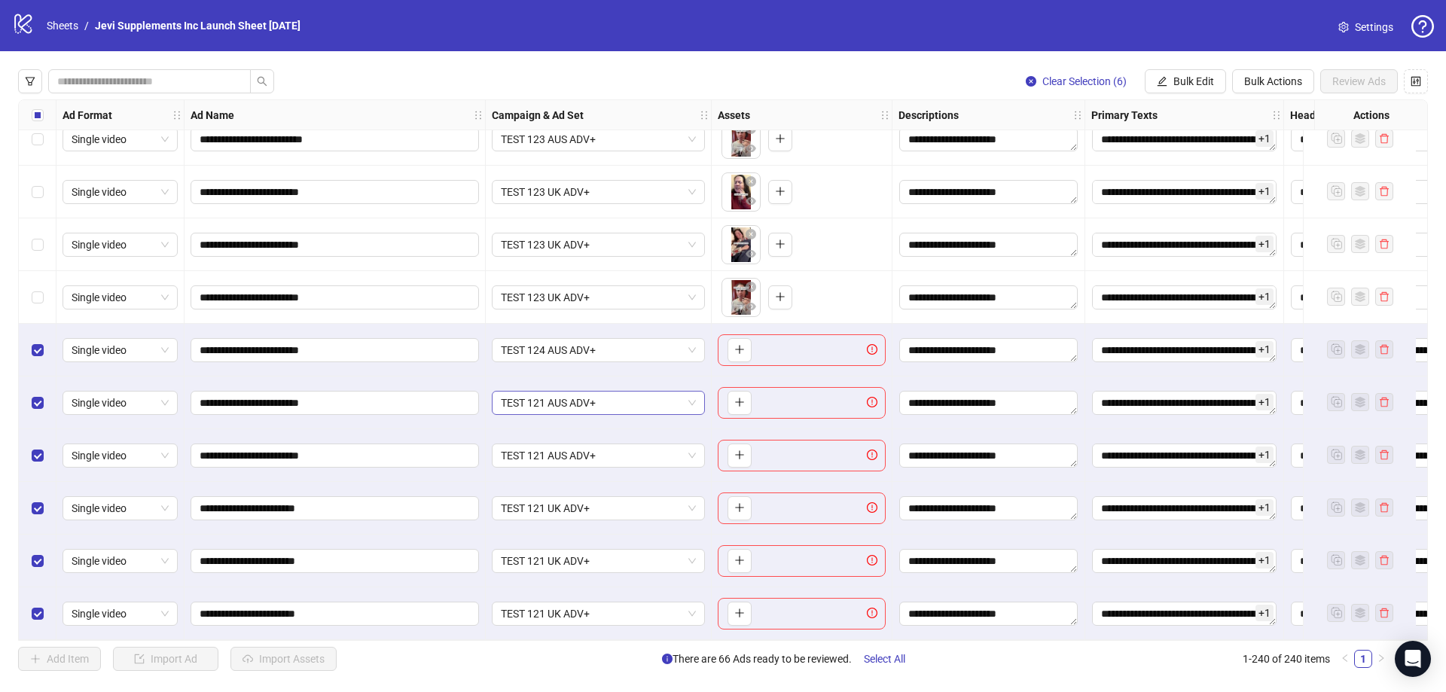
click at [695, 398] on span "TEST 121 AUS ADV+" at bounding box center [598, 403] width 195 height 23
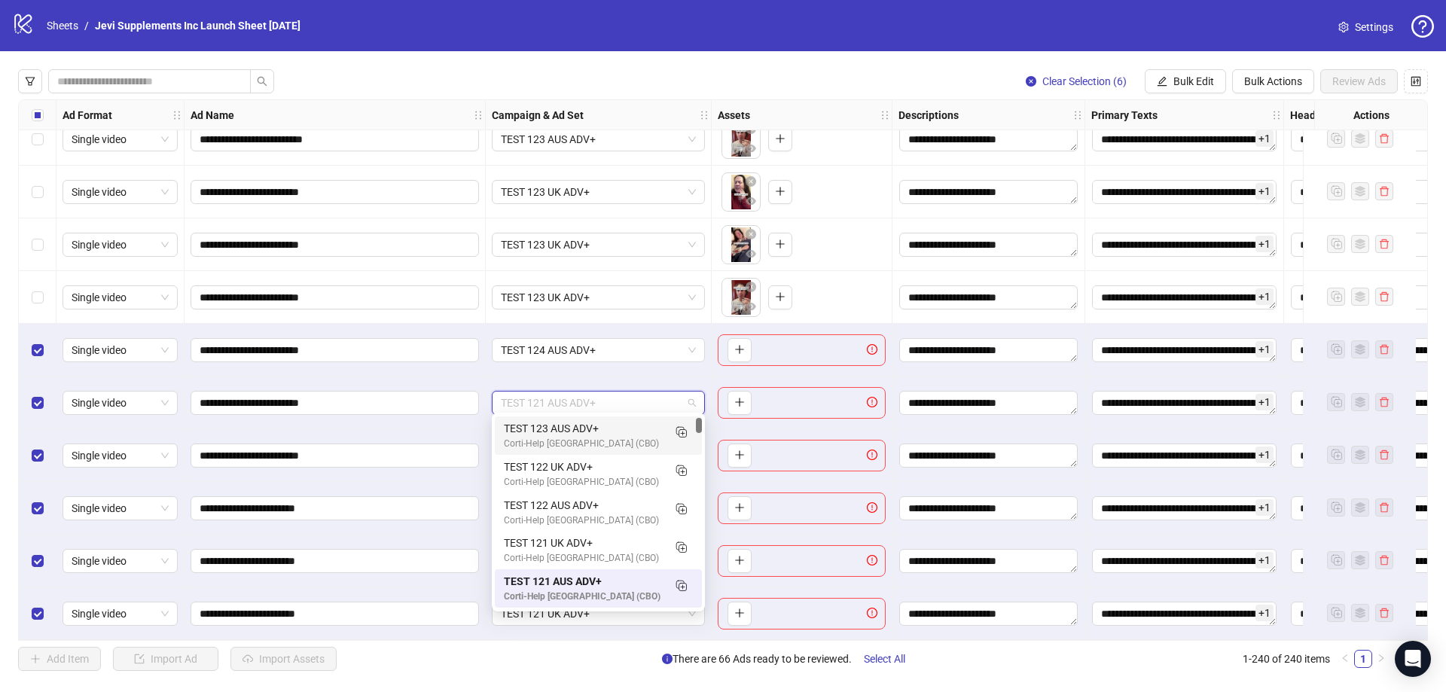
scroll to position [0, 0]
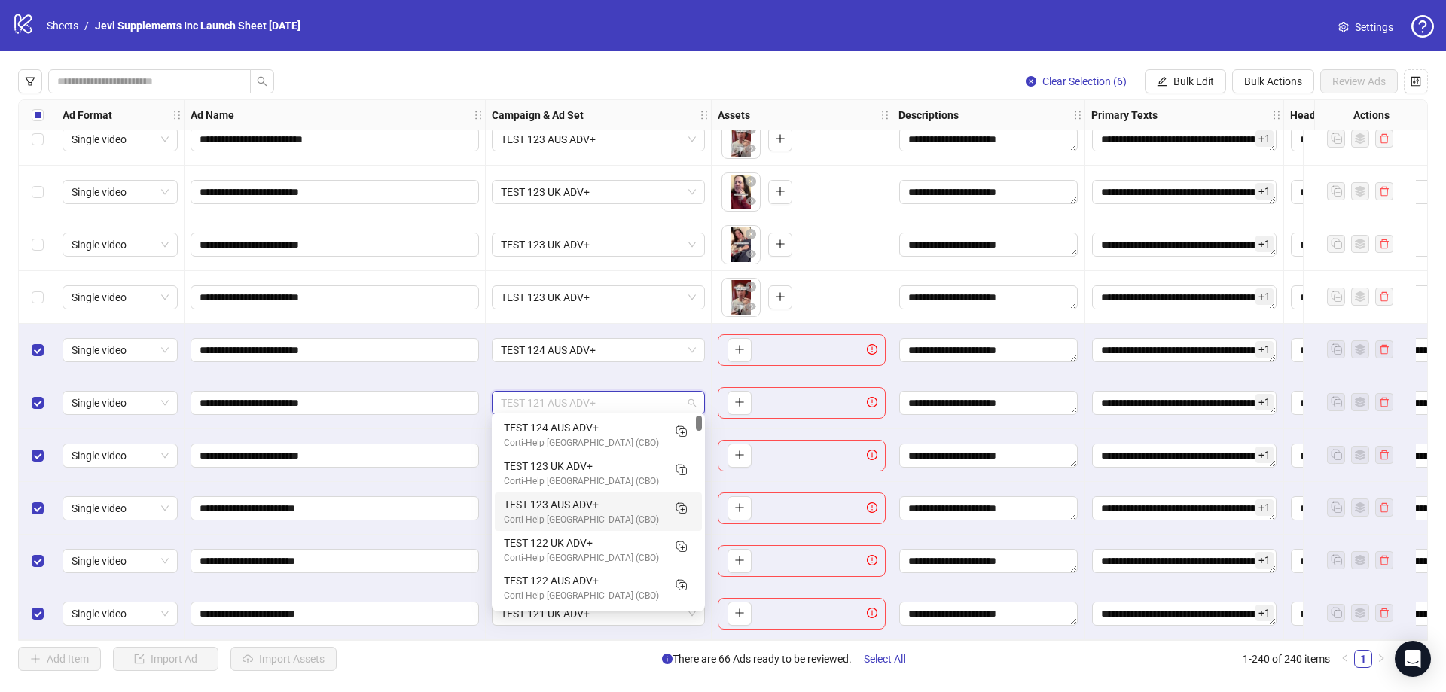
drag, startPoint x: 697, startPoint y: 427, endPoint x: 697, endPoint y: 417, distance: 9.8
click at [697, 417] on div at bounding box center [699, 423] width 6 height 15
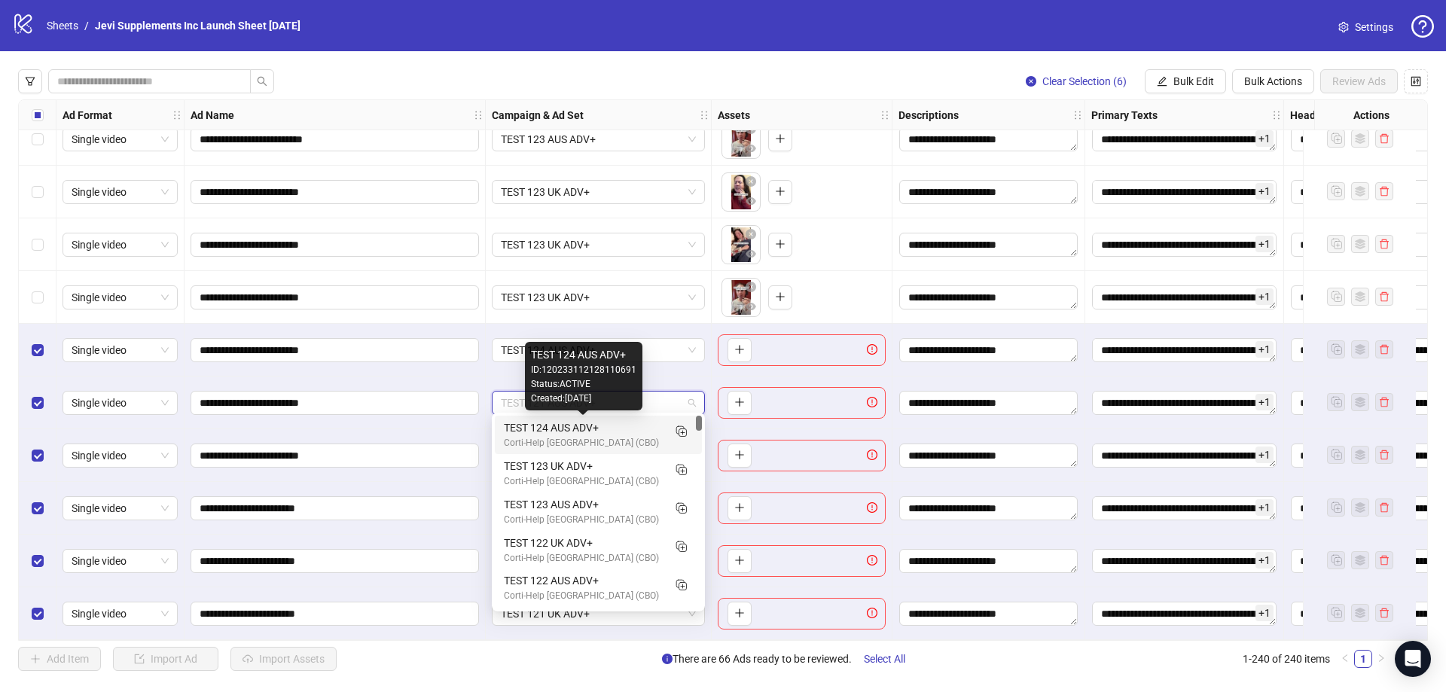
click at [619, 432] on div "TEST 124 AUS ADV+" at bounding box center [583, 428] width 159 height 17
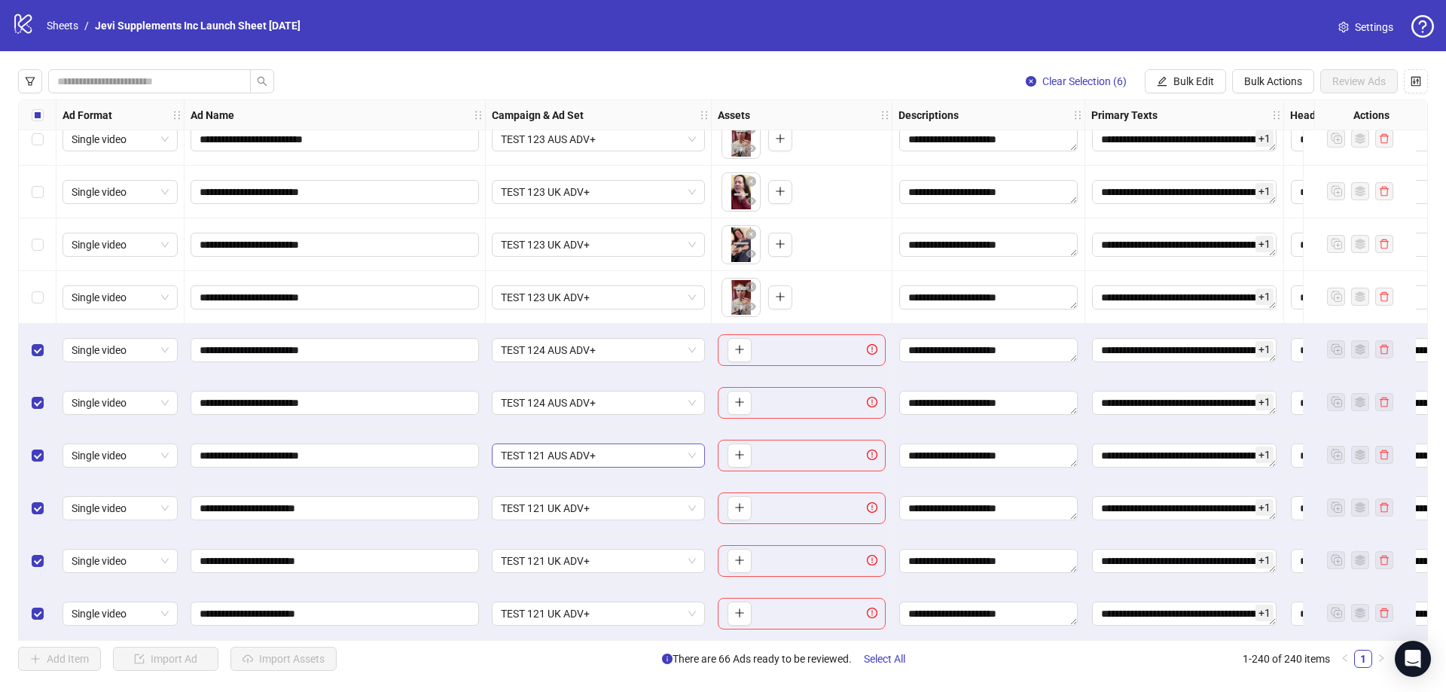
click at [694, 449] on span "TEST 121 AUS ADV+" at bounding box center [598, 455] width 195 height 23
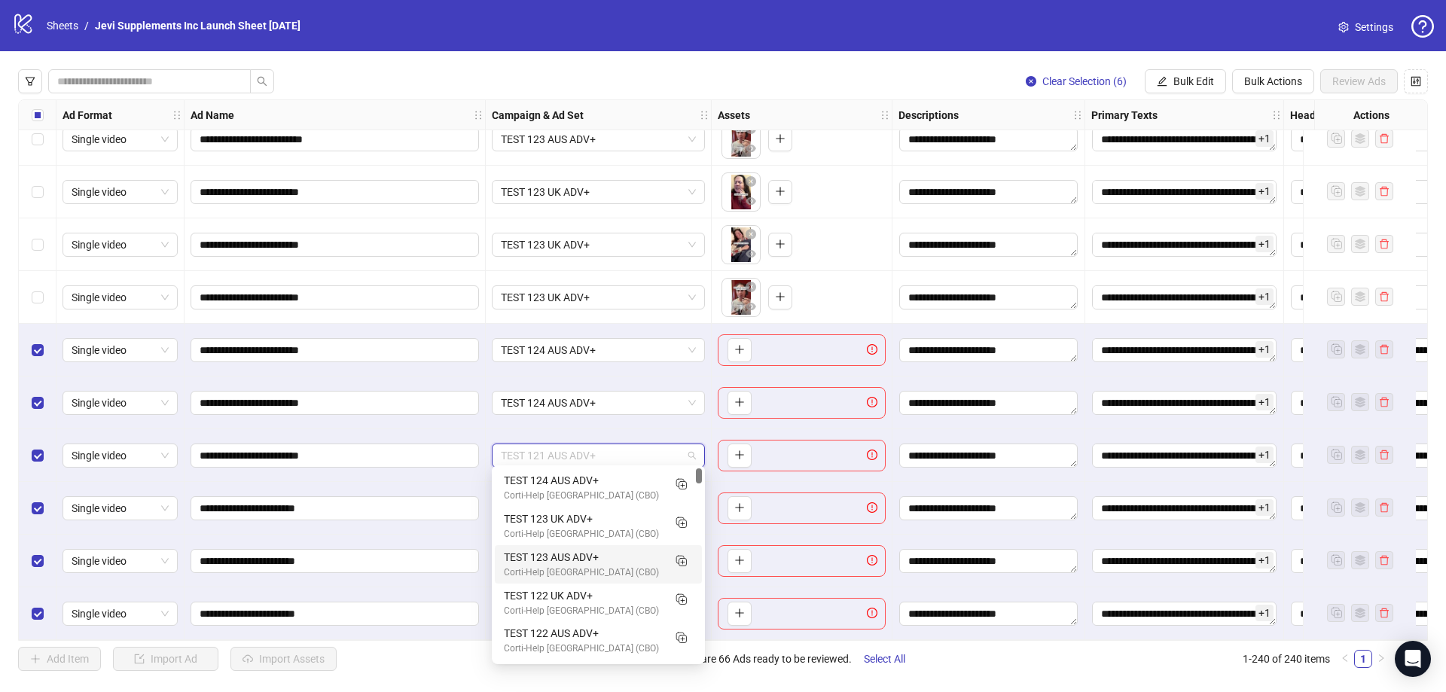
drag, startPoint x: 701, startPoint y: 480, endPoint x: 697, endPoint y: 472, distance: 8.4
click at [697, 472] on div at bounding box center [699, 476] width 6 height 15
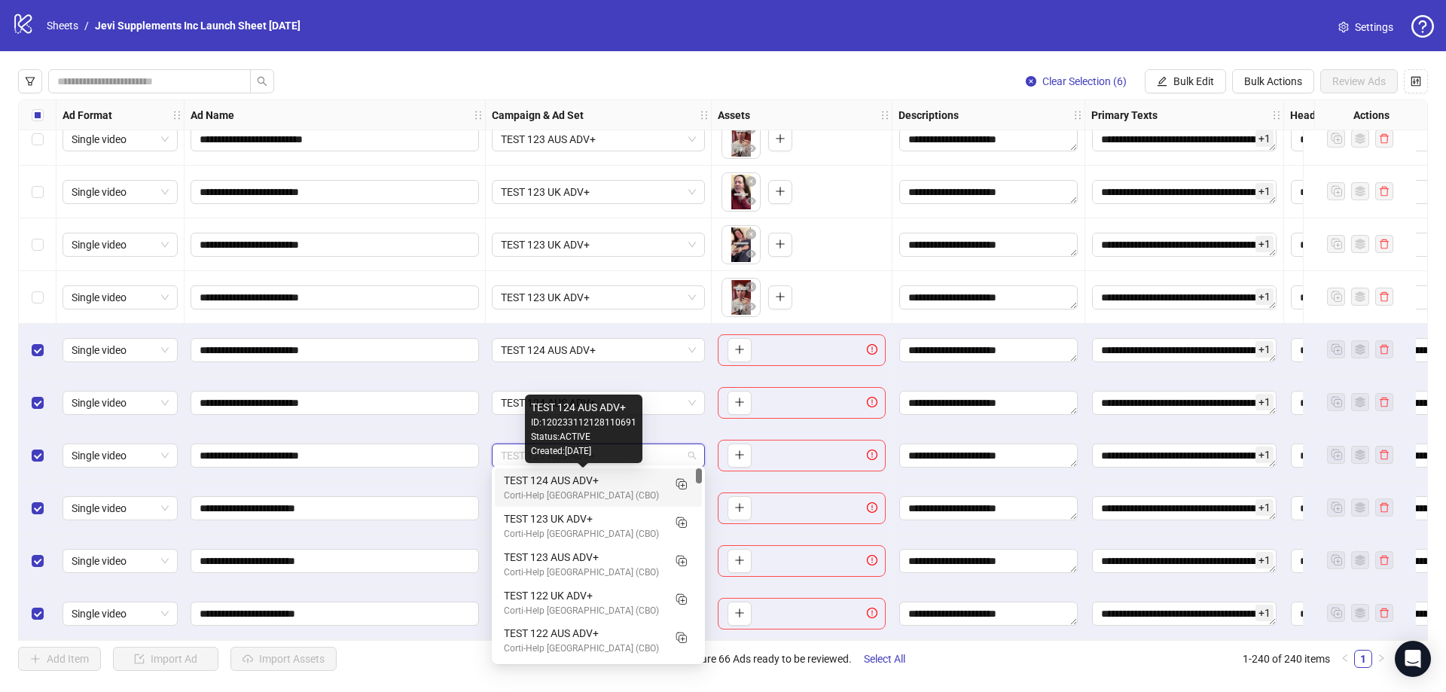
click at [633, 477] on div "TEST 124 AUS ADV+" at bounding box center [583, 480] width 159 height 17
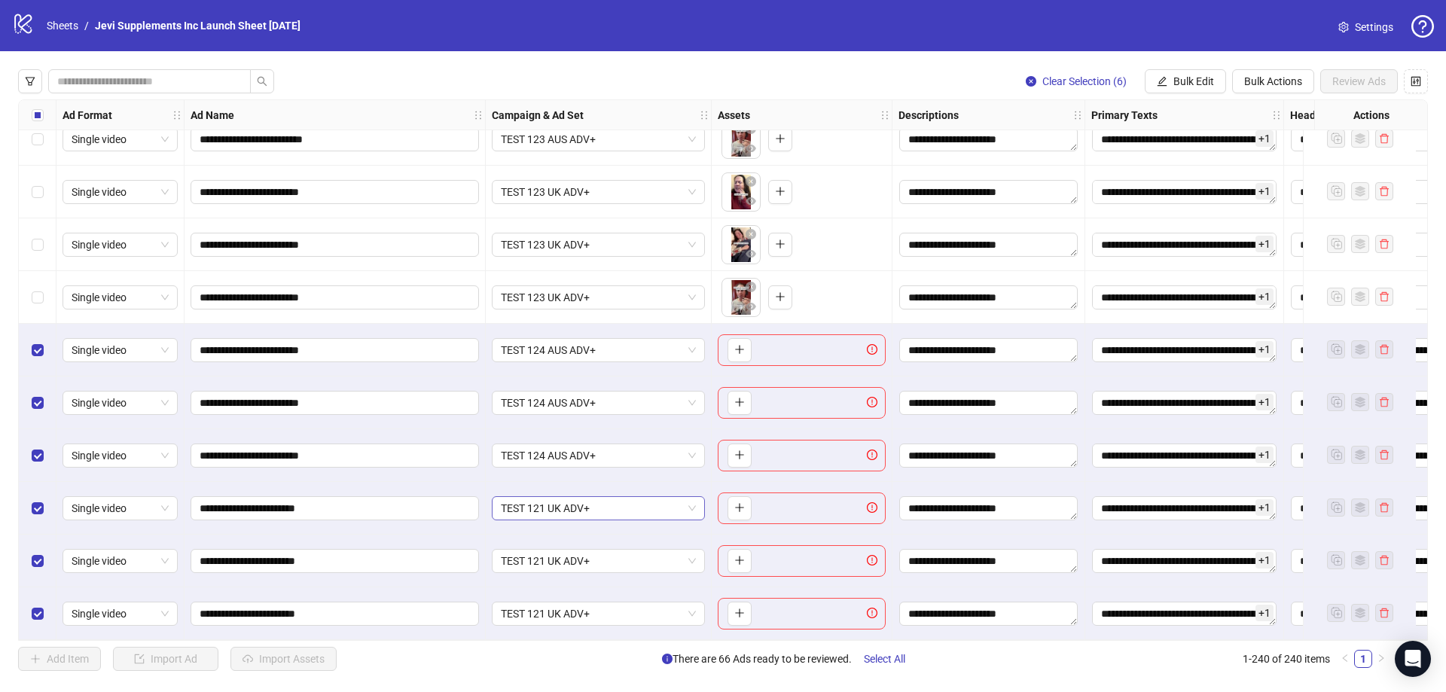
click at [692, 501] on span "TEST 121 UK ADV+" at bounding box center [598, 508] width 195 height 23
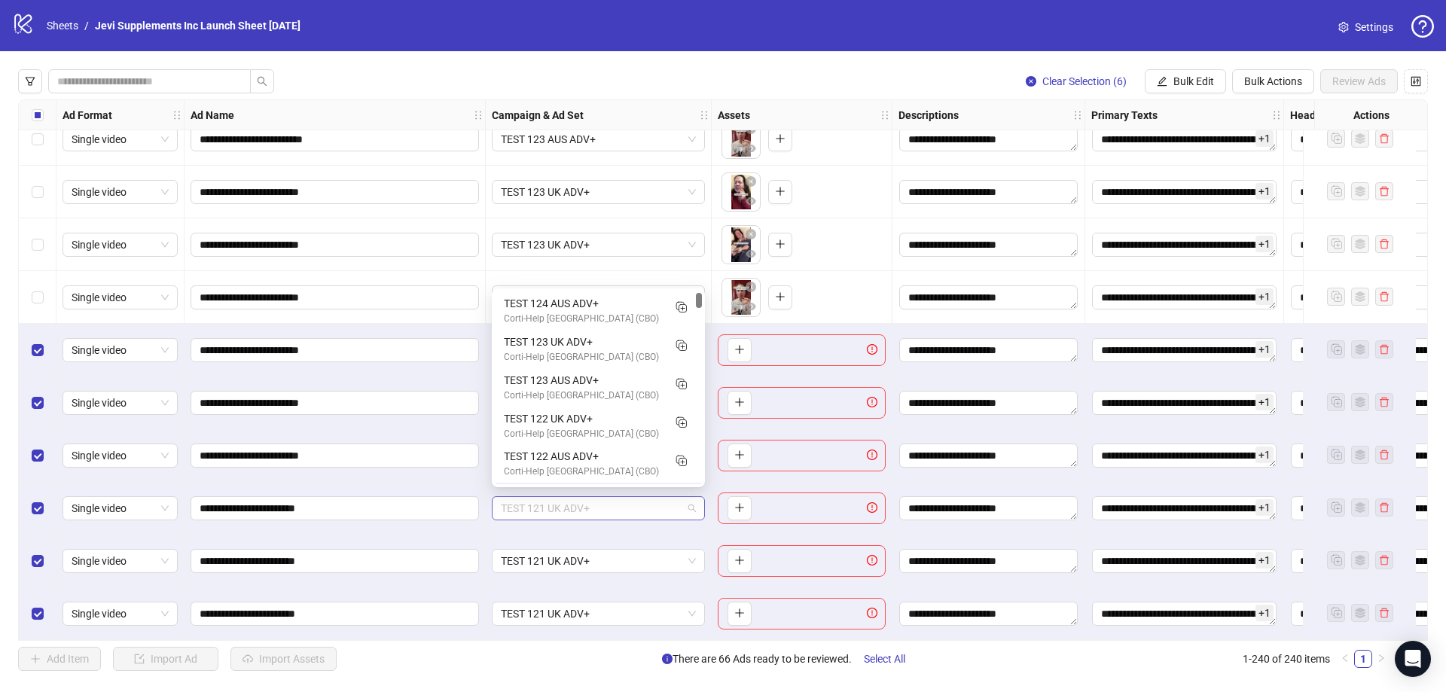
scroll to position [38, 0]
click at [683, 458] on icon "Duplicate" at bounding box center [680, 460] width 15 height 15
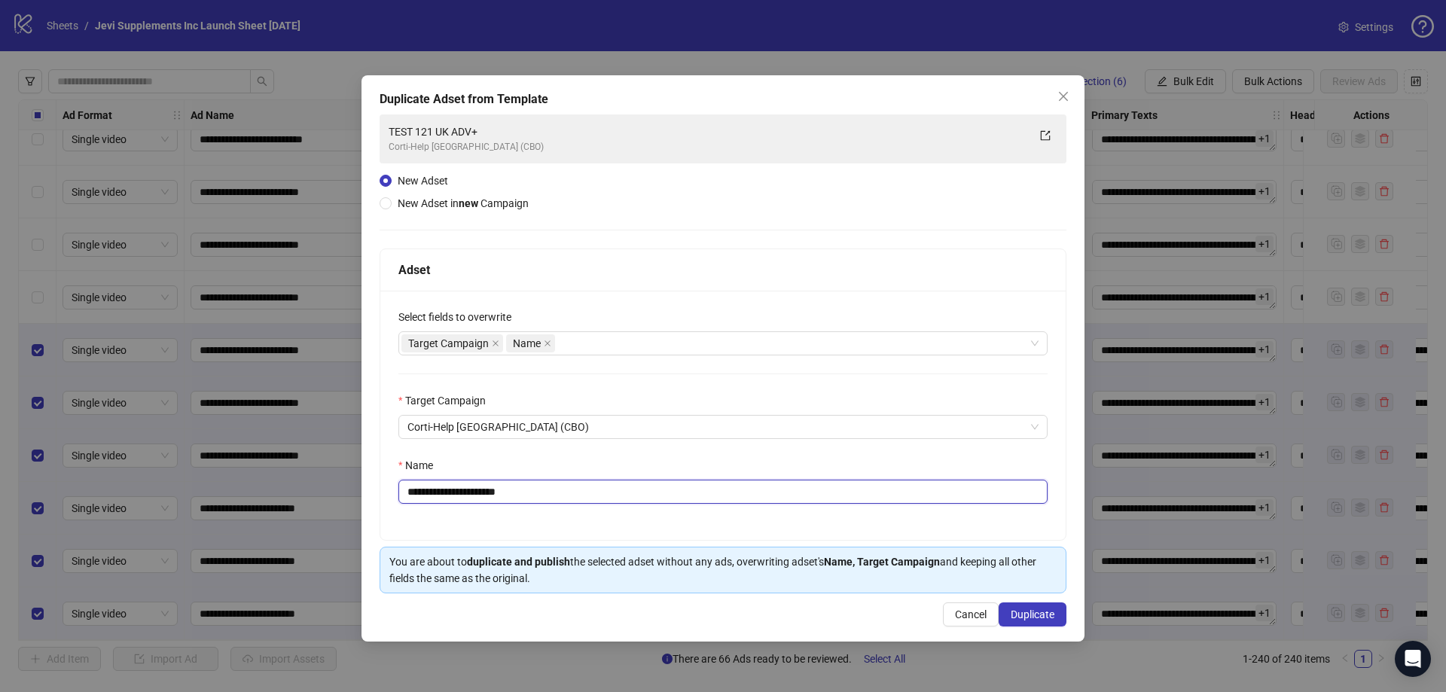
click at [446, 492] on input "**********" at bounding box center [723, 492] width 649 height 24
drag, startPoint x: 547, startPoint y: 491, endPoint x: 501, endPoint y: 491, distance: 46.0
click at [501, 491] on input "**********" at bounding box center [723, 492] width 649 height 24
type input "**********"
click at [1016, 610] on span "Duplicate" at bounding box center [1033, 615] width 44 height 12
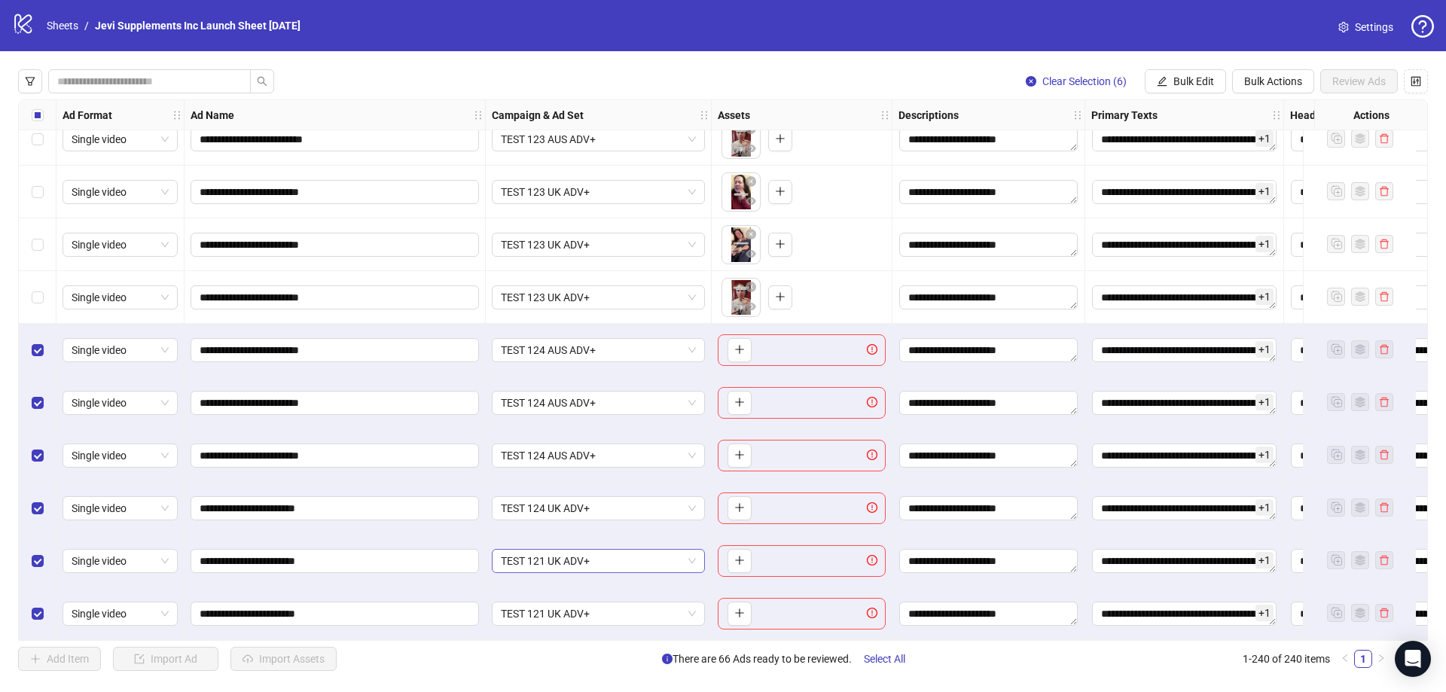
click at [686, 554] on span "TEST 121 UK ADV+" at bounding box center [598, 561] width 195 height 23
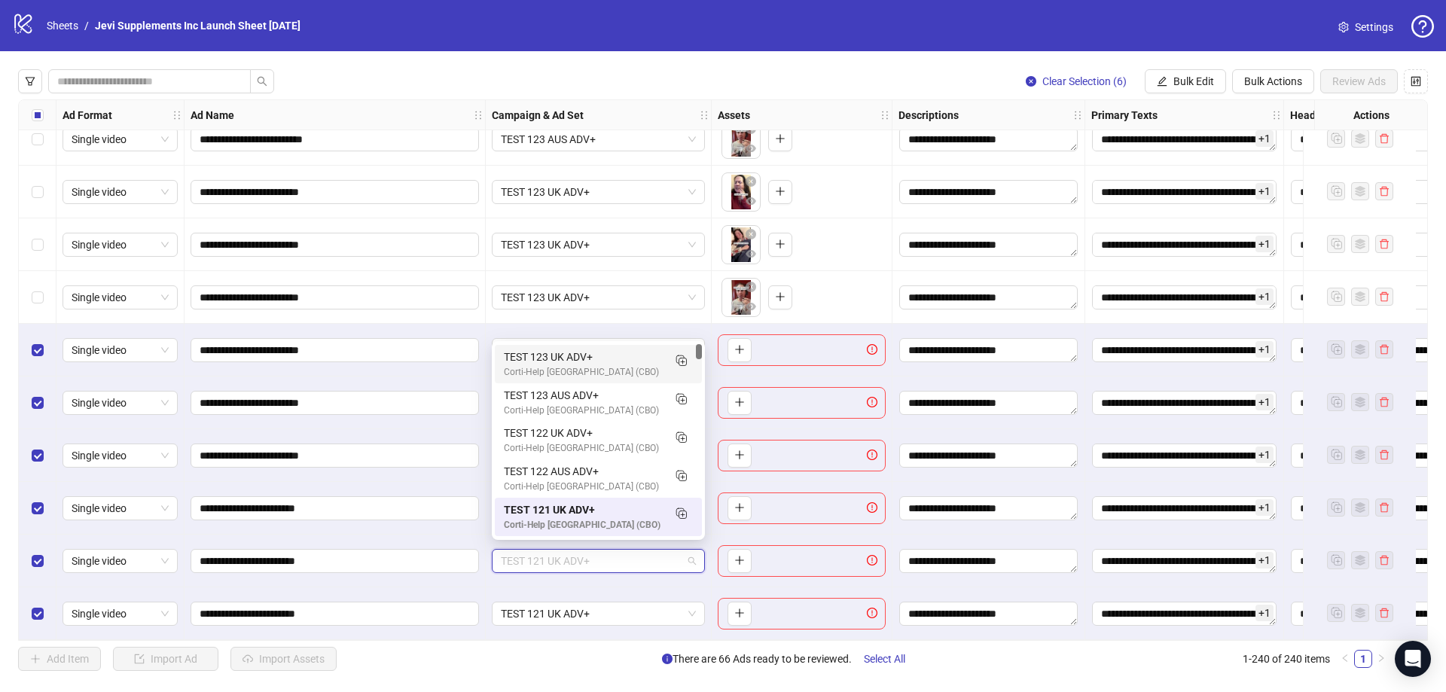
scroll to position [0, 0]
drag, startPoint x: 701, startPoint y: 356, endPoint x: 699, endPoint y: 347, distance: 9.2
click at [699, 347] on div at bounding box center [699, 351] width 6 height 15
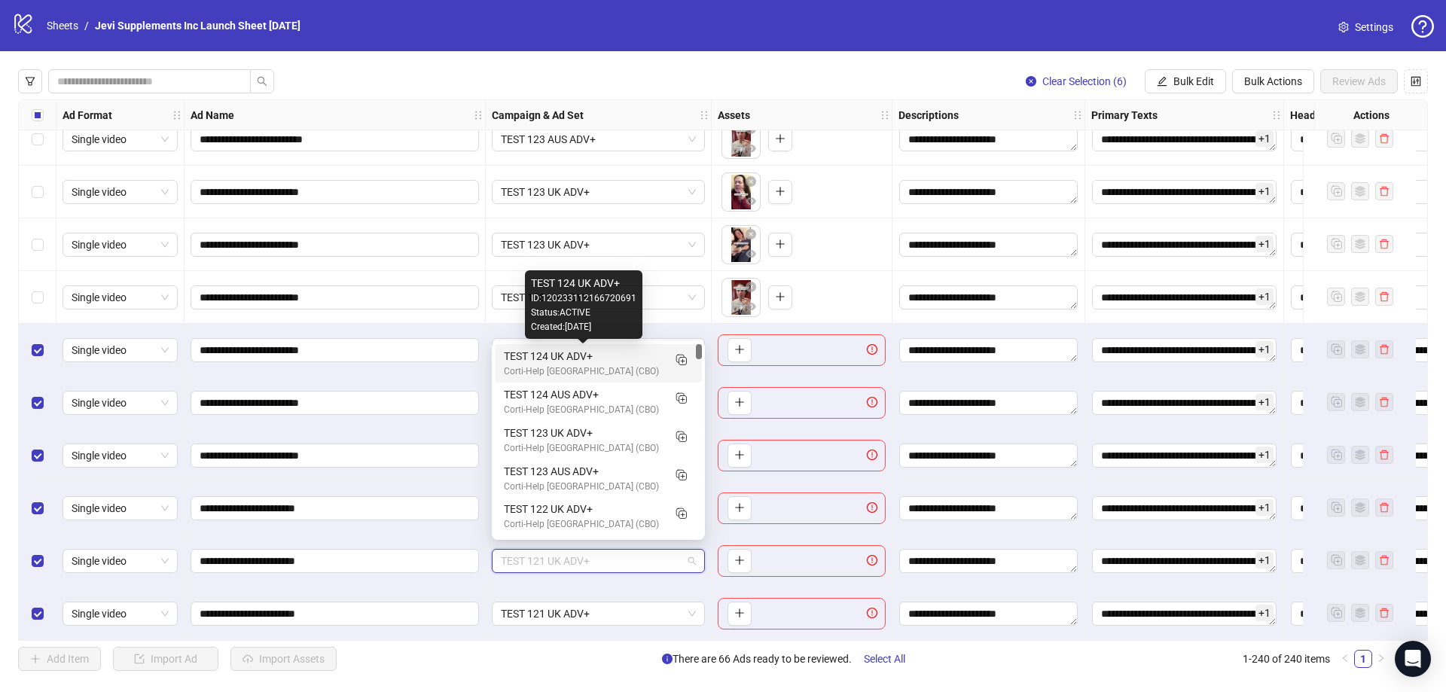
click at [582, 353] on div "TEST 124 UK ADV+" at bounding box center [583, 356] width 159 height 17
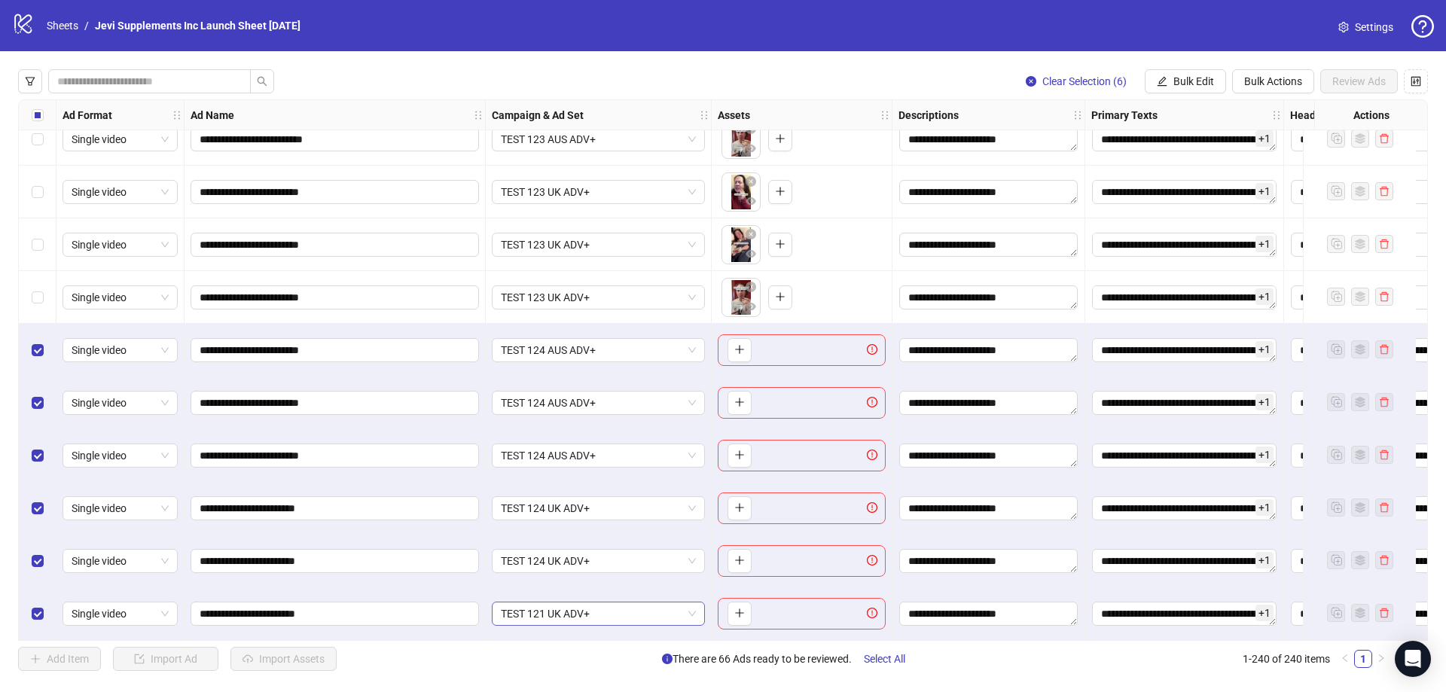
click at [694, 606] on span "TEST 121 UK ADV+" at bounding box center [598, 614] width 195 height 23
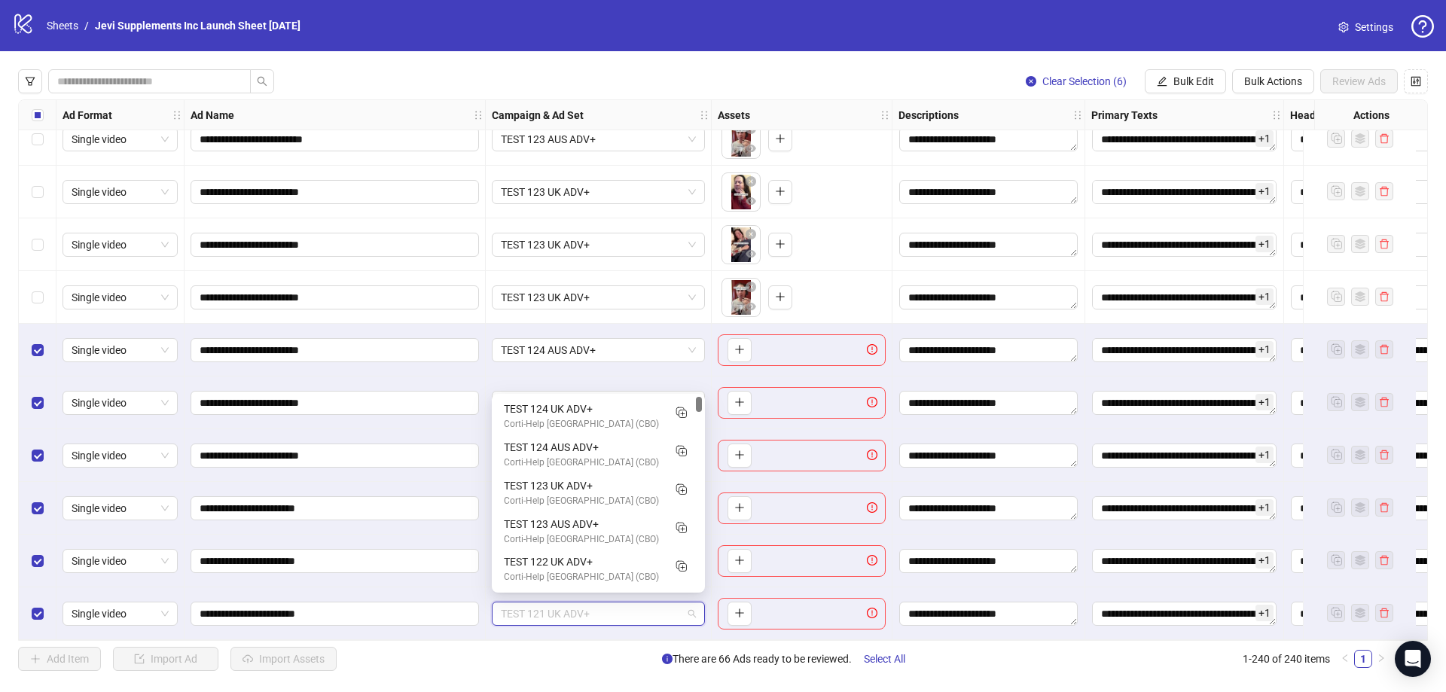
drag, startPoint x: 701, startPoint y: 408, endPoint x: 699, endPoint y: 397, distance: 11.4
click at [699, 397] on div at bounding box center [699, 404] width 6 height 15
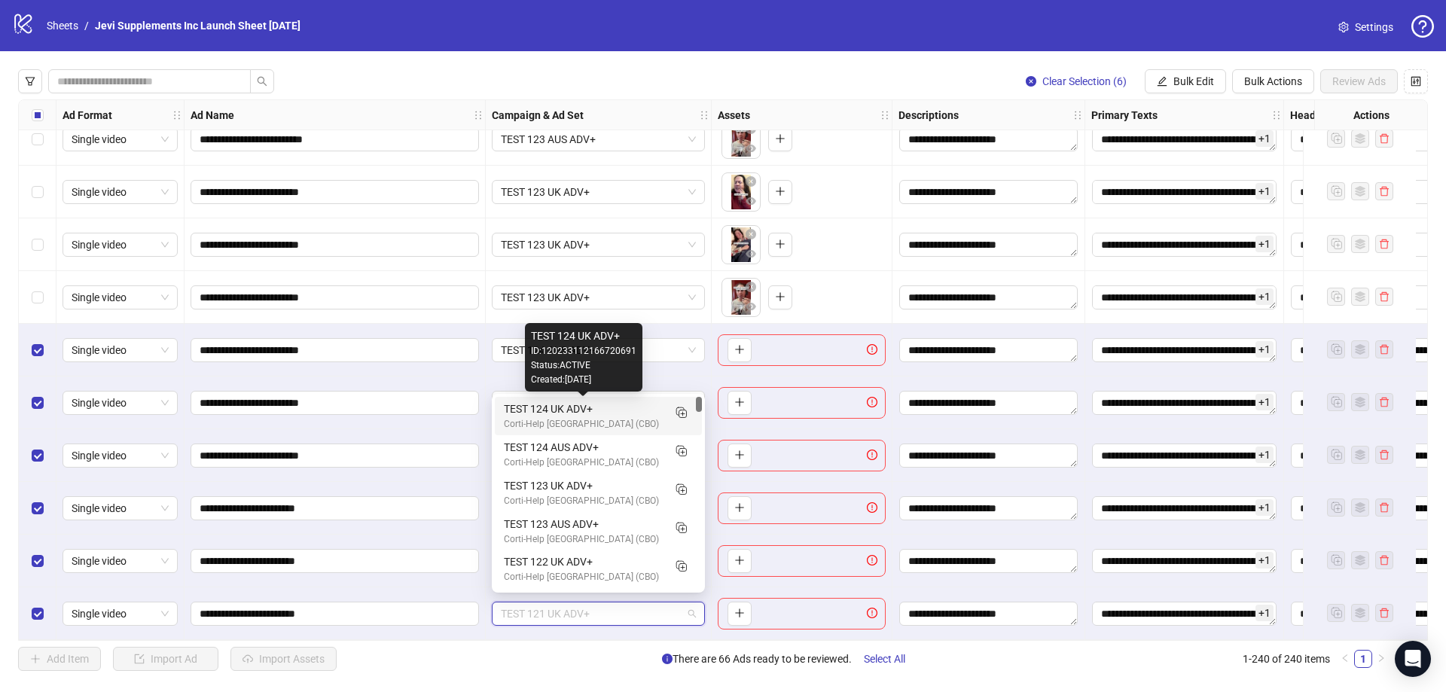
click at [618, 408] on div "TEST 124 UK ADV+" at bounding box center [583, 409] width 159 height 17
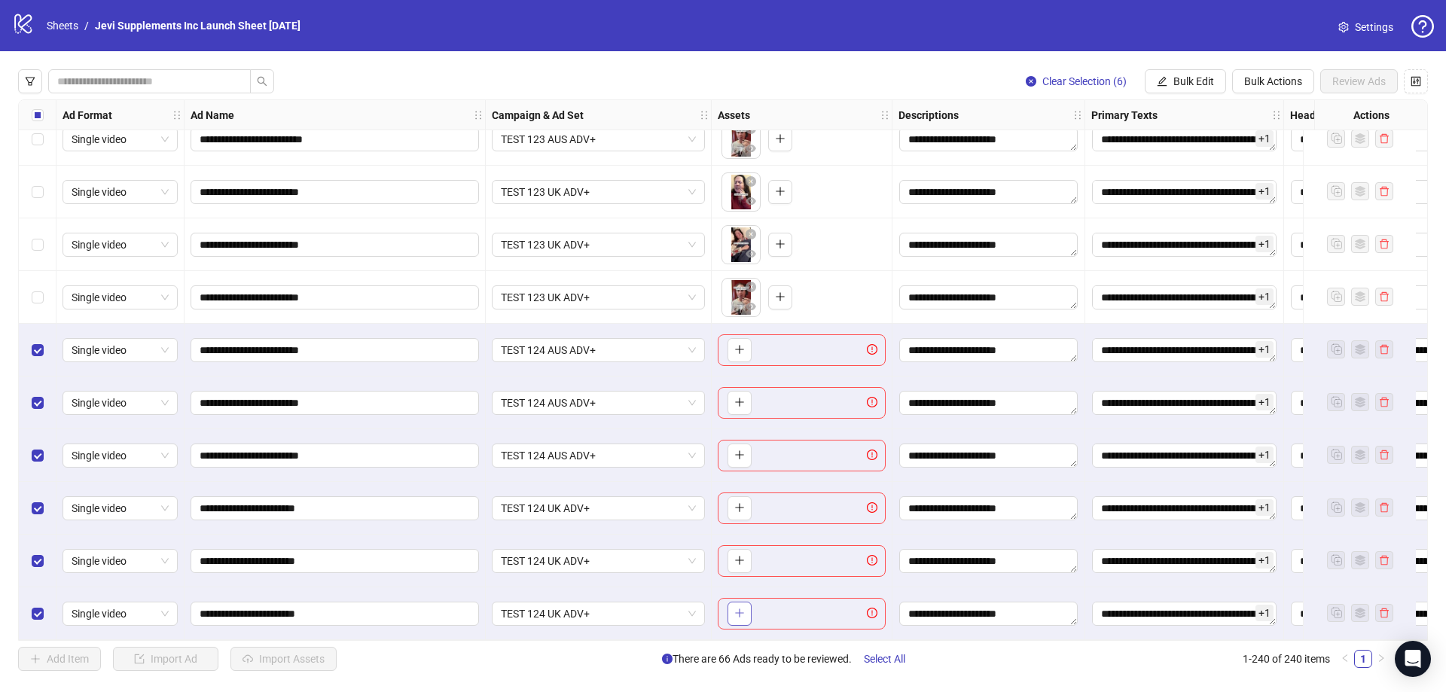
click at [742, 608] on icon "plus" at bounding box center [739, 613] width 11 height 11
click at [738, 555] on icon "plus" at bounding box center [739, 560] width 11 height 11
click at [741, 502] on icon "plus" at bounding box center [739, 507] width 11 height 11
click at [740, 444] on button "button" at bounding box center [740, 456] width 24 height 24
click at [735, 397] on icon "plus" at bounding box center [739, 402] width 11 height 11
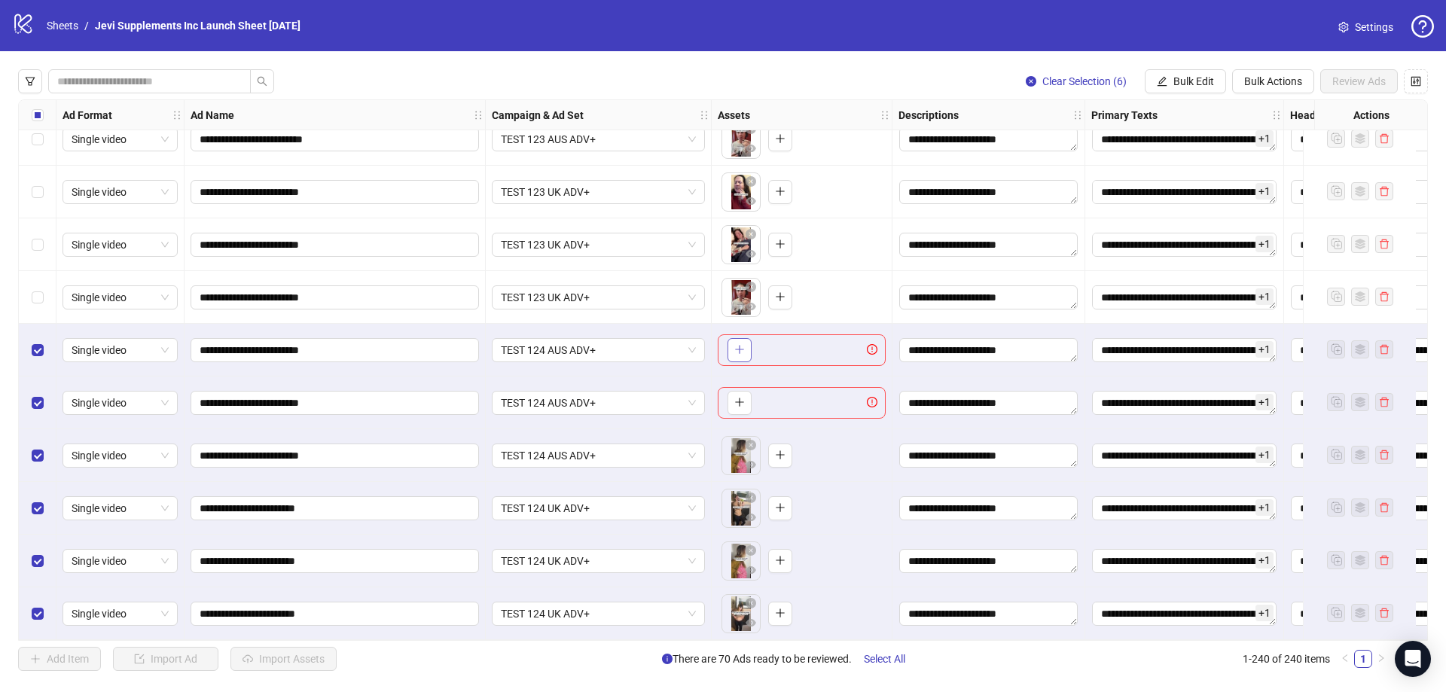
click at [744, 344] on icon "plus" at bounding box center [739, 349] width 11 height 11
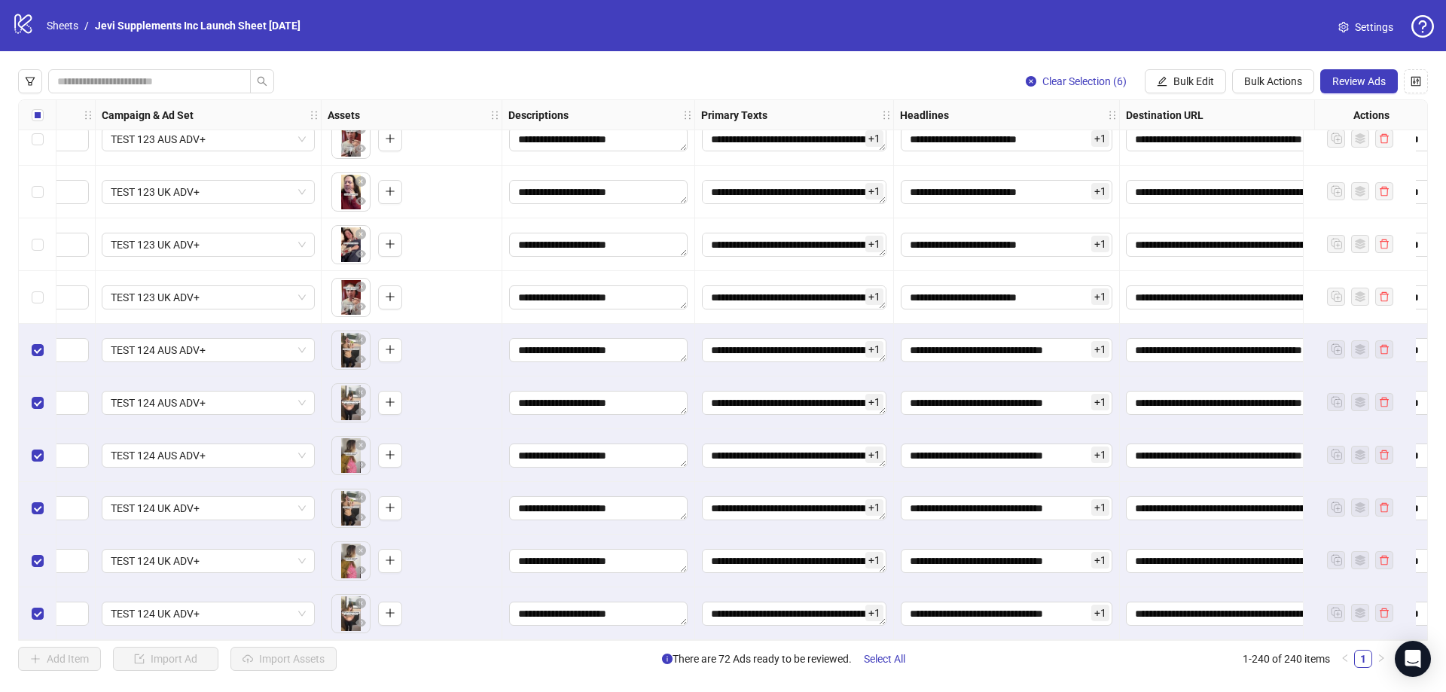
scroll to position [12152, 296]
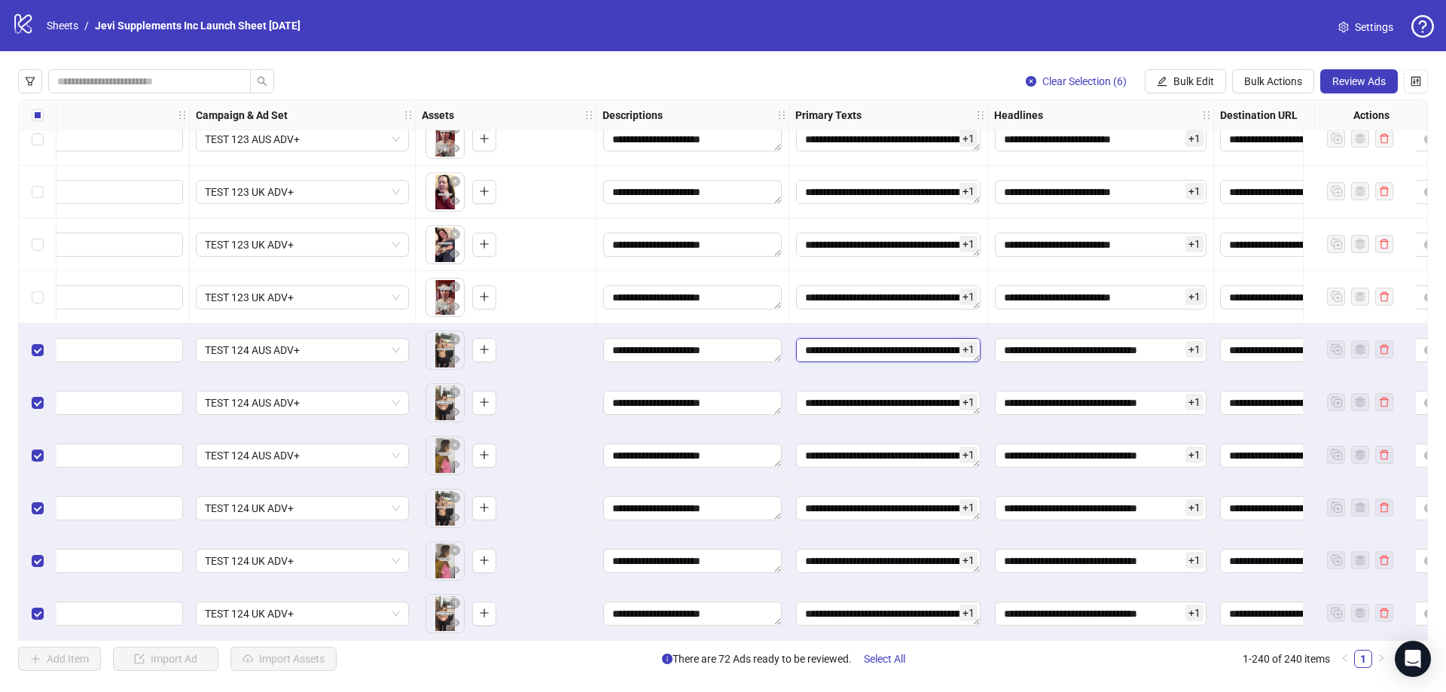
click at [890, 344] on textarea "Edit values" at bounding box center [888, 350] width 185 height 24
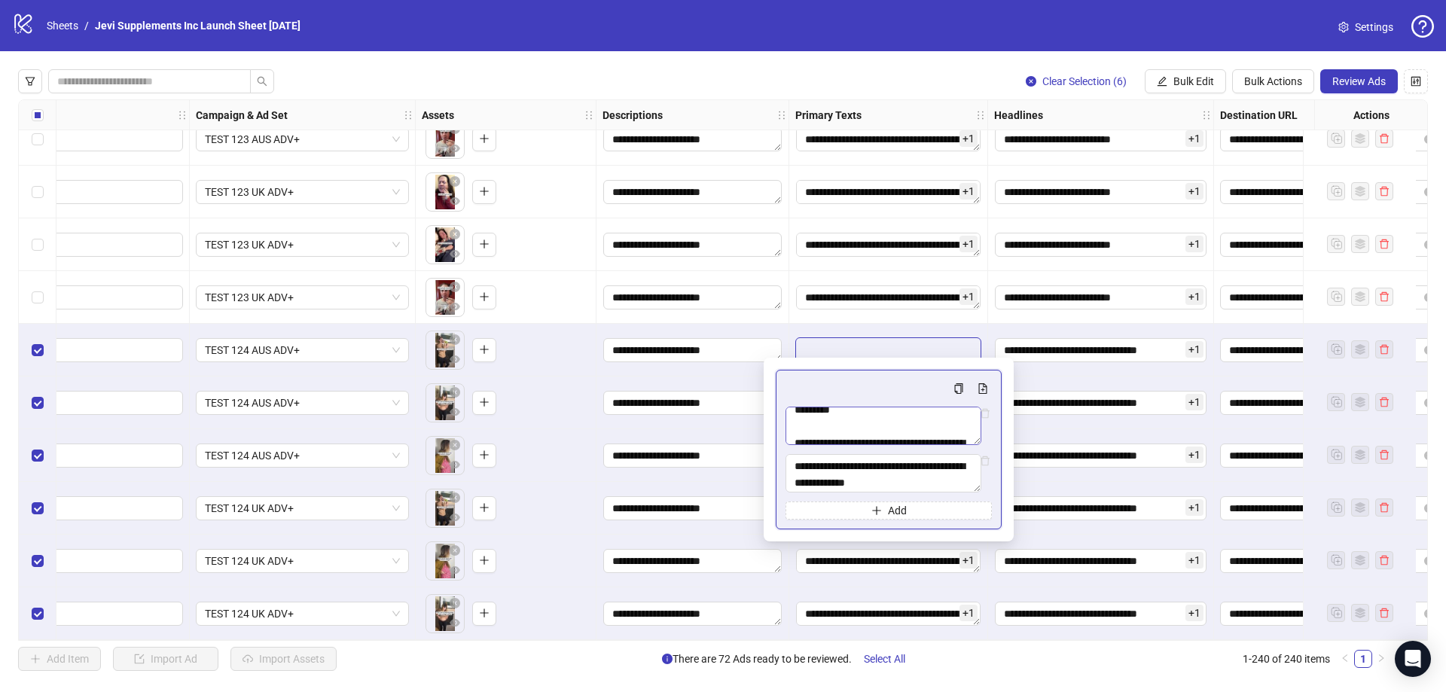
scroll to position [1009, 0]
click at [881, 466] on textarea "Multi-text input container - paste or copy values" at bounding box center [884, 473] width 196 height 38
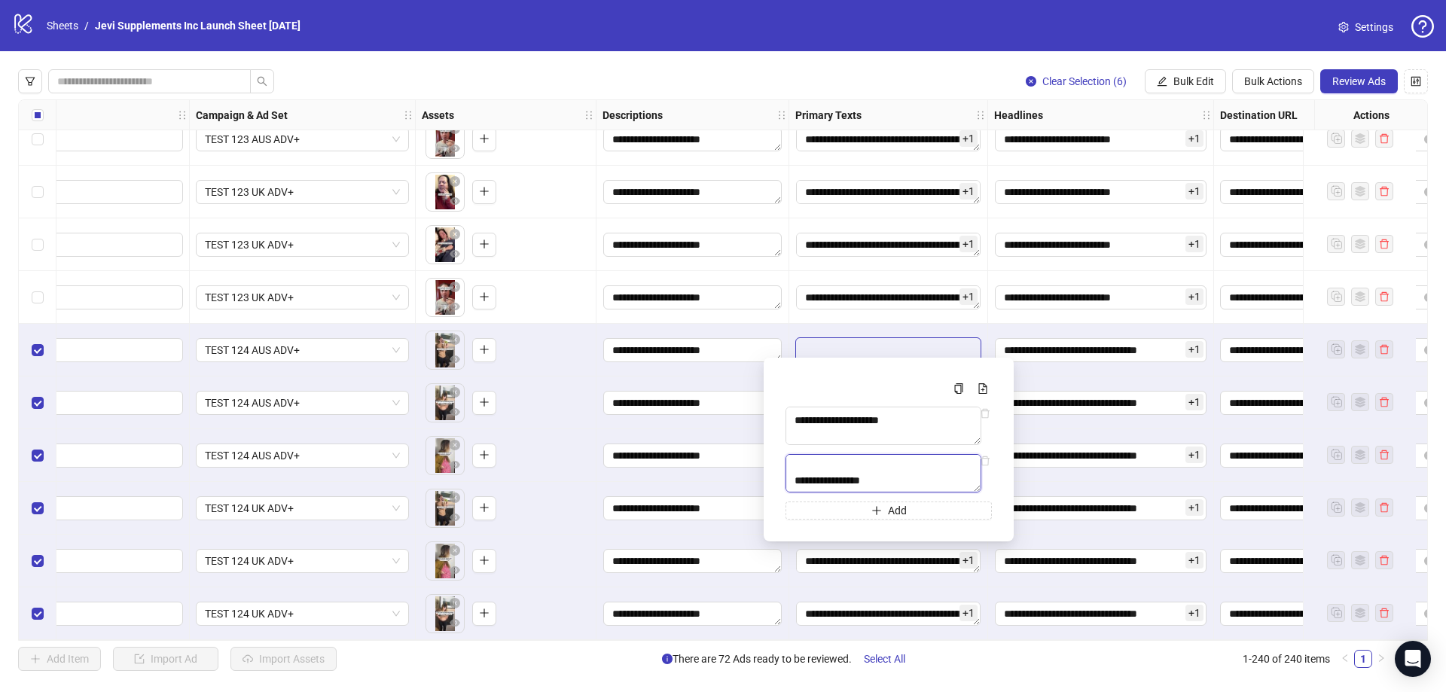
scroll to position [1690, 0]
click at [874, 69] on div "**********" at bounding box center [723, 370] width 1446 height 638
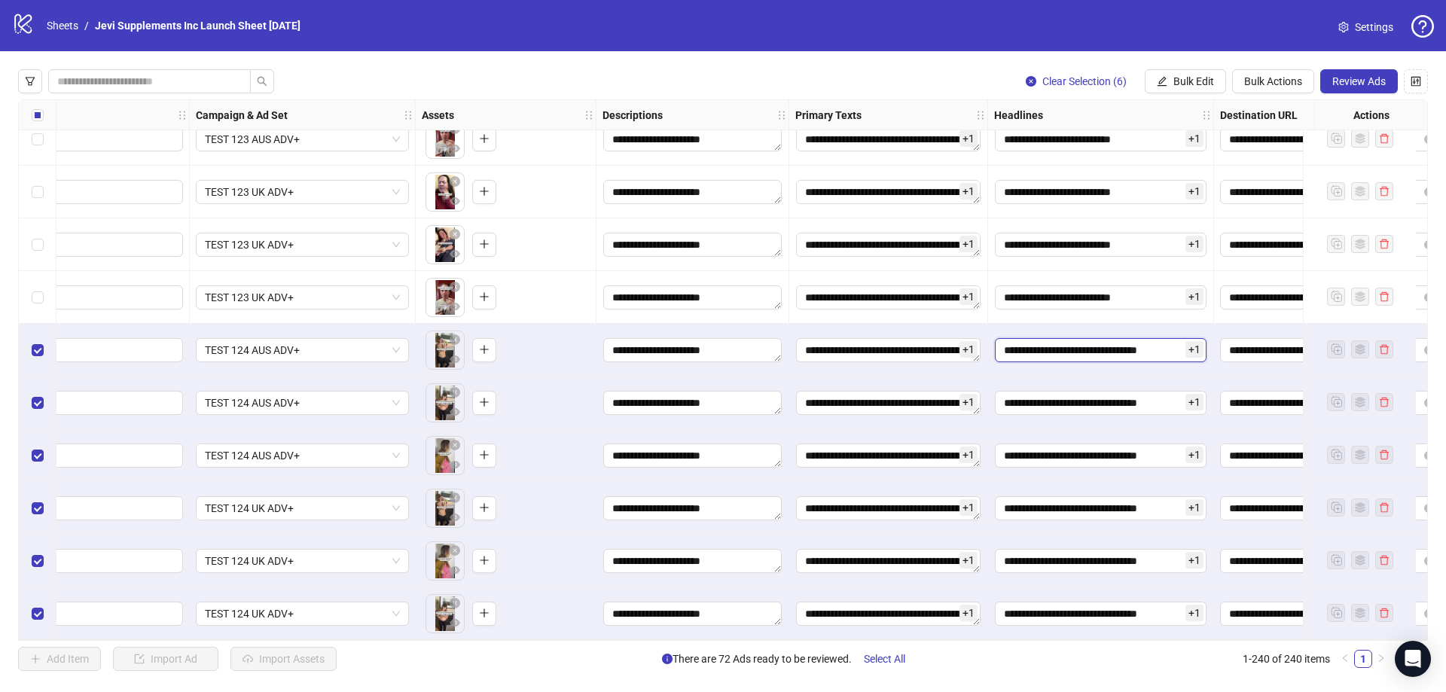
click at [1116, 344] on input "**********" at bounding box center [1101, 350] width 212 height 24
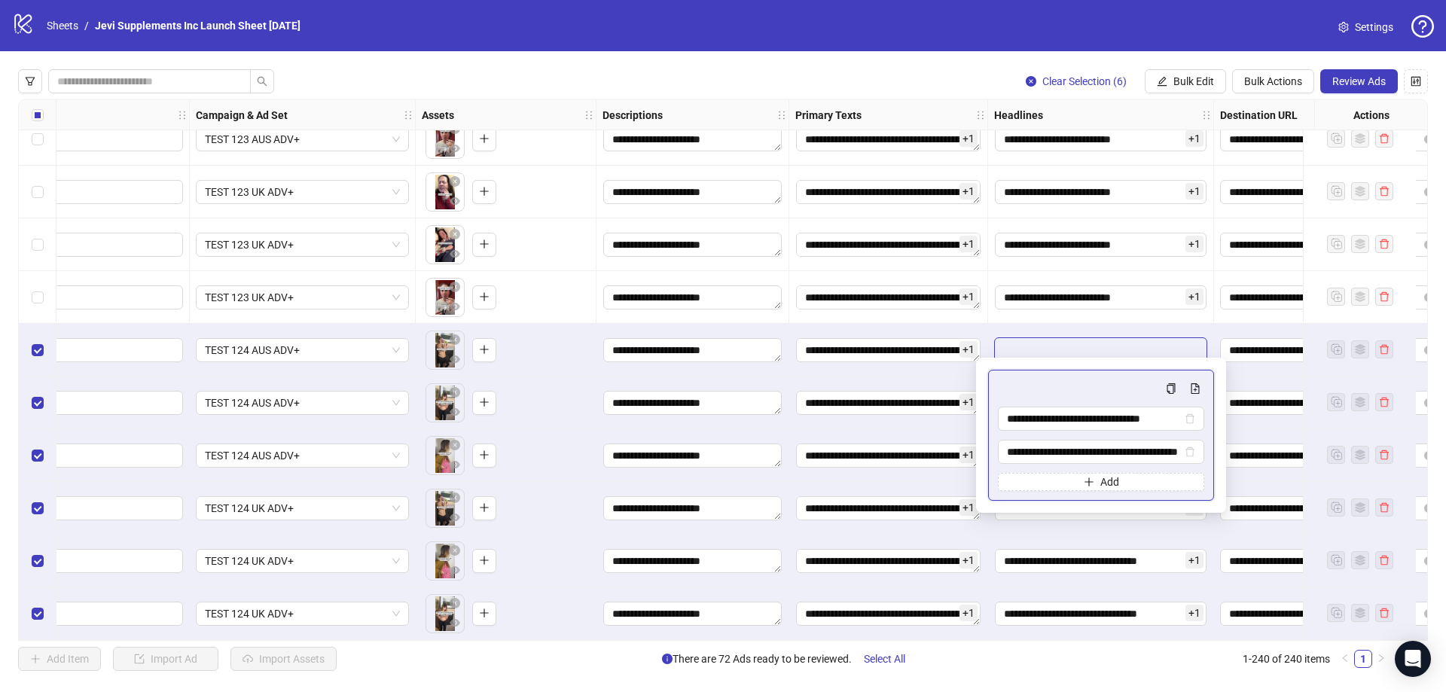
click at [854, 65] on div "**********" at bounding box center [723, 370] width 1446 height 638
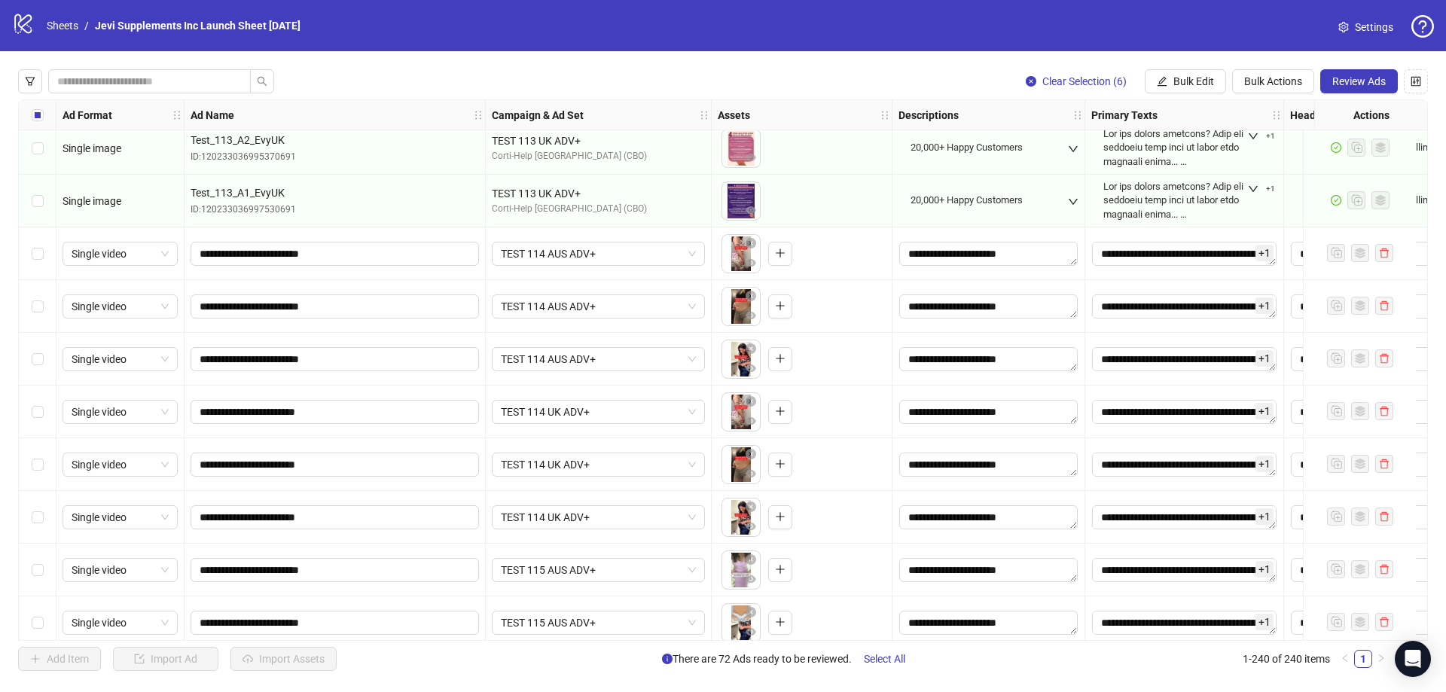
scroll to position [8837, 0]
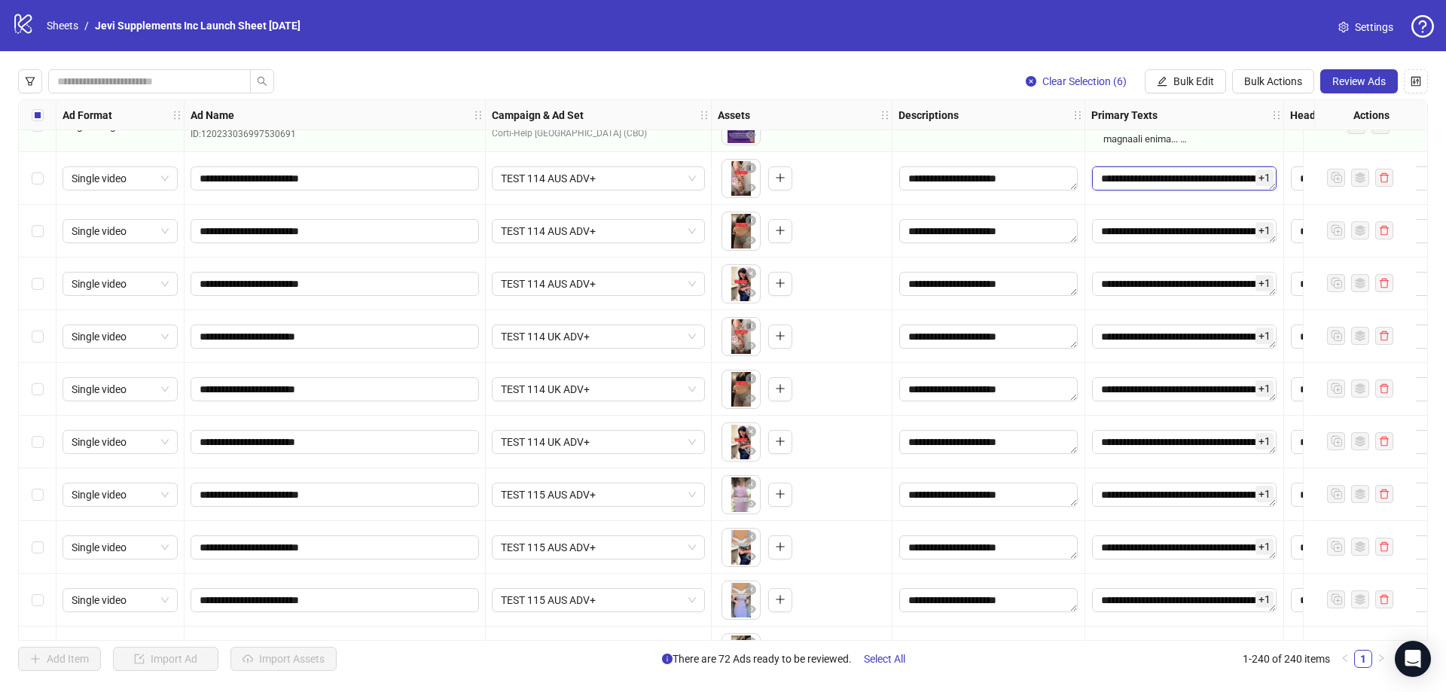
click at [1182, 184] on textarea "Edit values" at bounding box center [1184, 178] width 185 height 24
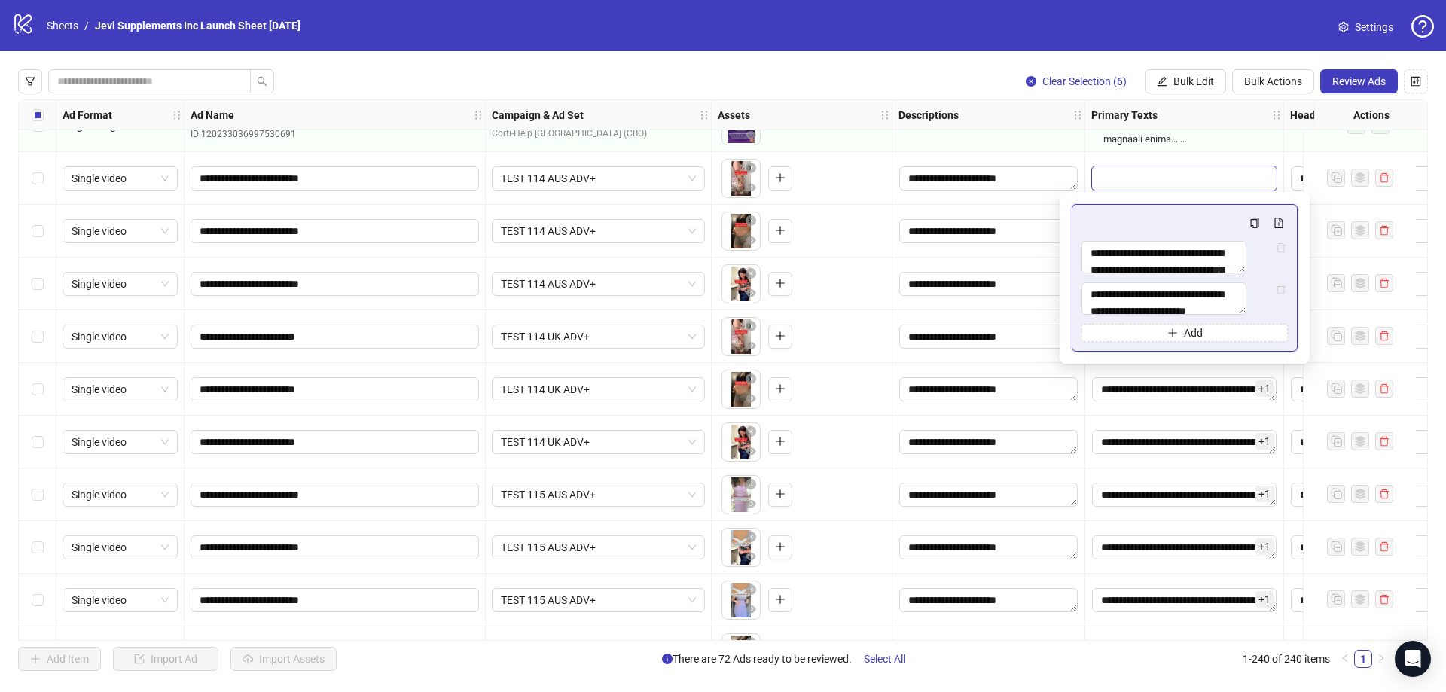
click at [939, 75] on div "Clear Selection (6) Bulk Edit Bulk Actions Review Ads" at bounding box center [723, 81] width 1410 height 24
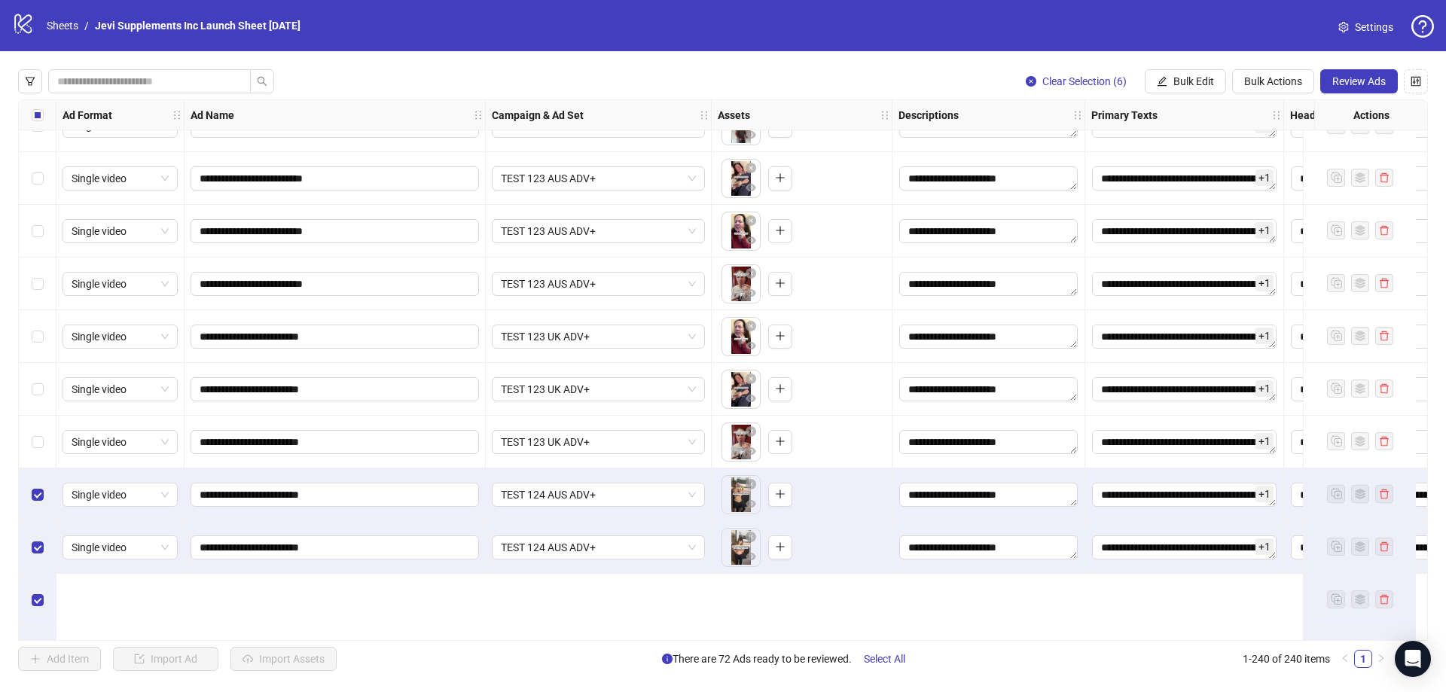
scroll to position [11700, 0]
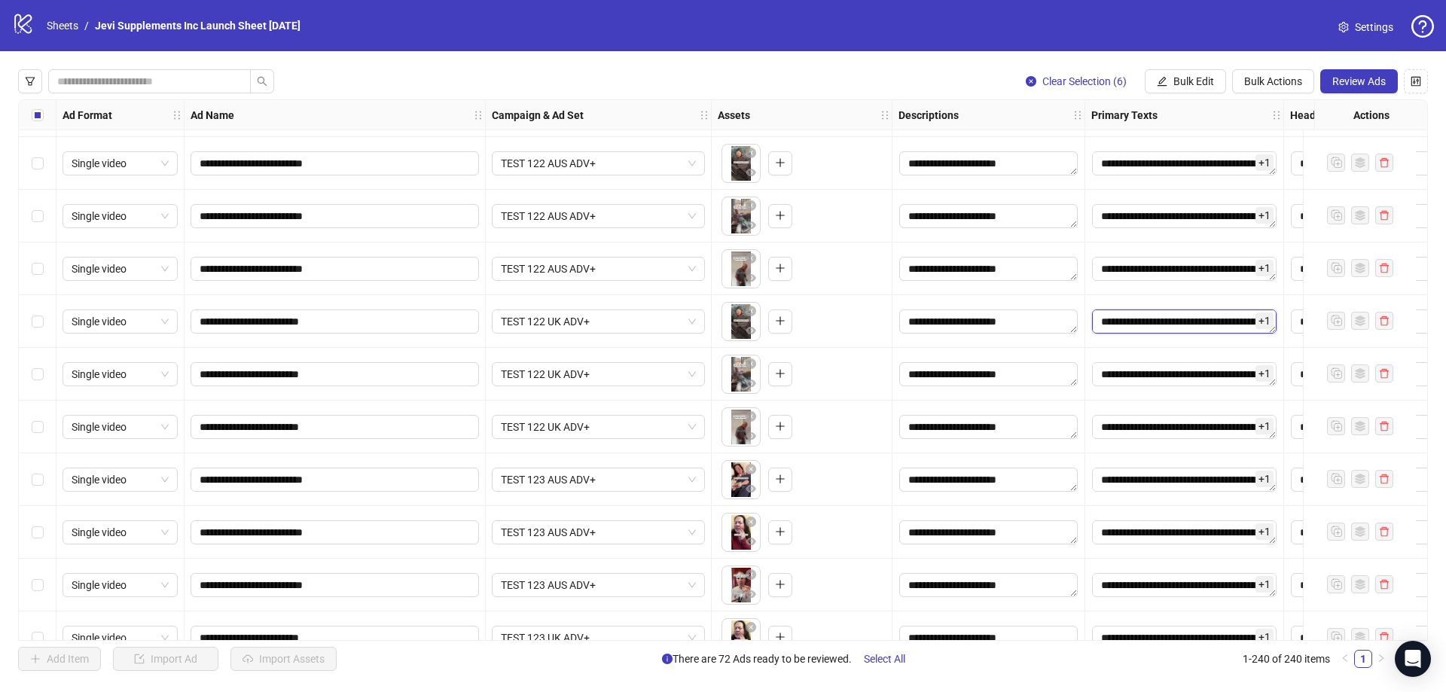
click at [1177, 323] on textarea "Edit values" at bounding box center [1184, 322] width 185 height 24
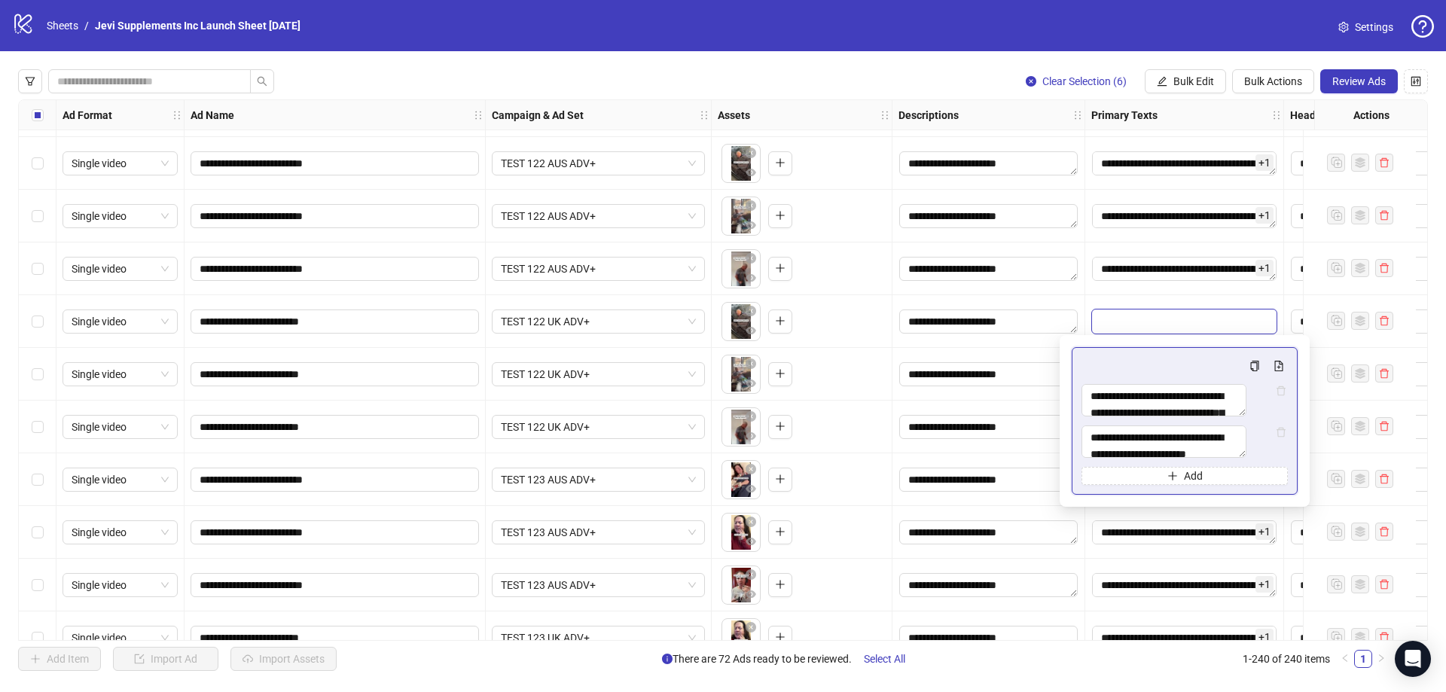
click at [1084, 295] on div "**********" at bounding box center [989, 269] width 193 height 53
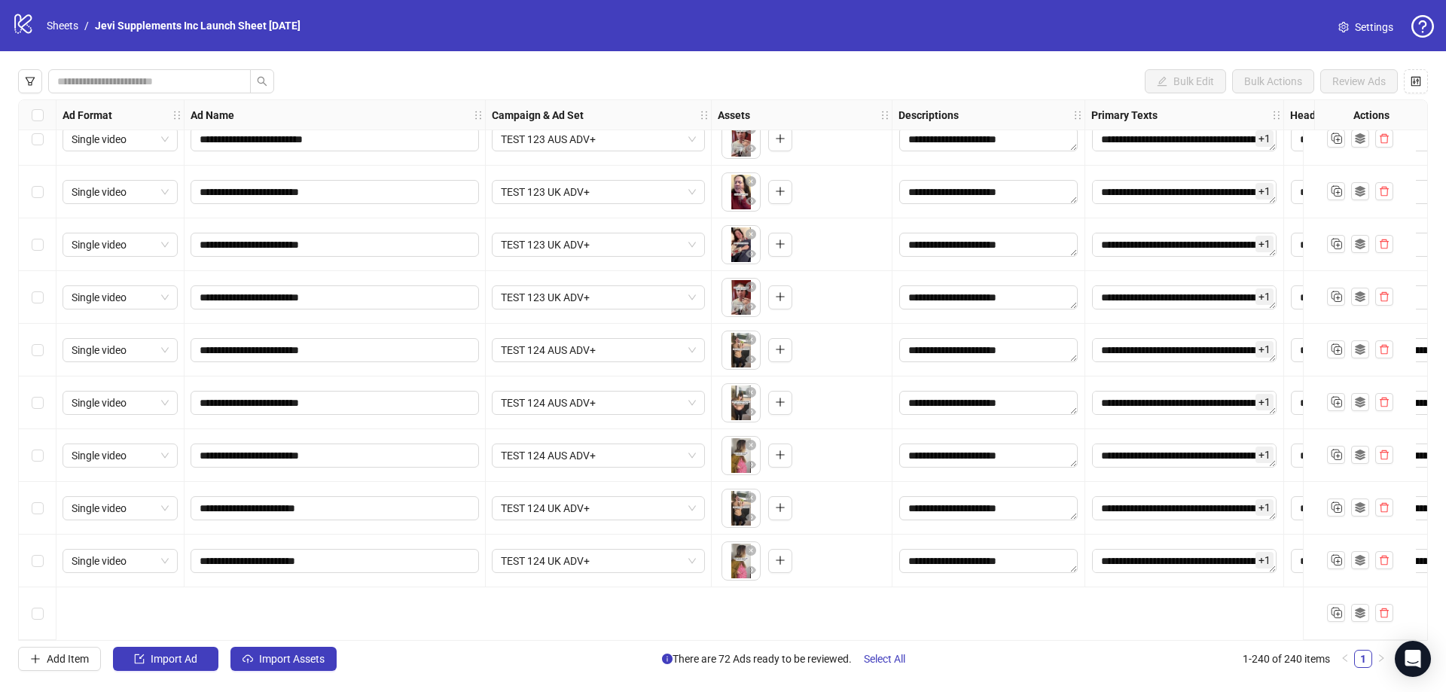
scroll to position [12001, 0]
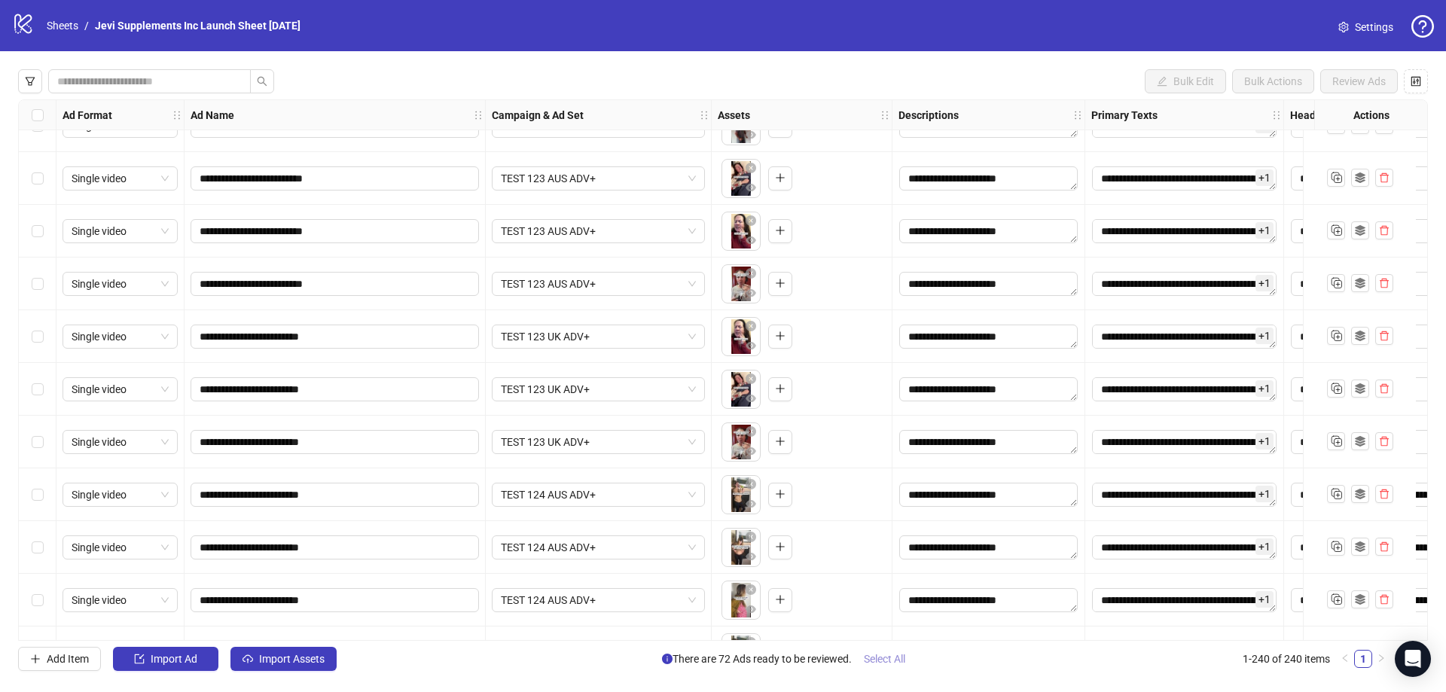
click at [876, 658] on span "Select All" at bounding box center [884, 659] width 41 height 12
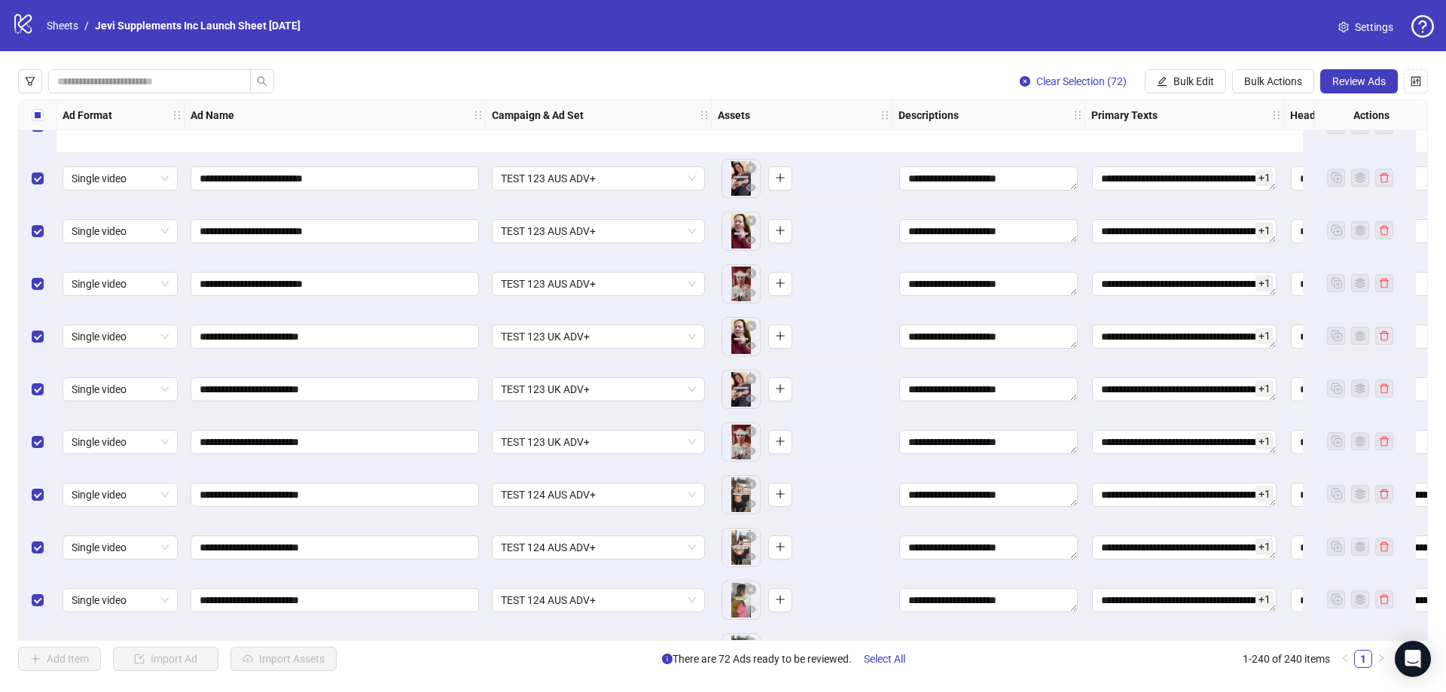
scroll to position [12152, 0]
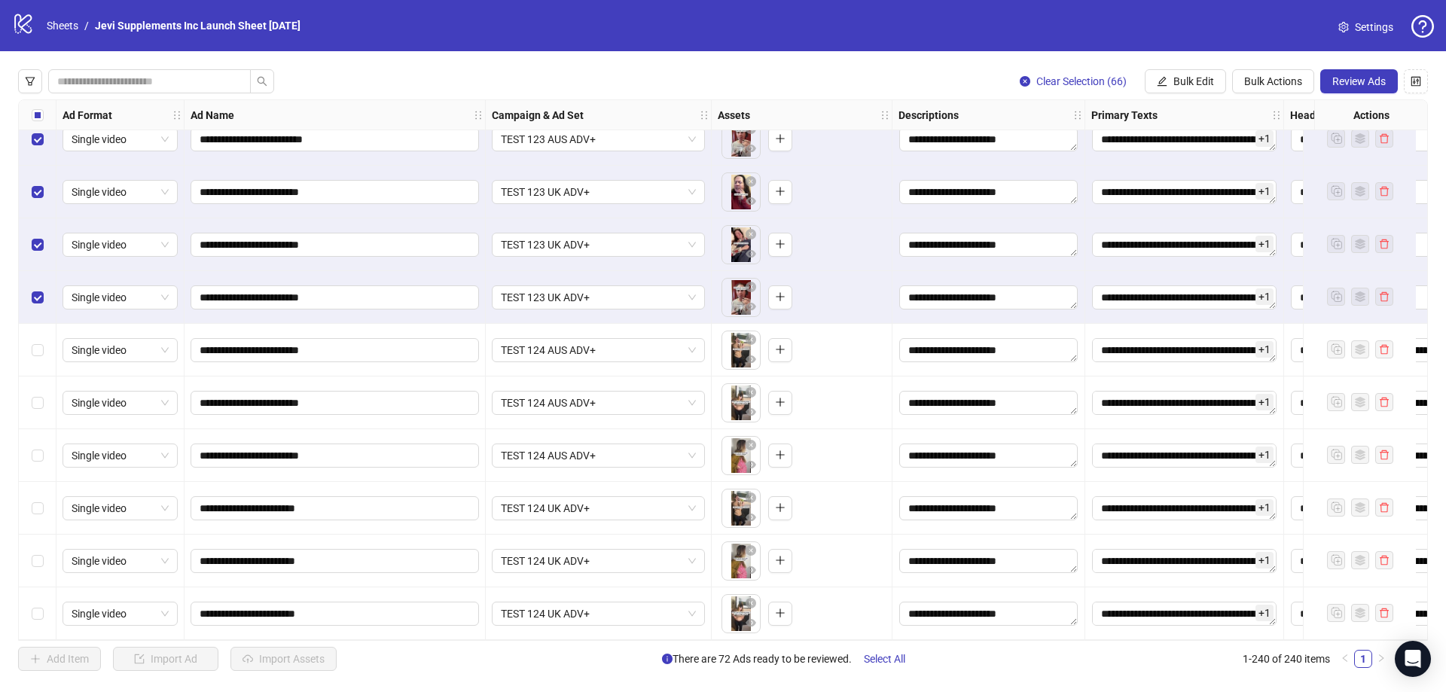
click at [1013, 670] on div "Add Item Import Ad Import Assets There are 72 Ads ready to be reviewed. Select …" at bounding box center [704, 659] width 1373 height 24
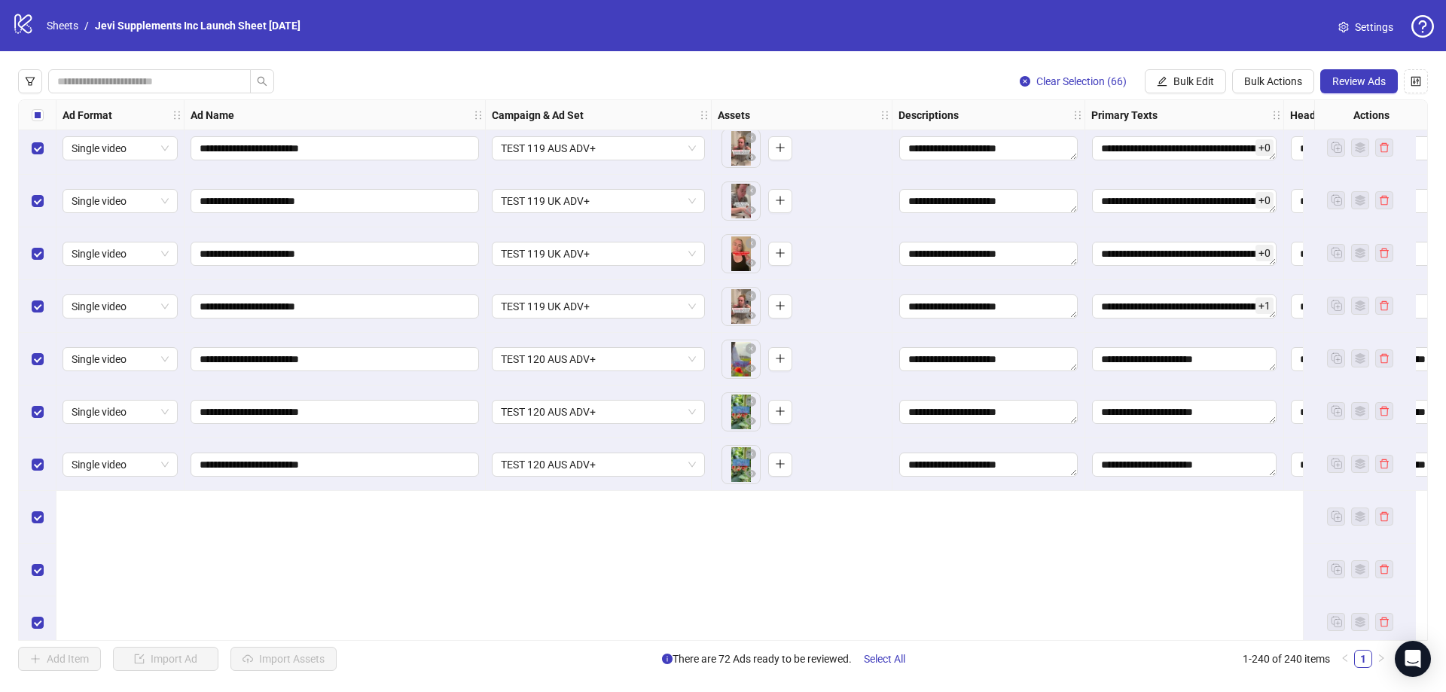
scroll to position [9892, 0]
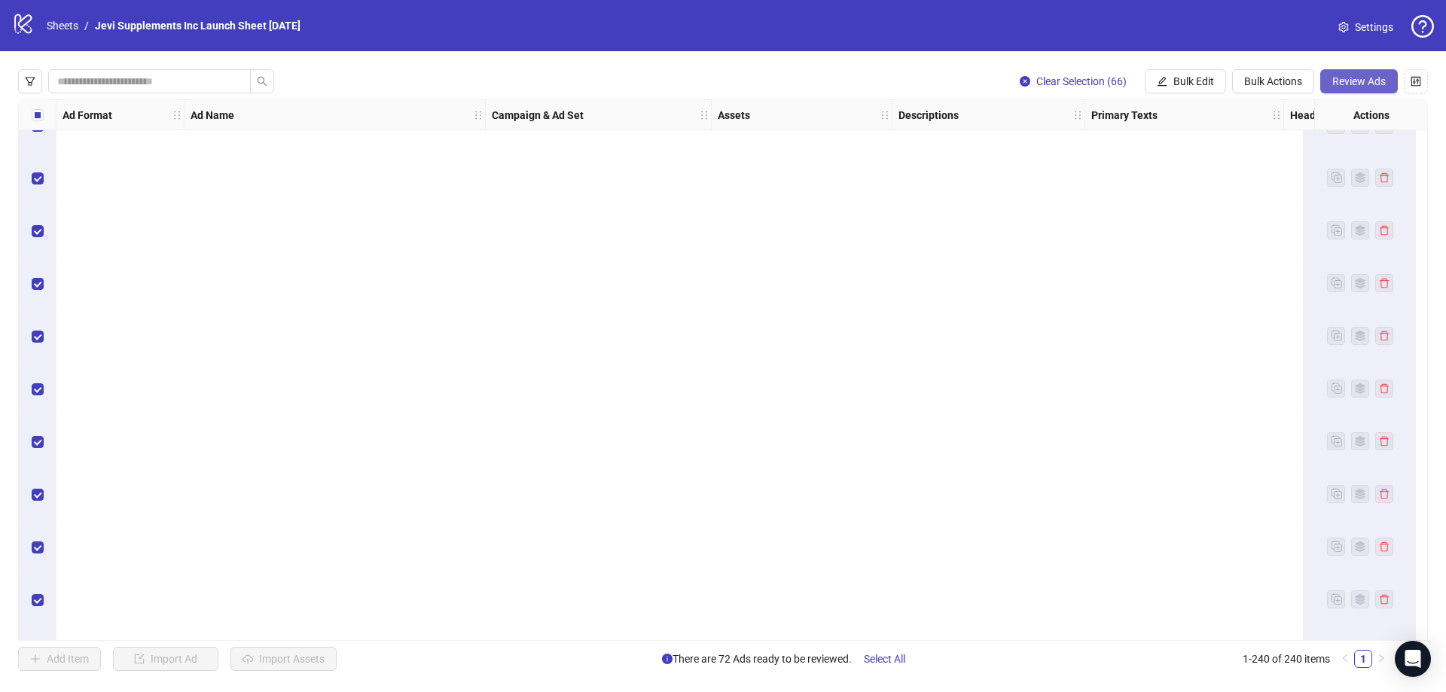
click at [1359, 82] on span "Review Ads" at bounding box center [1359, 81] width 53 height 12
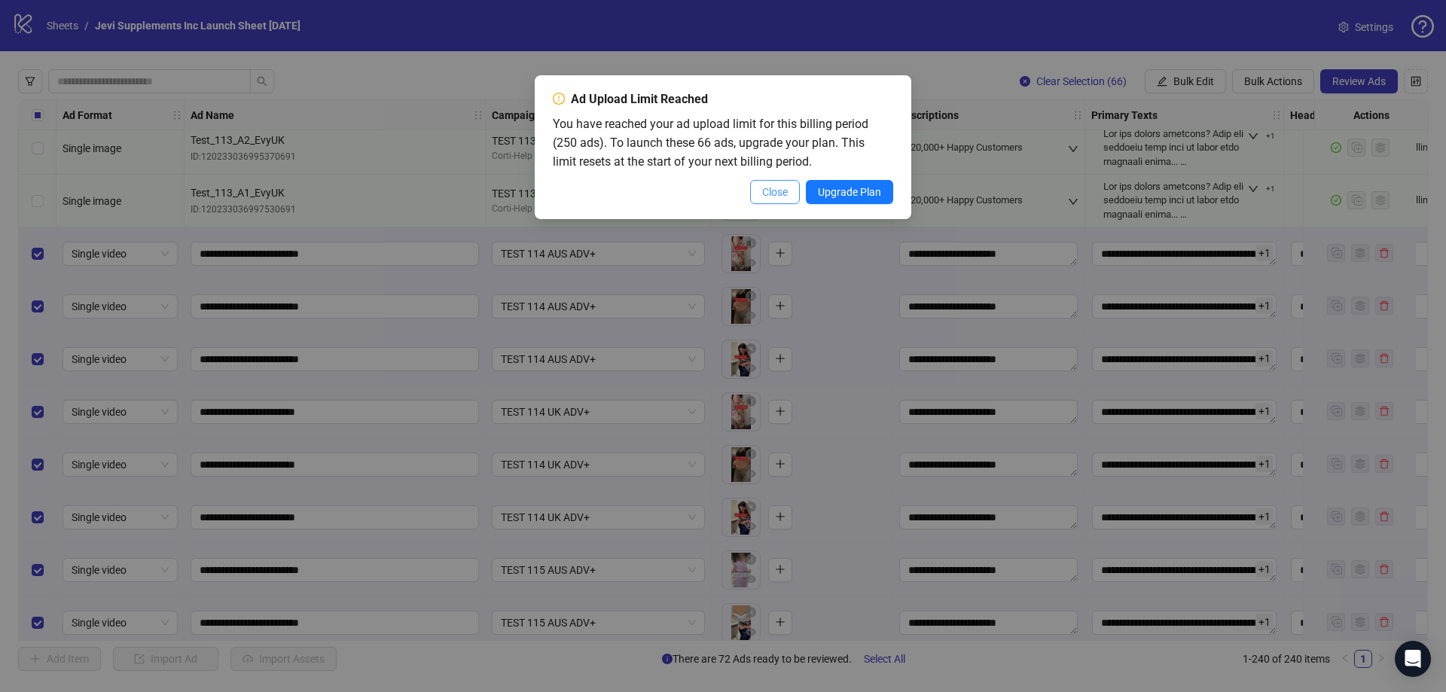
click at [779, 196] on span "Close" at bounding box center [775, 192] width 26 height 12
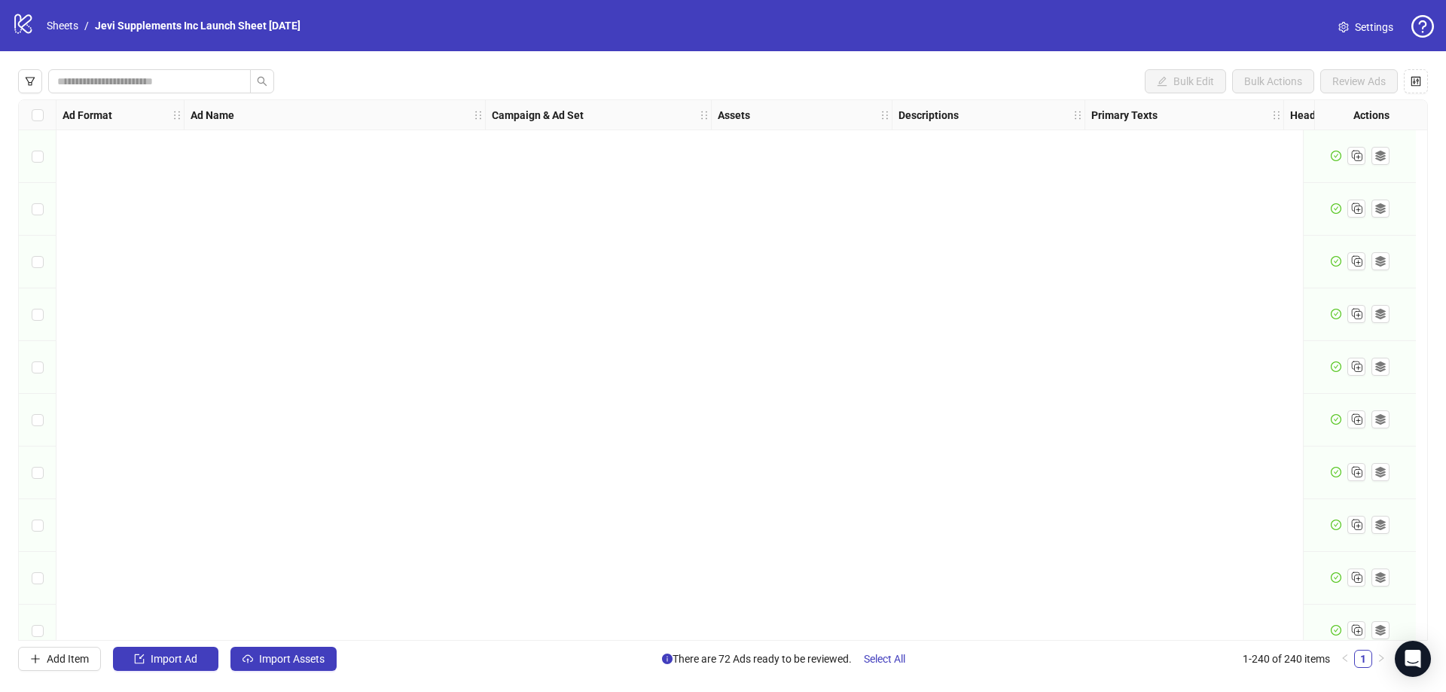
scroll to position [678, 0]
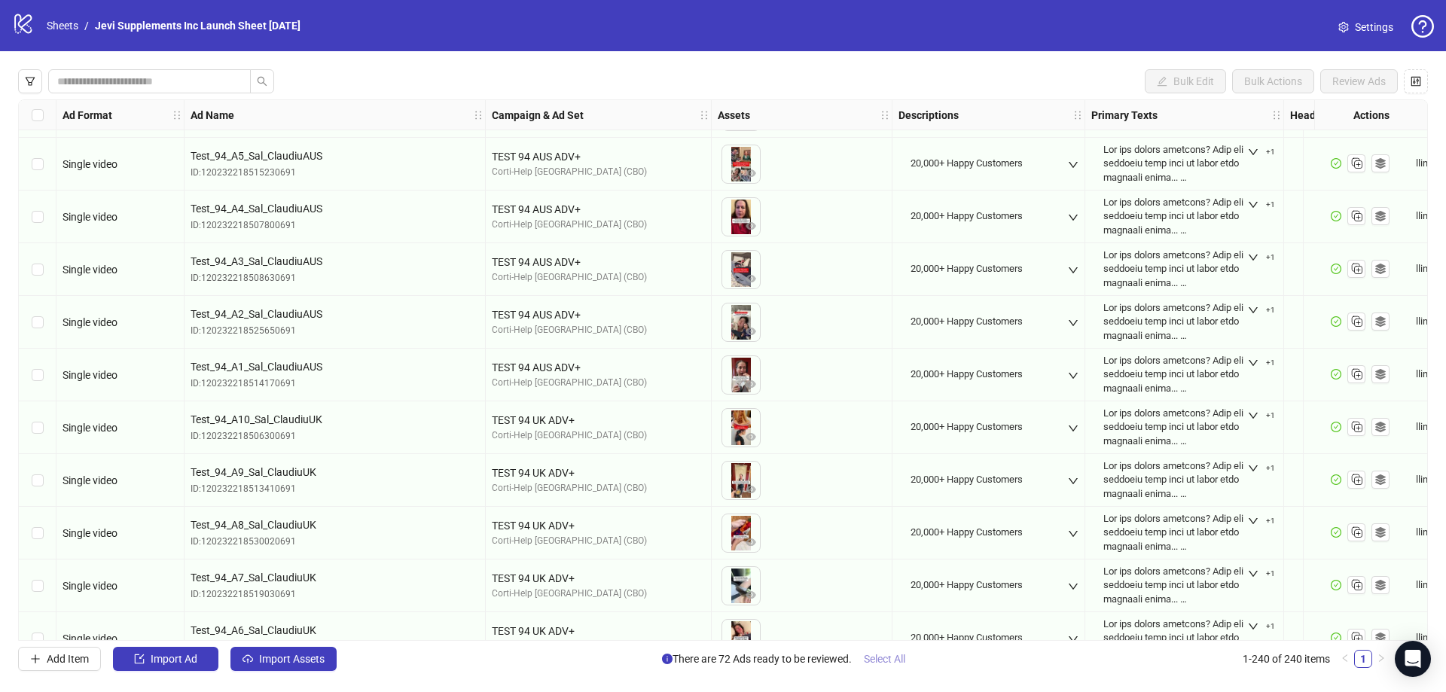
click at [891, 651] on button "Select All" at bounding box center [885, 659] width 66 height 24
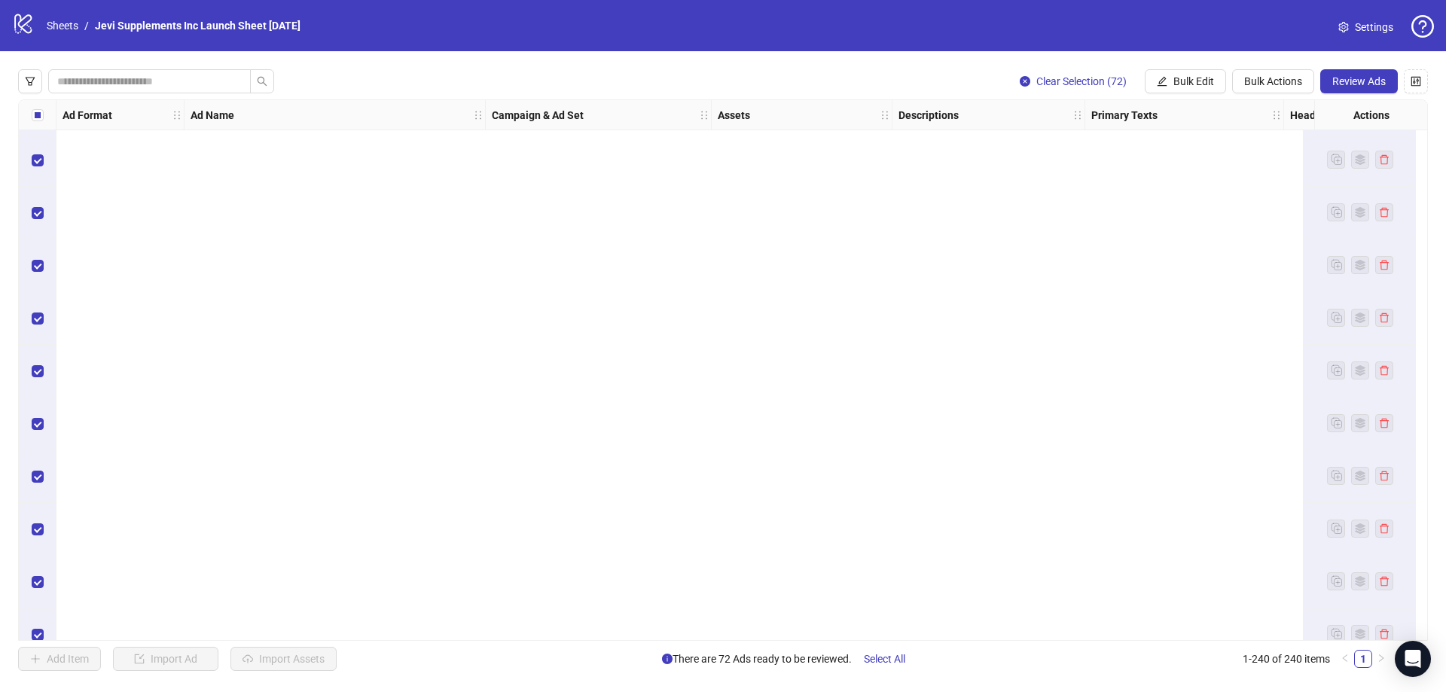
scroll to position [12152, 0]
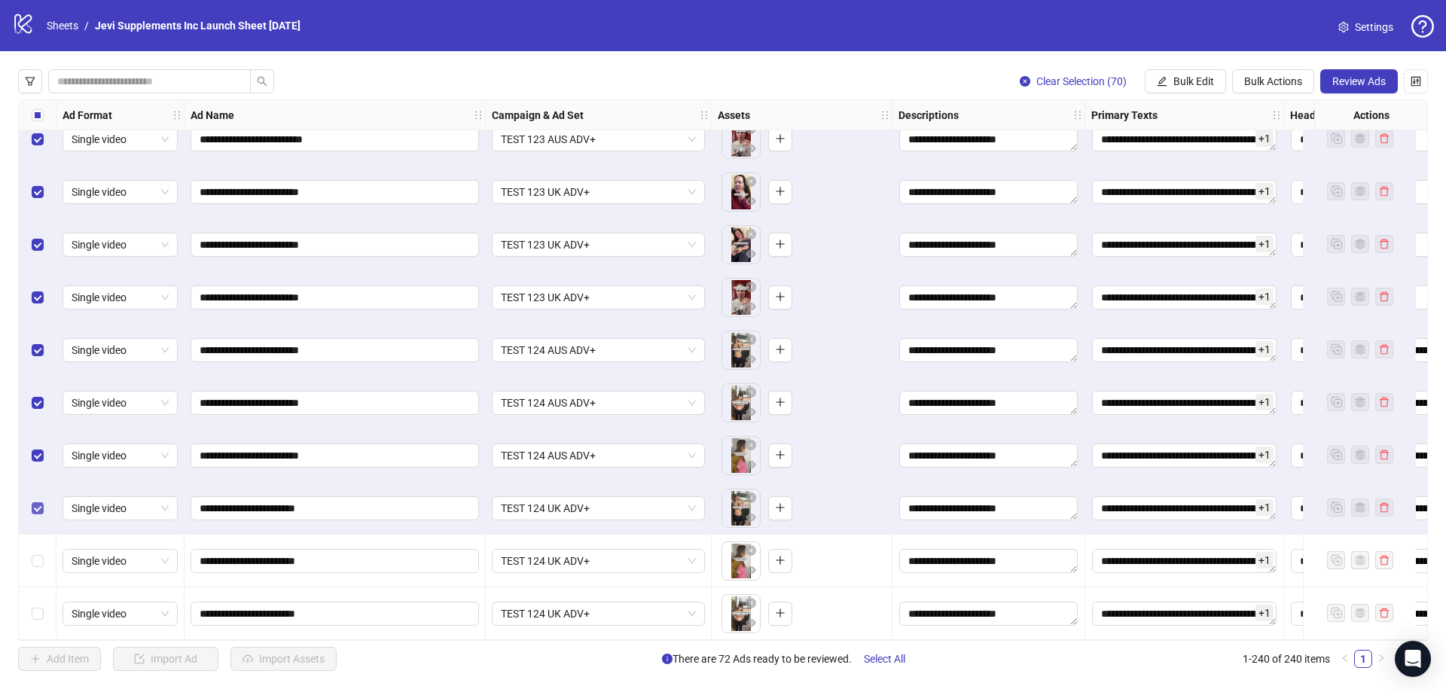
click at [36, 511] on label "Select row 238" at bounding box center [38, 508] width 12 height 17
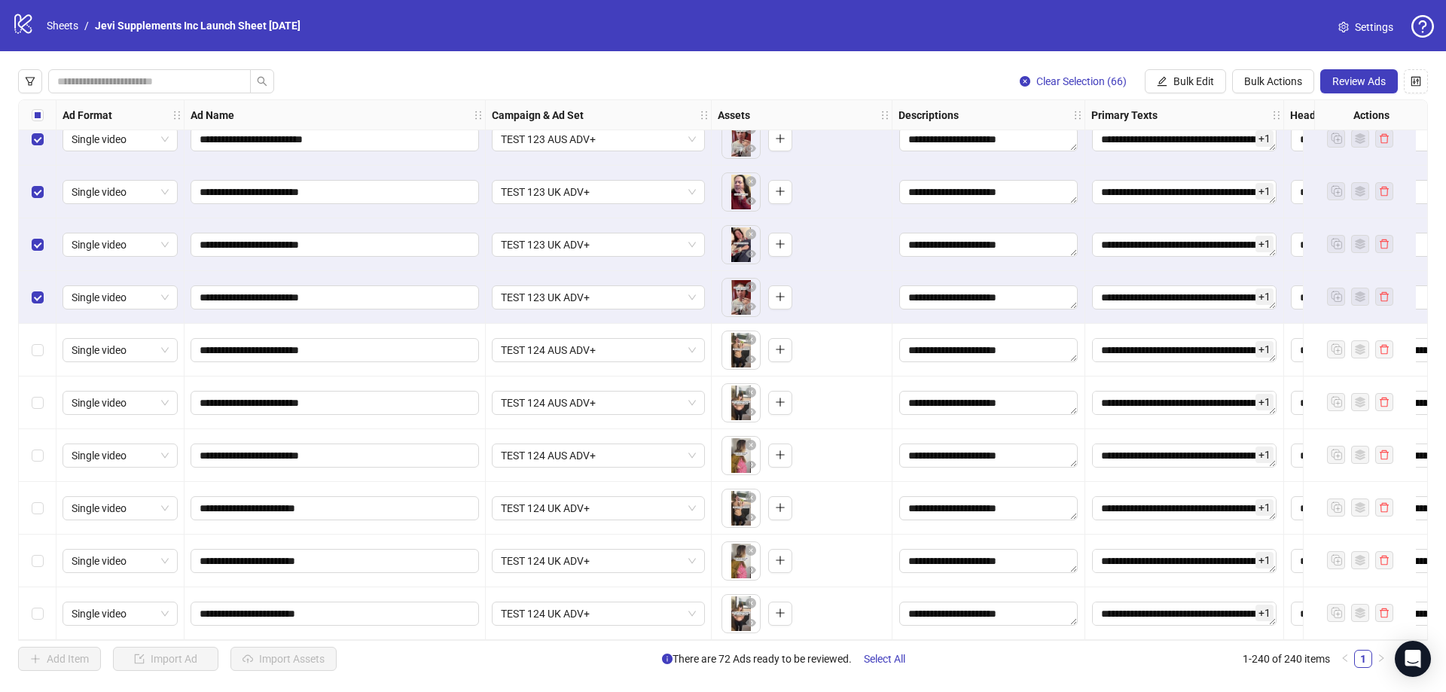
scroll to position [12076, 0]
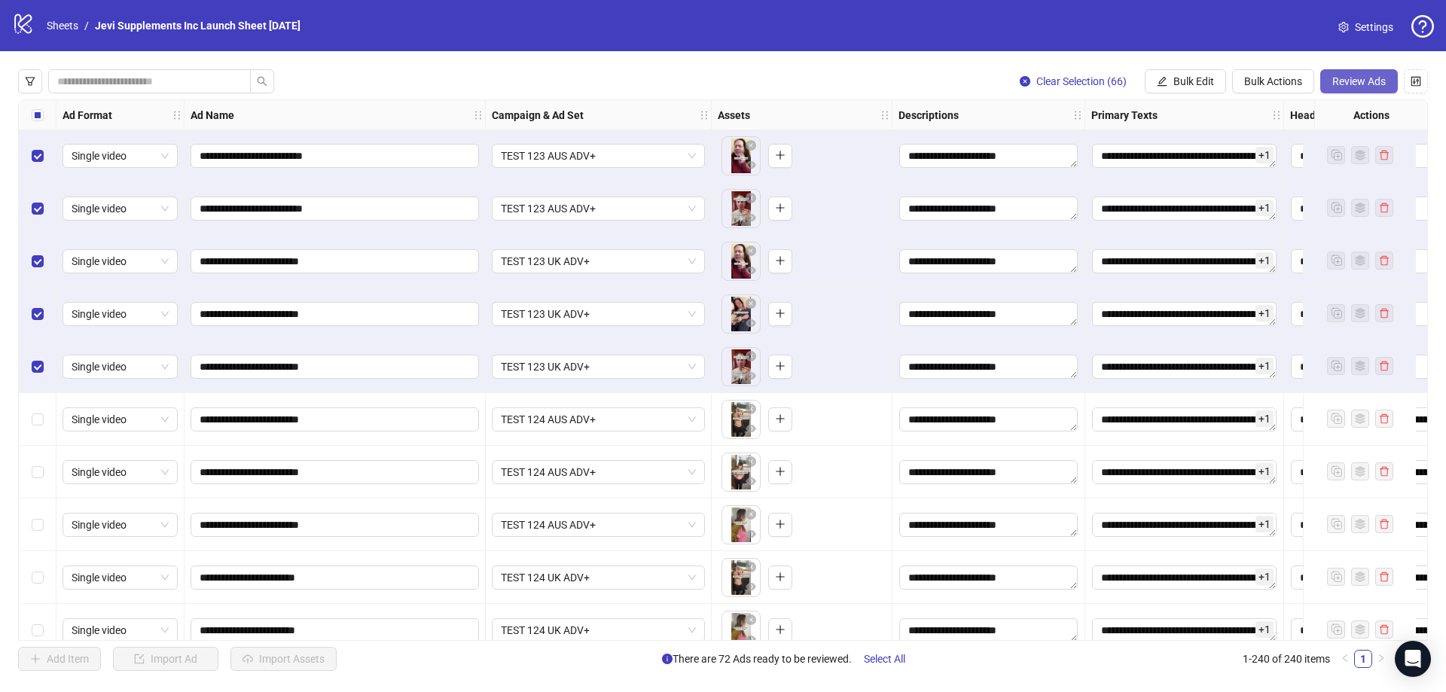
click at [1345, 77] on span "Review Ads" at bounding box center [1359, 81] width 53 height 12
